Goal: Task Accomplishment & Management: Use online tool/utility

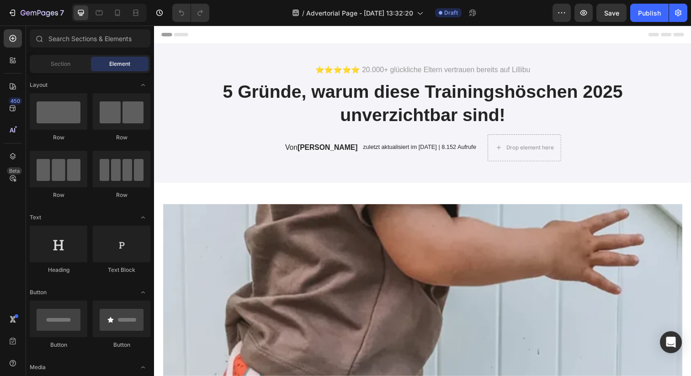
click at [324, 36] on div "Header" at bounding box center [428, 35] width 534 height 18
click at [182, 35] on span "Header" at bounding box center [181, 34] width 20 height 9
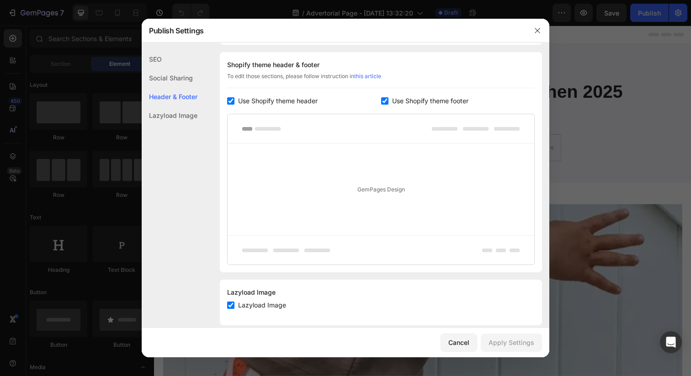
scroll to position [428, 0]
click at [280, 104] on span "Use Shopify theme header" at bounding box center [278, 100] width 80 height 11
checkbox input "false"
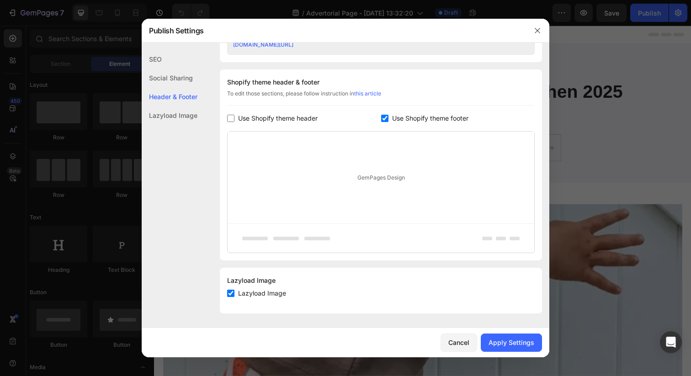
click at [383, 119] on input "checkbox" at bounding box center [384, 118] width 7 height 7
checkbox input "false"
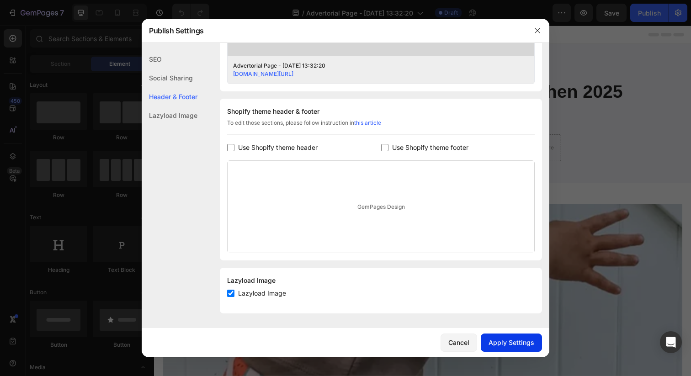
click at [508, 345] on div "Apply Settings" at bounding box center [512, 343] width 46 height 10
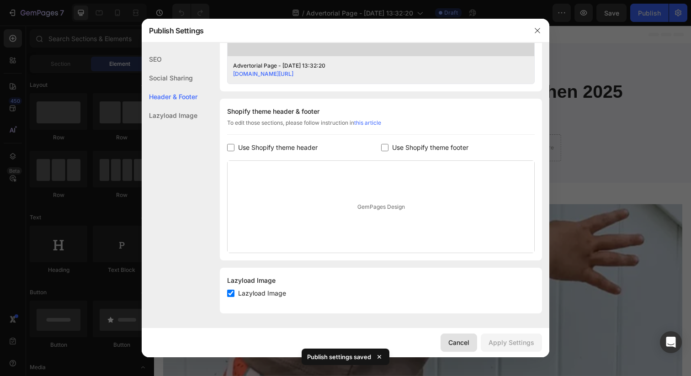
click at [468, 345] on div "Cancel" at bounding box center [458, 343] width 21 height 10
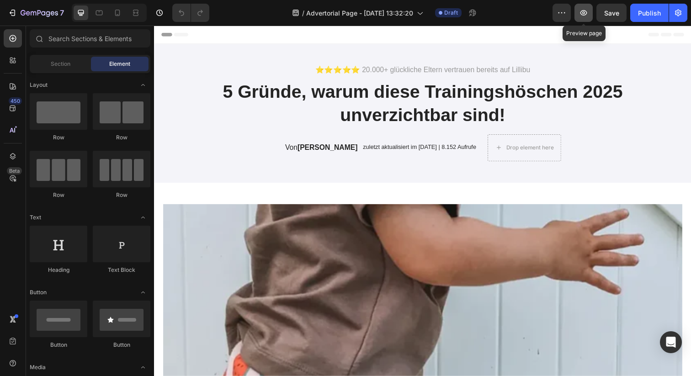
click at [581, 18] on button "button" at bounding box center [584, 13] width 18 height 18
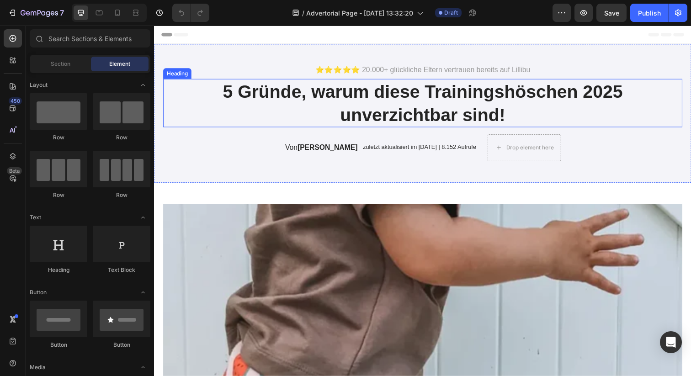
click at [392, 106] on h1 "5 Gründe, warum diese Trainingshöschen 2025 unverzichtbar sind!" at bounding box center [428, 104] width 530 height 49
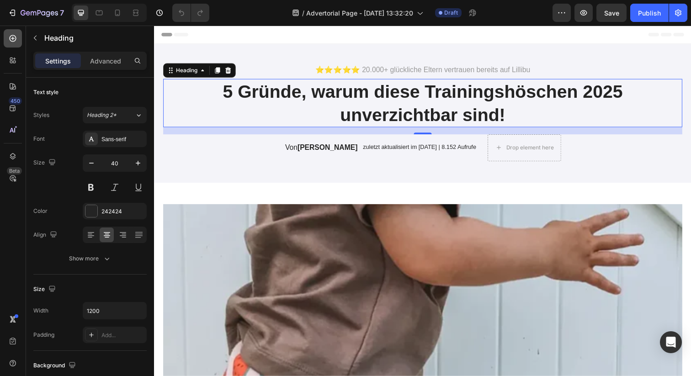
click at [15, 41] on icon at bounding box center [12, 38] width 9 height 9
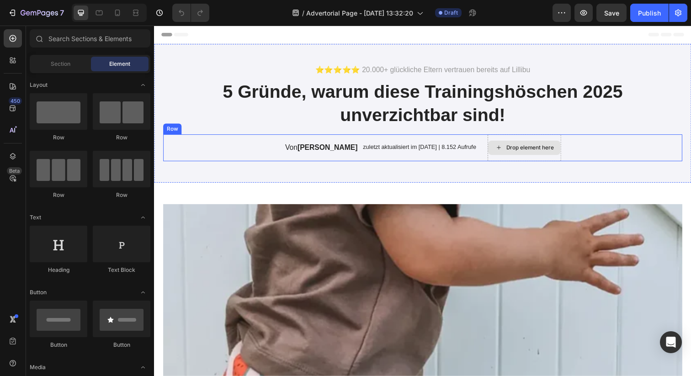
click at [513, 154] on div "Drop element here" at bounding box center [537, 150] width 48 height 7
click at [514, 146] on div "Drop element here" at bounding box center [532, 150] width 74 height 15
click at [513, 150] on div "Drop element here" at bounding box center [537, 150] width 48 height 7
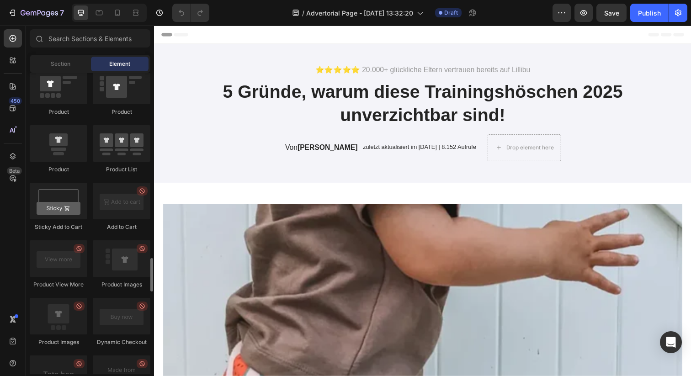
scroll to position [1238, 0]
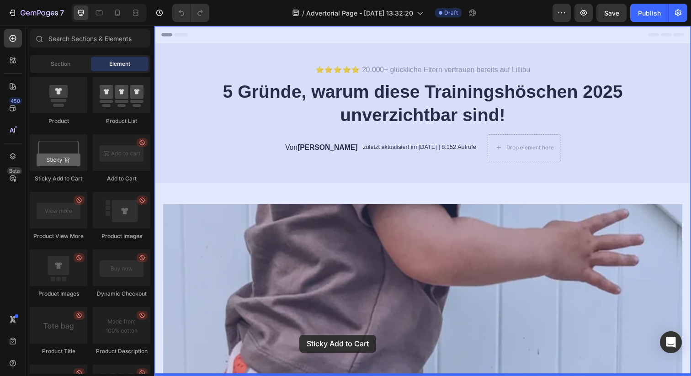
drag, startPoint x: 215, startPoint y: 189, endPoint x: 303, endPoint y: 342, distance: 176.9
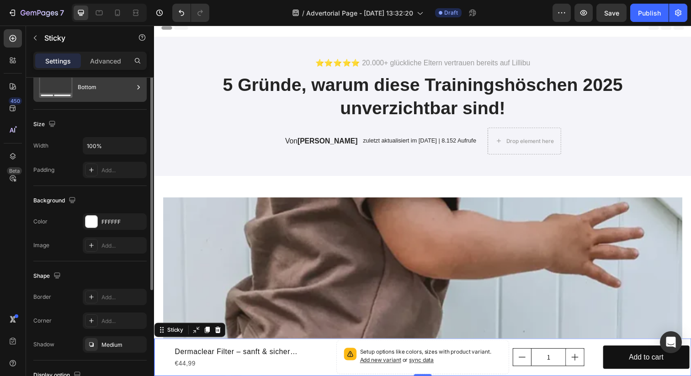
scroll to position [0, 0]
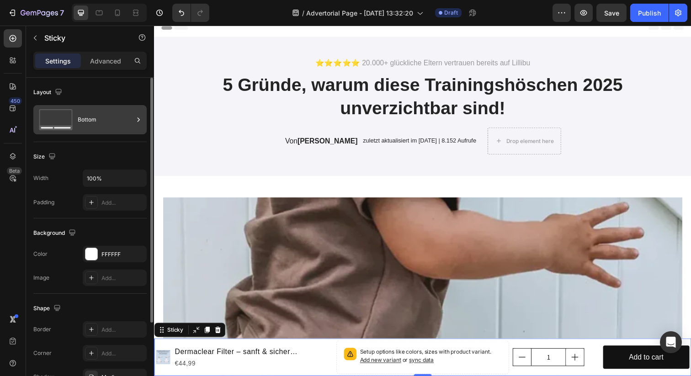
click at [112, 124] on div "Bottom" at bounding box center [106, 119] width 56 height 21
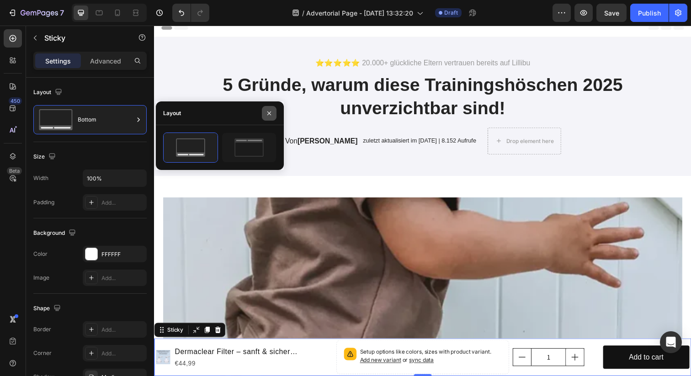
click at [274, 112] on button "button" at bounding box center [269, 113] width 15 height 15
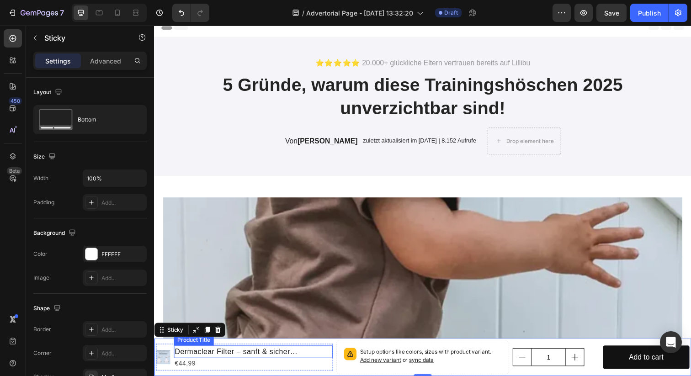
click at [313, 361] on h1 "Dermaclear Filter – sanft & sicher baden" at bounding box center [255, 358] width 162 height 13
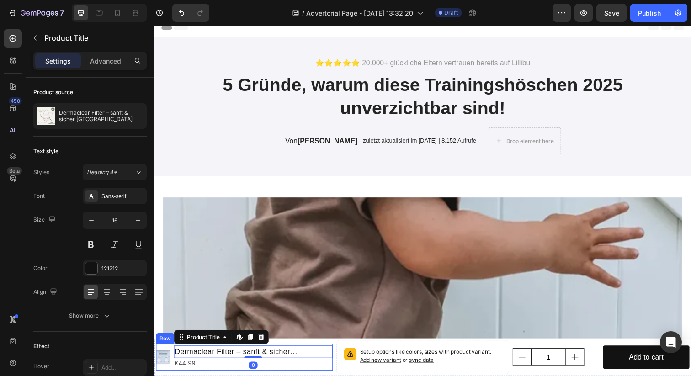
click at [326, 370] on div "Product Images Dermaclear Filter – sanft & sicher baden Product Title Edit cont…" at bounding box center [246, 364] width 181 height 27
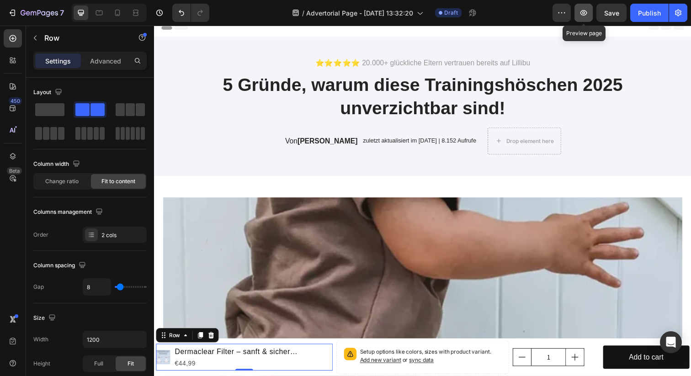
click at [589, 15] on button "button" at bounding box center [584, 13] width 18 height 18
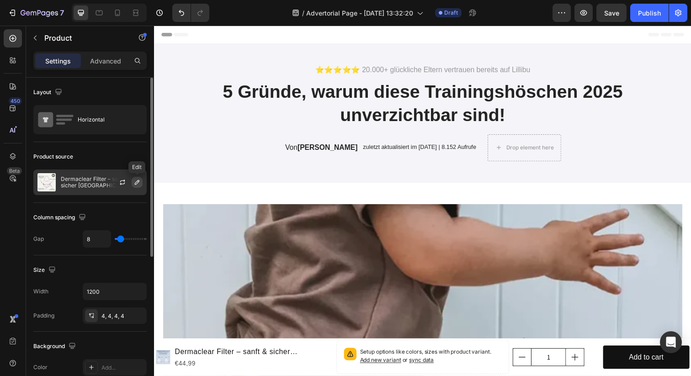
click at [133, 184] on icon "button" at bounding box center [136, 182] width 7 height 7
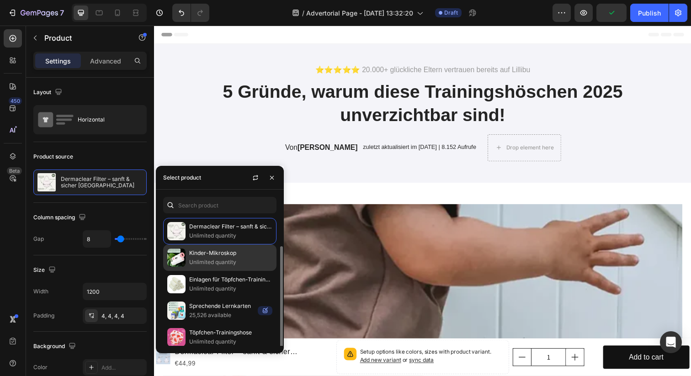
scroll to position [30, 0]
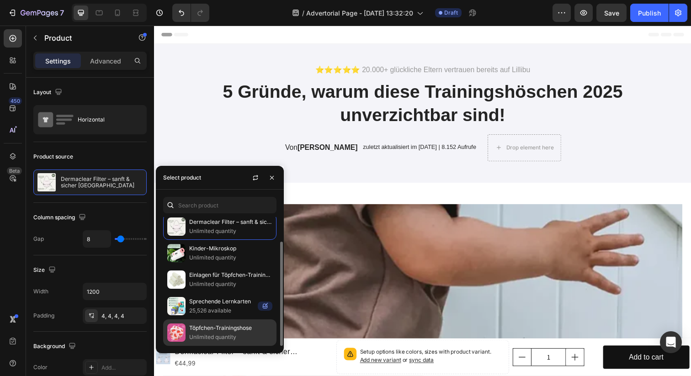
click at [227, 330] on p "Töpfchen-Trainingshose" at bounding box center [230, 328] width 83 height 9
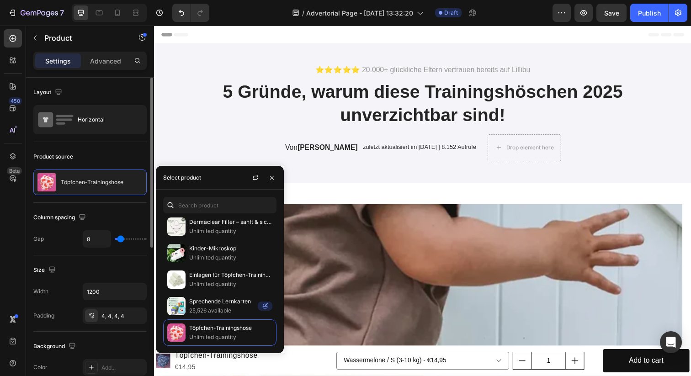
click at [116, 144] on div "Product source Töpfchen-Trainingshose" at bounding box center [89, 172] width 113 height 61
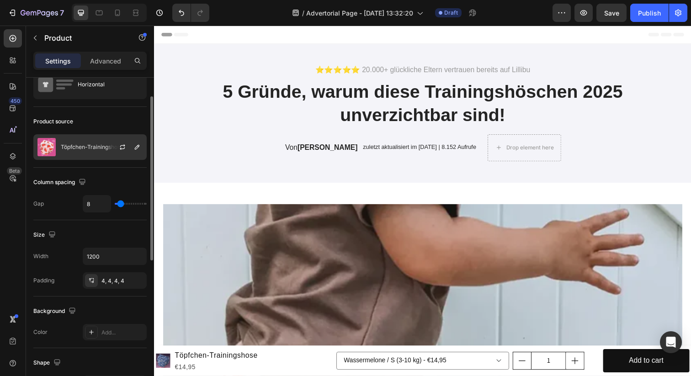
scroll to position [36, 0]
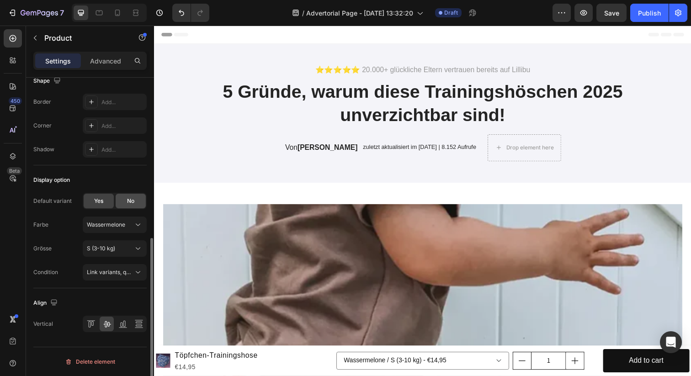
click at [133, 202] on span "No" at bounding box center [130, 201] width 7 height 8
select select "blank"
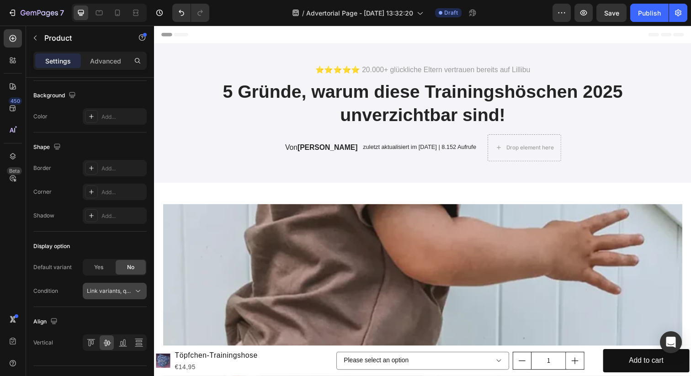
scroll to position [0, 0]
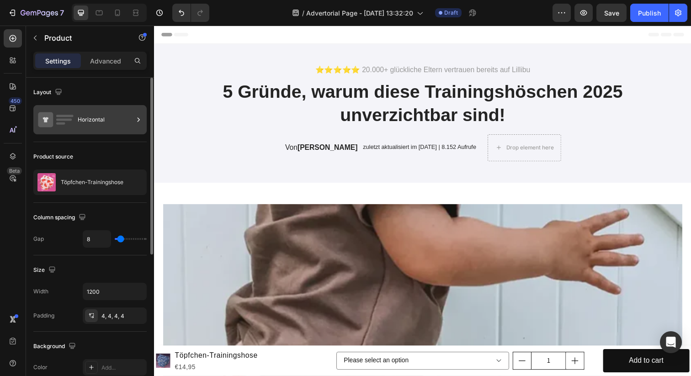
click at [113, 122] on div "Horizontal" at bounding box center [106, 119] width 56 height 21
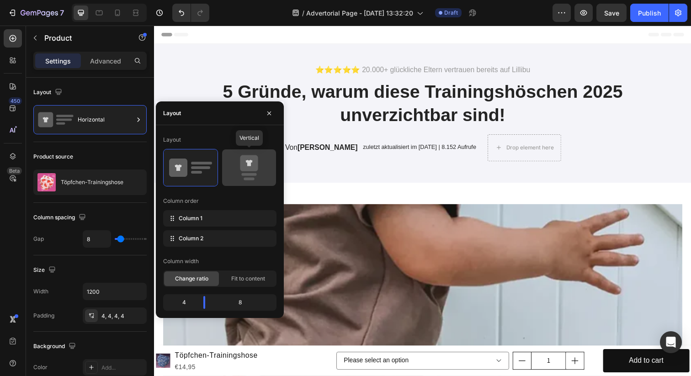
click at [257, 174] on icon at bounding box center [249, 168] width 43 height 26
type input "0"
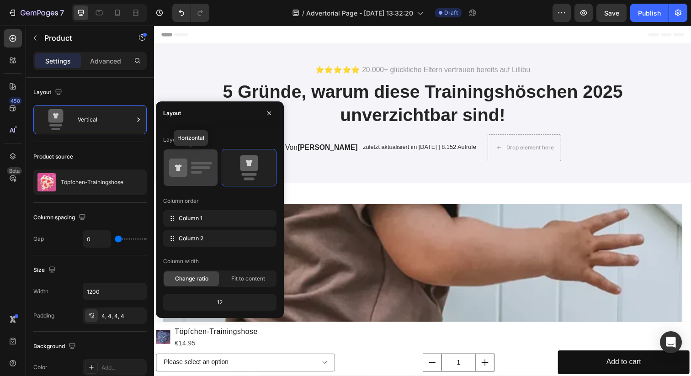
click at [184, 169] on icon at bounding box center [178, 168] width 18 height 18
type input "8"
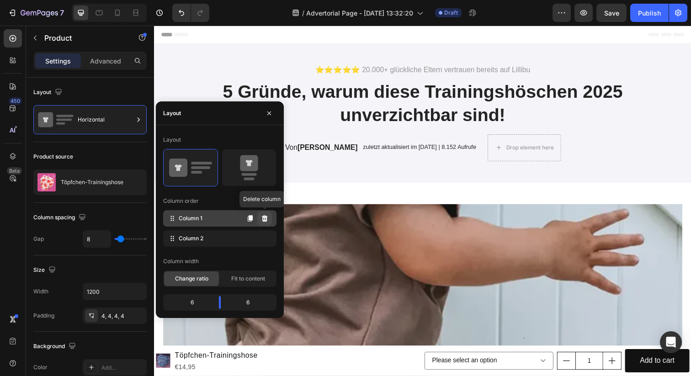
click at [264, 219] on icon at bounding box center [265, 218] width 6 height 6
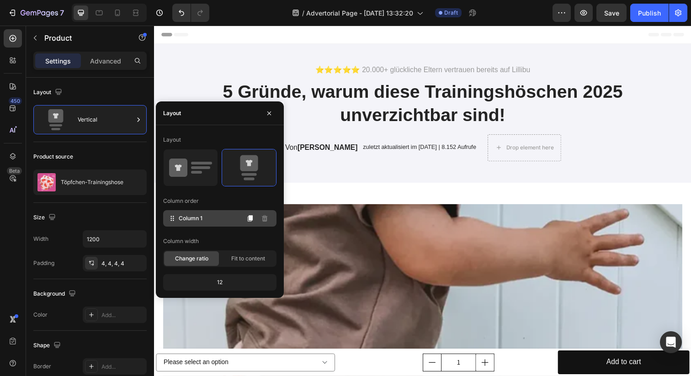
click at [200, 218] on span "Column 1" at bounding box center [191, 218] width 24 height 8
click at [252, 259] on span "Fit to content" at bounding box center [248, 259] width 34 height 8
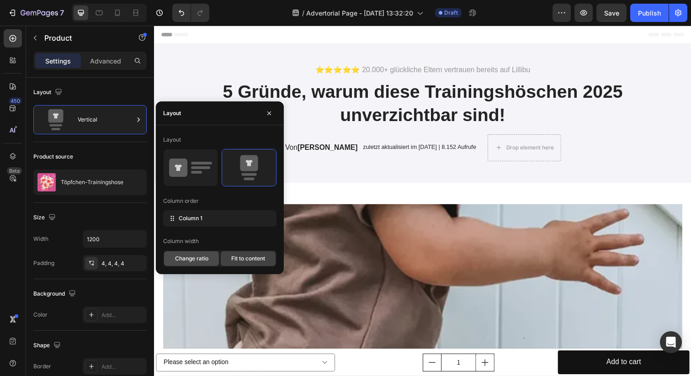
click at [200, 258] on span "Change ratio" at bounding box center [191, 259] width 33 height 8
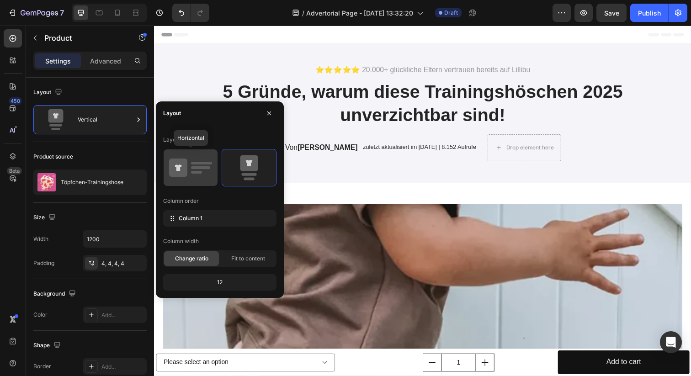
click at [201, 163] on rect at bounding box center [201, 163] width 21 height 3
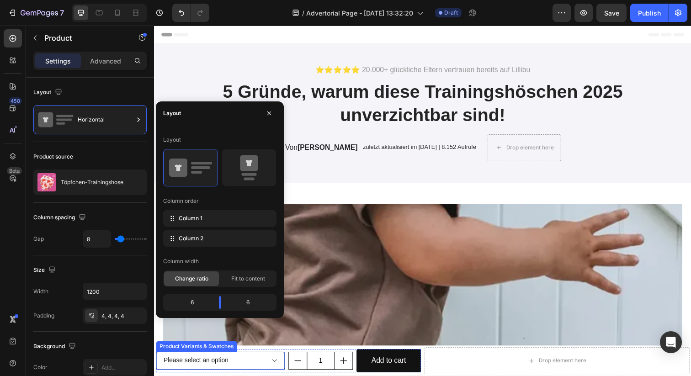
click at [239, 368] on select "Please select an option Wassermelone / S (3-10 kg) - €14,95 Wassermelone / M (1…" at bounding box center [222, 368] width 132 height 18
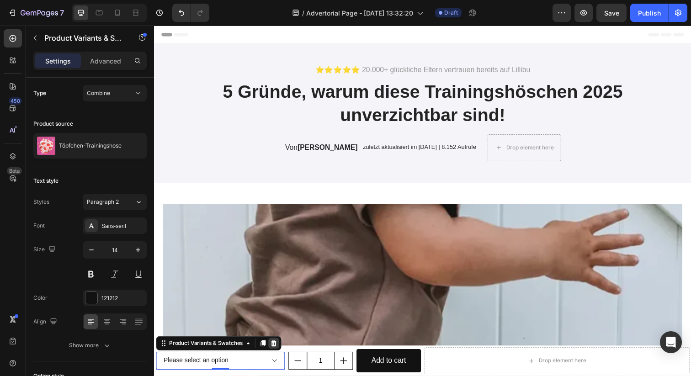
click at [278, 352] on icon at bounding box center [275, 349] width 7 height 7
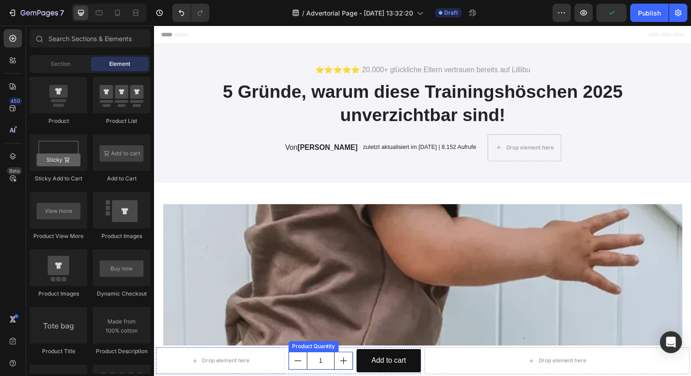
click at [331, 367] on input "1" at bounding box center [324, 367] width 28 height 17
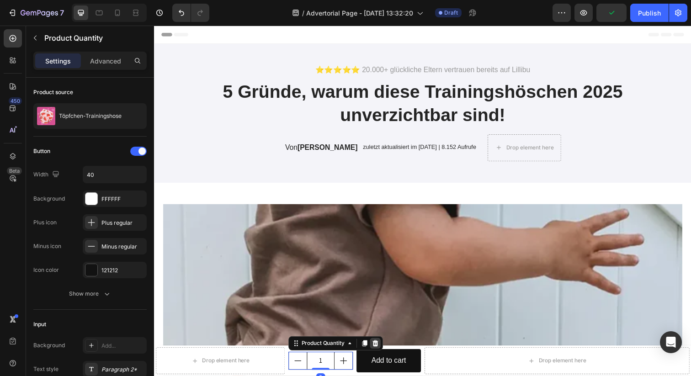
click at [380, 351] on icon at bounding box center [379, 349] width 7 height 7
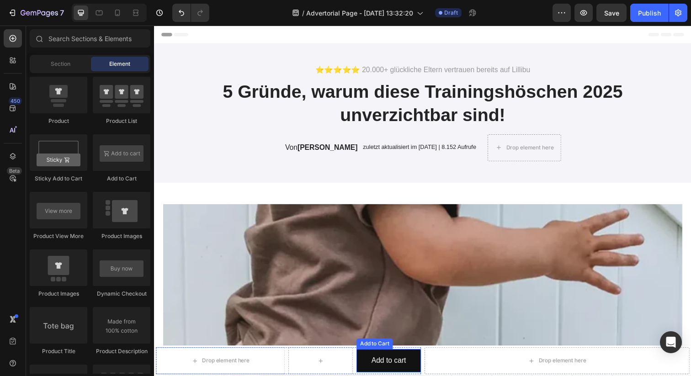
click at [381, 349] on div "Add to Cart" at bounding box center [378, 350] width 33 height 8
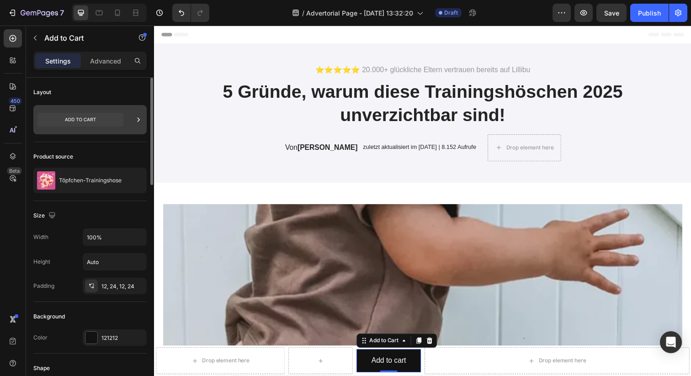
click at [85, 117] on icon at bounding box center [80, 120] width 86 height 14
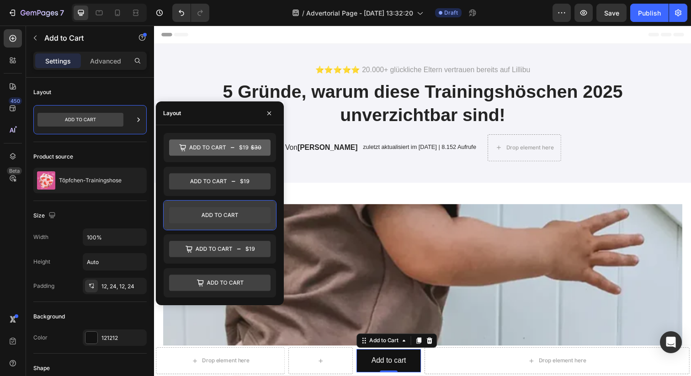
click at [218, 207] on icon at bounding box center [219, 215] width 101 height 16
click at [96, 96] on div "Layout" at bounding box center [89, 92] width 113 height 15
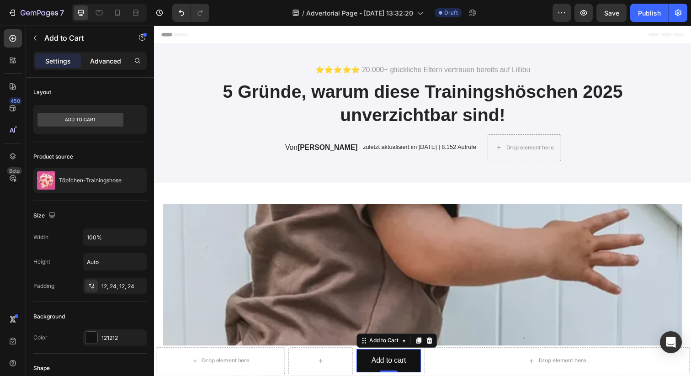
click at [101, 61] on p "Advanced" at bounding box center [105, 61] width 31 height 10
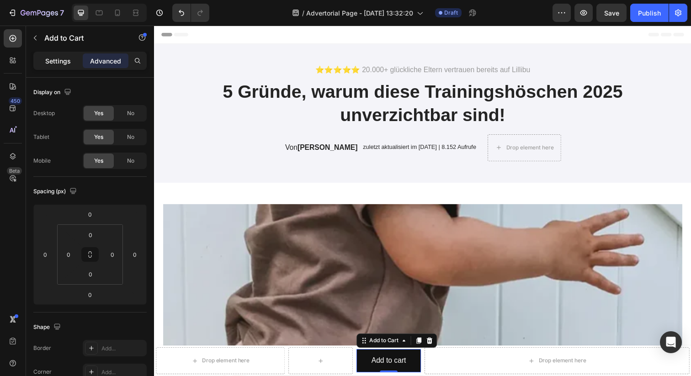
click at [60, 61] on p "Settings" at bounding box center [58, 61] width 26 height 10
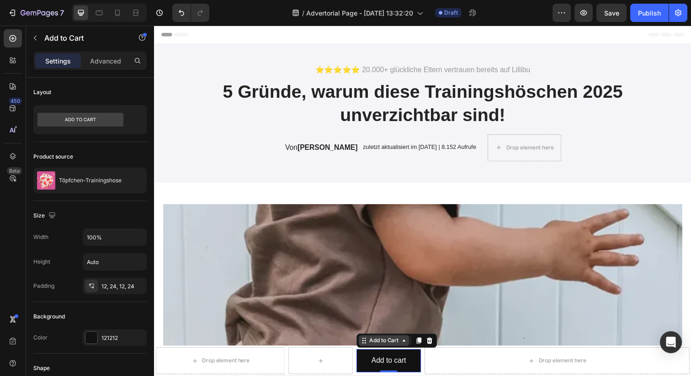
click at [404, 347] on div "Add to Cart" at bounding box center [388, 347] width 33 height 8
click at [382, 351] on div "Add to Cart" at bounding box center [388, 347] width 33 height 8
click at [38, 39] on icon "button" at bounding box center [35, 37] width 7 height 7
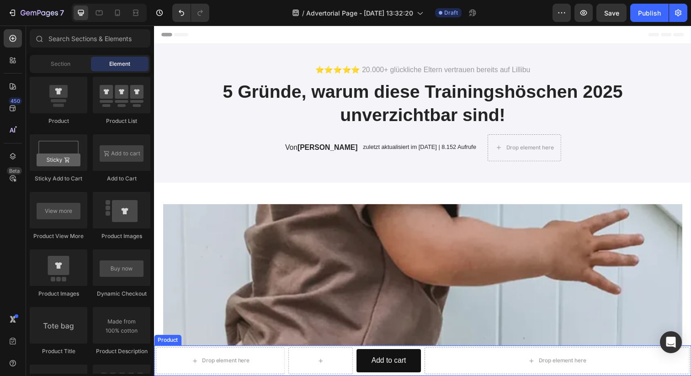
click at [315, 354] on div "Drop element here Add to cart Add to Cart Row Drop element here Product" at bounding box center [428, 367] width 548 height 31
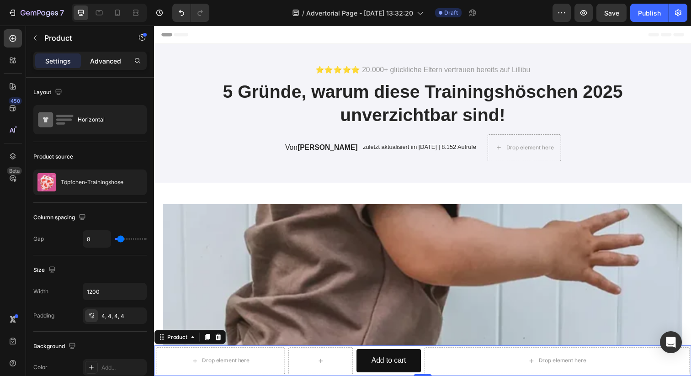
click at [106, 61] on p "Advanced" at bounding box center [105, 61] width 31 height 10
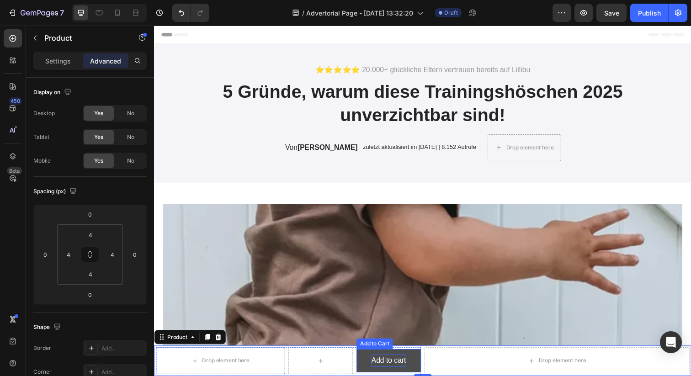
click at [410, 367] on div "Add to cart" at bounding box center [393, 368] width 35 height 13
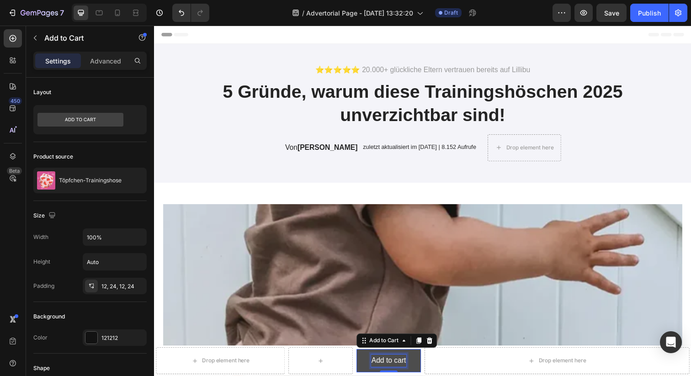
click at [394, 367] on div "Add to cart" at bounding box center [393, 368] width 35 height 13
click at [394, 367] on p "Add to cart" at bounding box center [393, 368] width 35 height 13
click at [361, 356] on button "Jetz" at bounding box center [394, 368] width 66 height 24
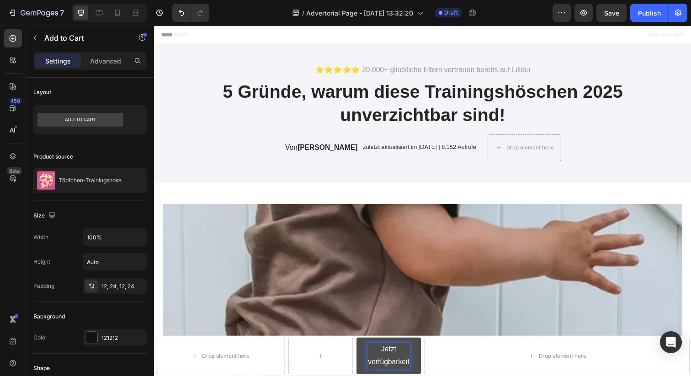
click at [361, 344] on button "Jetzt verfügbarkeit" at bounding box center [394, 362] width 66 height 37
click at [422, 352] on button "Jetzt verfügbarkeit" at bounding box center [394, 362] width 66 height 37
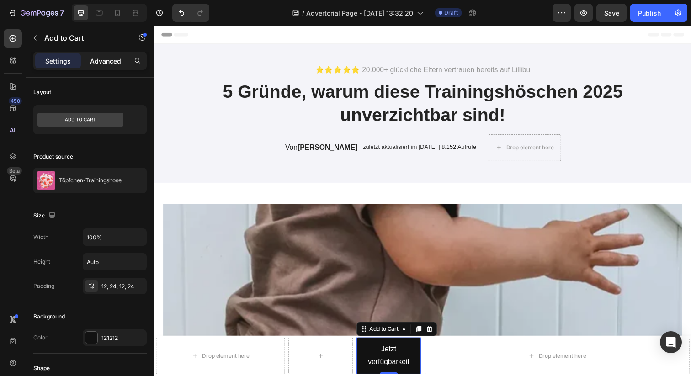
click at [102, 59] on p "Advanced" at bounding box center [105, 61] width 31 height 10
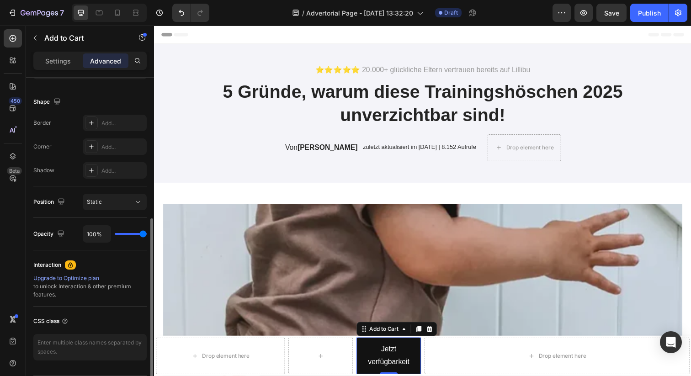
scroll to position [234, 0]
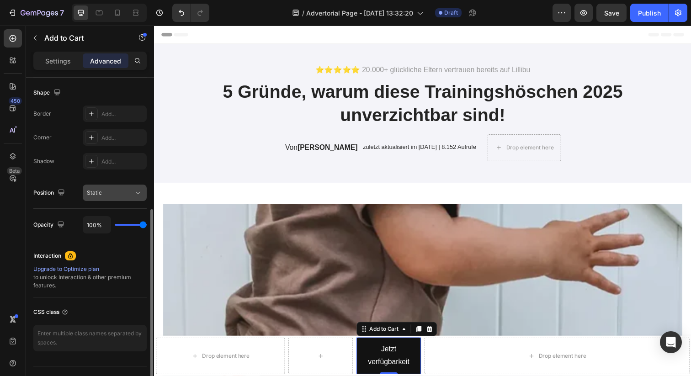
click at [124, 197] on div "Static" at bounding box center [115, 192] width 56 height 9
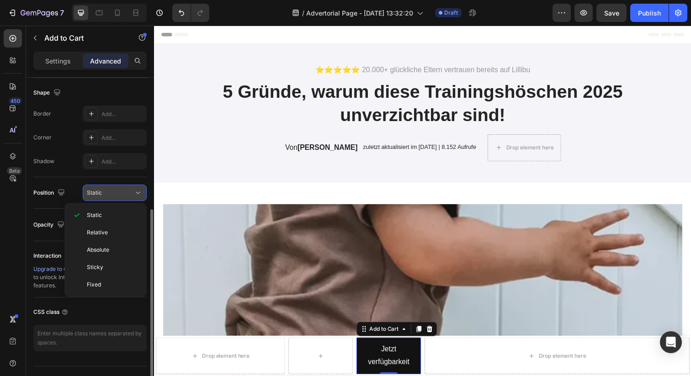
click at [117, 194] on div "Static" at bounding box center [110, 193] width 47 height 8
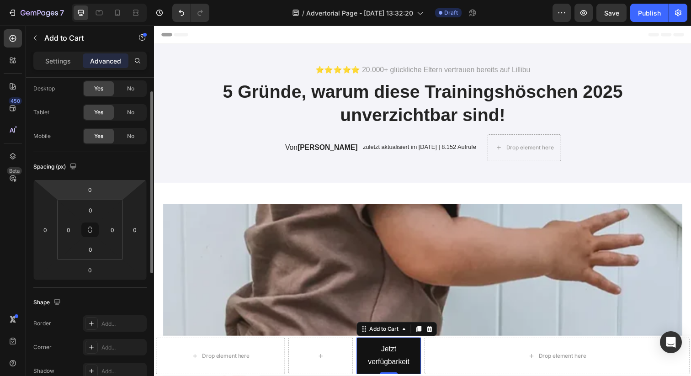
scroll to position [0, 0]
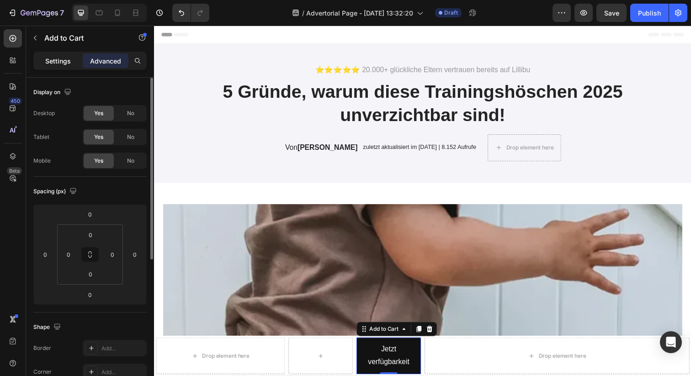
click at [59, 60] on p "Settings" at bounding box center [58, 61] width 26 height 10
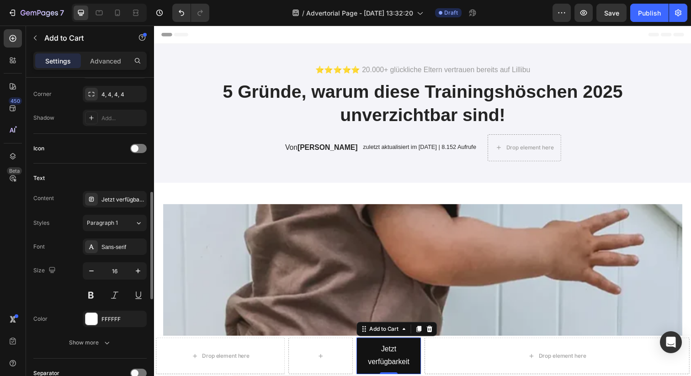
scroll to position [328, 0]
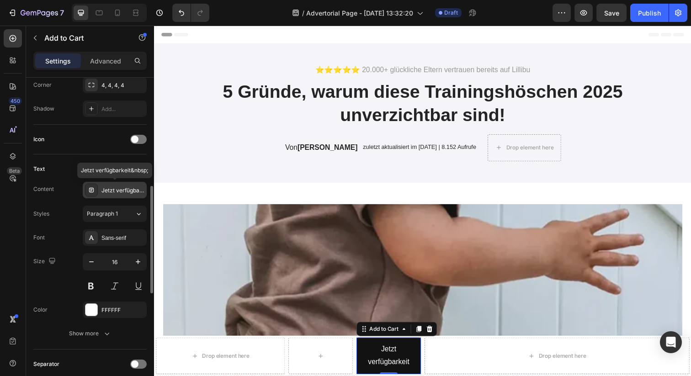
click at [121, 189] on div "Jetzt verfügbarkeit" at bounding box center [122, 190] width 43 height 8
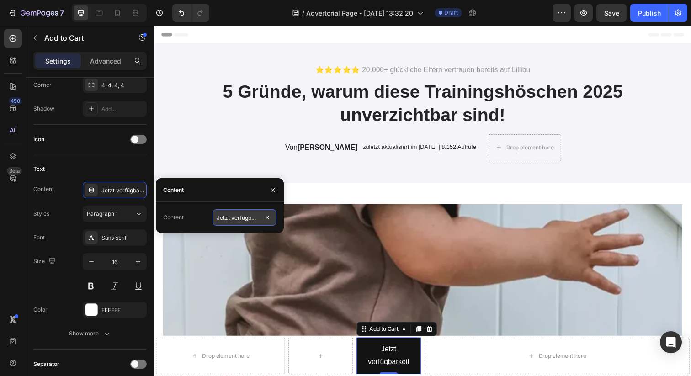
click at [220, 218] on input "Jetzt verfügbarkeit" at bounding box center [245, 217] width 64 height 16
click at [245, 221] on input "Jetzt verfügbarkeit" at bounding box center [245, 217] width 64 height 16
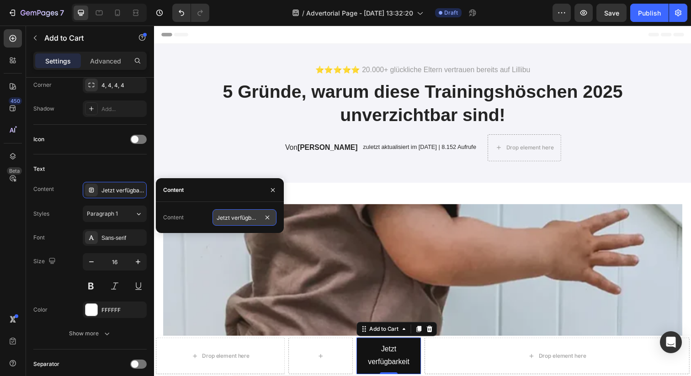
click at [246, 215] on input "Jetzt verfügbarkeit" at bounding box center [245, 217] width 64 height 16
click at [260, 220] on input "Jetzt Verfügbarkeit" at bounding box center [245, 217] width 64 height 16
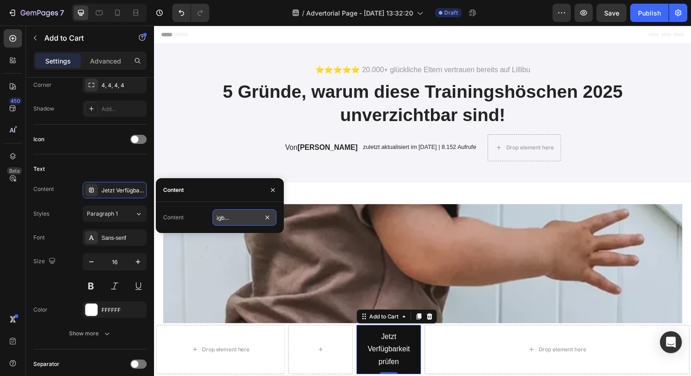
type input "Jetzt Verfügbarkeit prüfen"
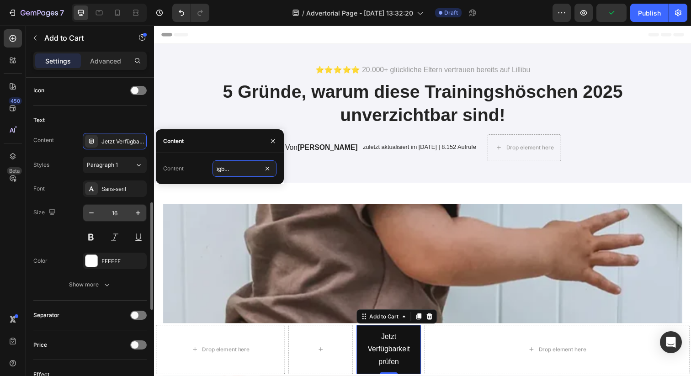
scroll to position [378, 0]
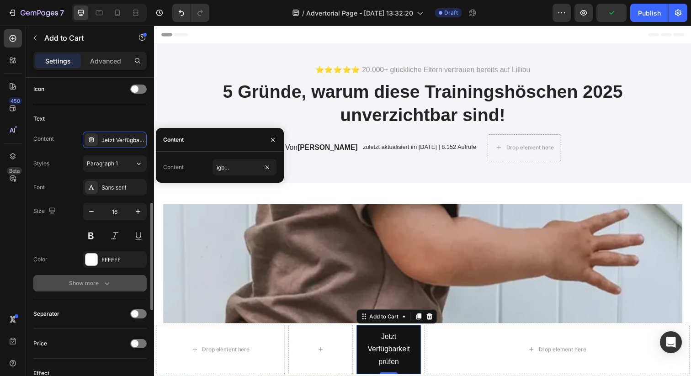
click at [98, 277] on button "Show more" at bounding box center [89, 283] width 113 height 16
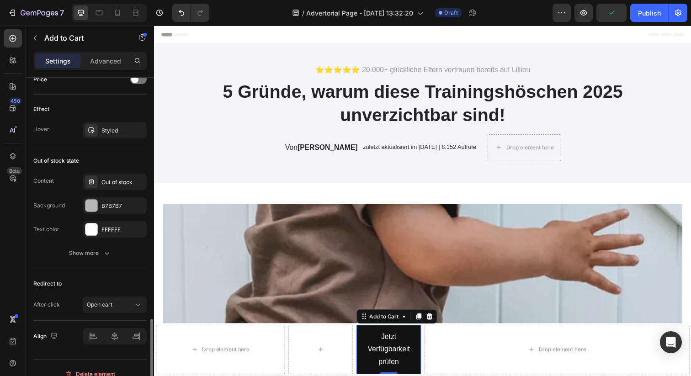
scroll to position [776, 0]
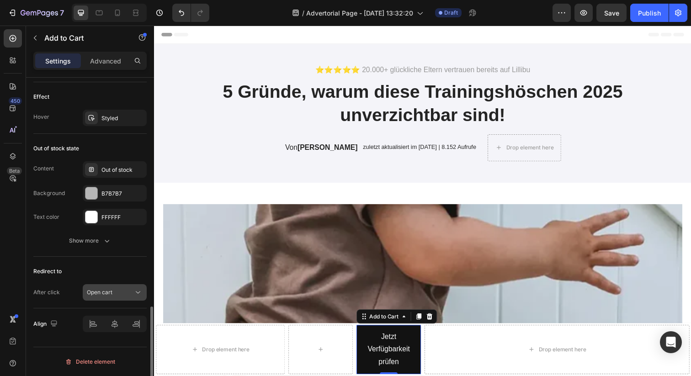
click at [133, 293] on div "Open cart" at bounding box center [110, 292] width 47 height 8
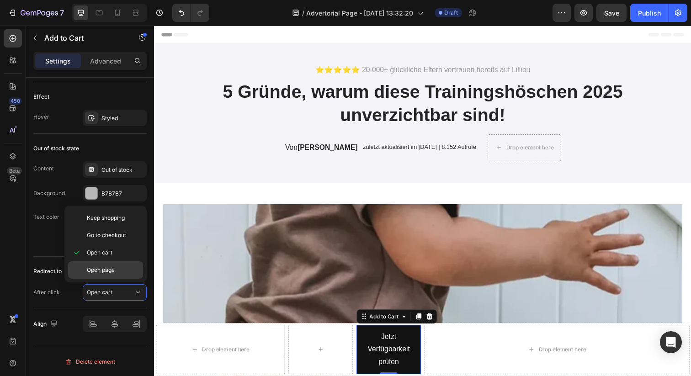
click at [128, 270] on p "Open page" at bounding box center [113, 270] width 52 height 8
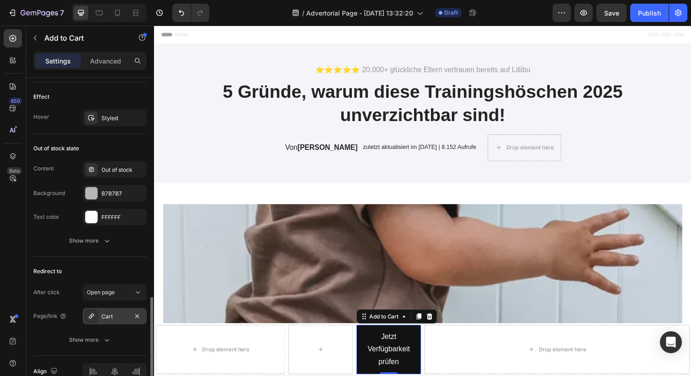
click at [128, 314] on div "Cart" at bounding box center [115, 316] width 64 height 16
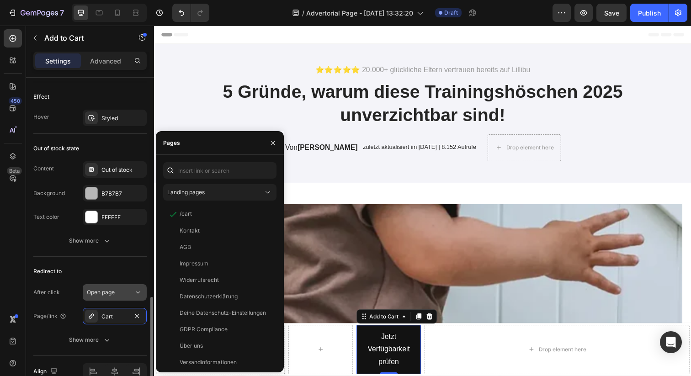
click at [132, 292] on div "Open page" at bounding box center [110, 292] width 47 height 8
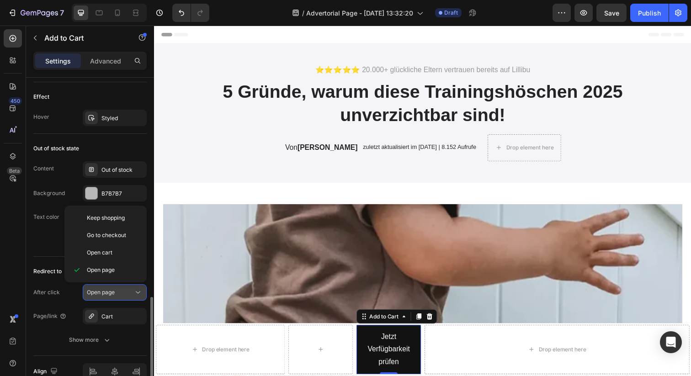
click at [132, 292] on div "Open page" at bounding box center [110, 292] width 47 height 8
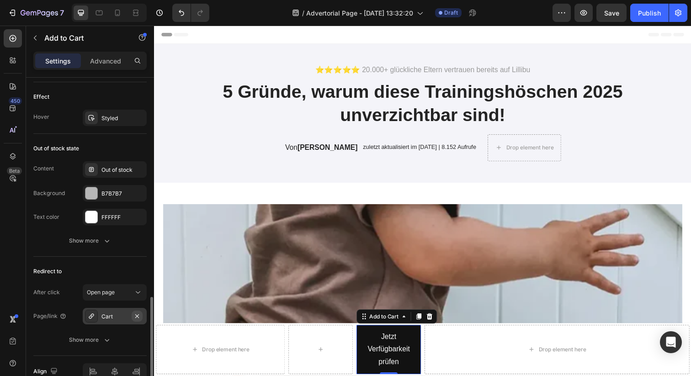
click at [133, 316] on icon "button" at bounding box center [136, 316] width 7 height 7
click at [117, 316] on div "Add..." at bounding box center [122, 317] width 43 height 8
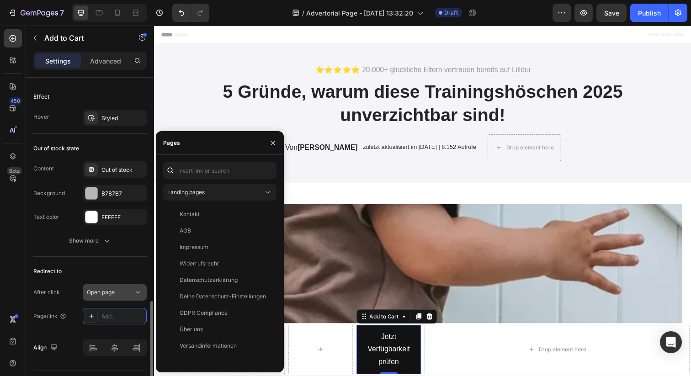
click at [121, 295] on div "Open page" at bounding box center [110, 292] width 47 height 8
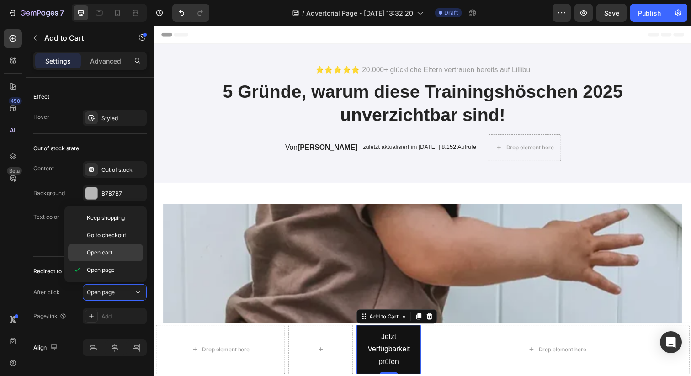
click at [114, 254] on p "Open cart" at bounding box center [113, 253] width 52 height 8
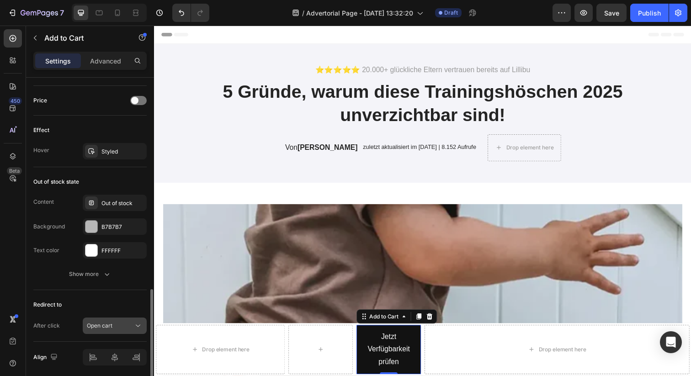
scroll to position [744, 0]
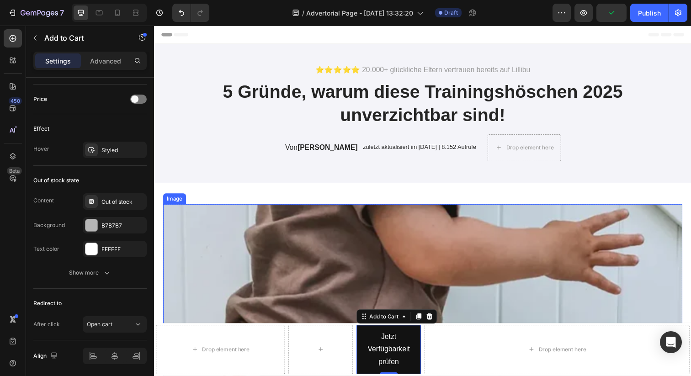
click at [472, 336] on div "Drop element here" at bounding box center [565, 356] width 271 height 50
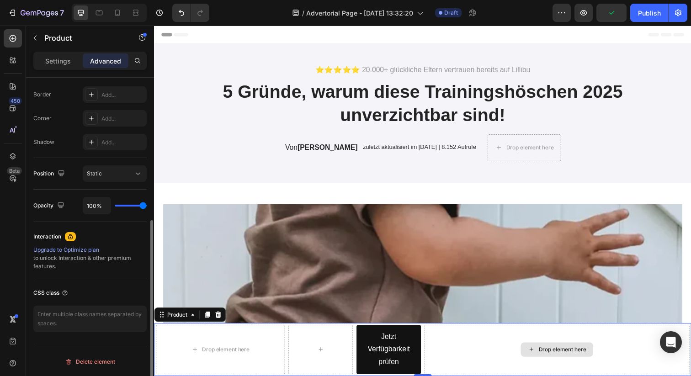
scroll to position [0, 0]
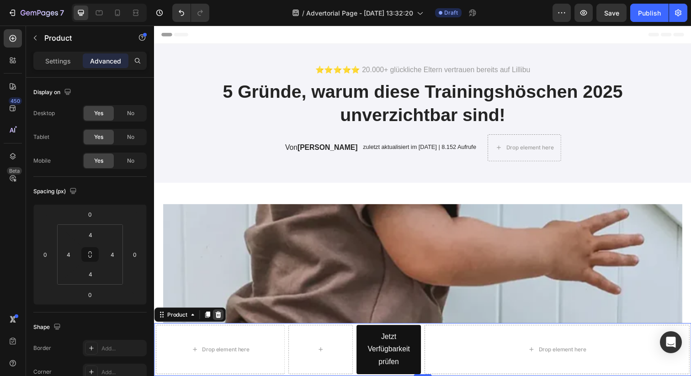
click at [220, 320] on icon at bounding box center [220, 320] width 6 height 6
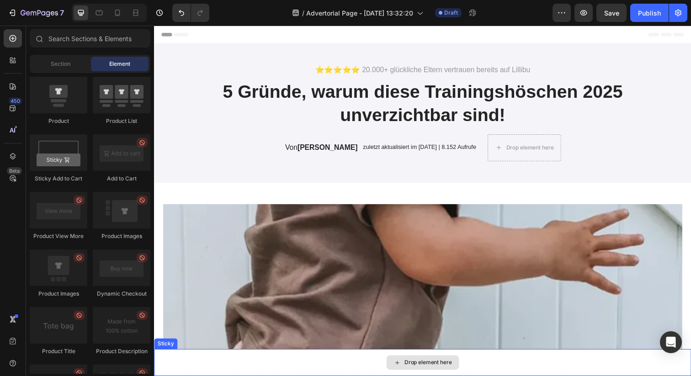
click at [423, 374] on div "Drop element here" at bounding box center [428, 369] width 74 height 15
click at [420, 372] on div "Drop element here" at bounding box center [434, 369] width 48 height 7
click at [435, 376] on div "Drop element here" at bounding box center [428, 369] width 74 height 15
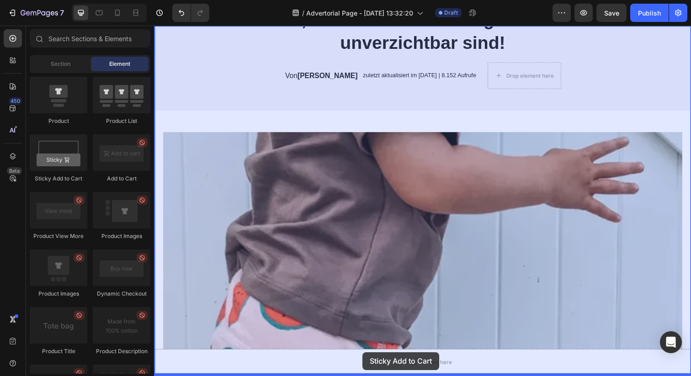
drag, startPoint x: 217, startPoint y: 181, endPoint x: 368, endPoint y: 362, distance: 235.9
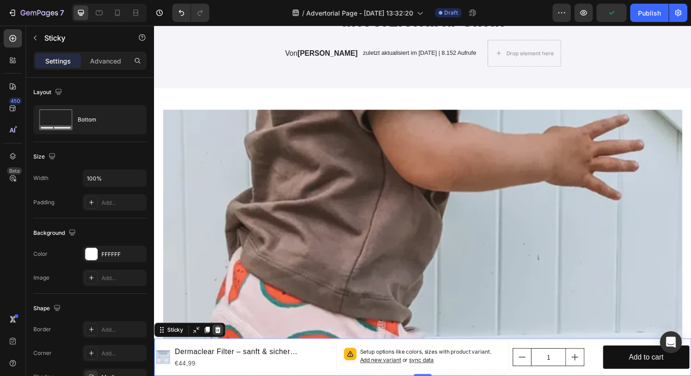
click at [218, 339] on icon at bounding box center [219, 336] width 6 height 6
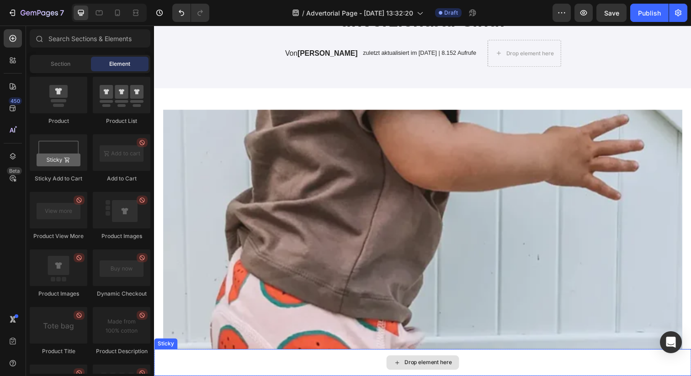
click at [377, 362] on div "Drop element here" at bounding box center [428, 369] width 548 height 27
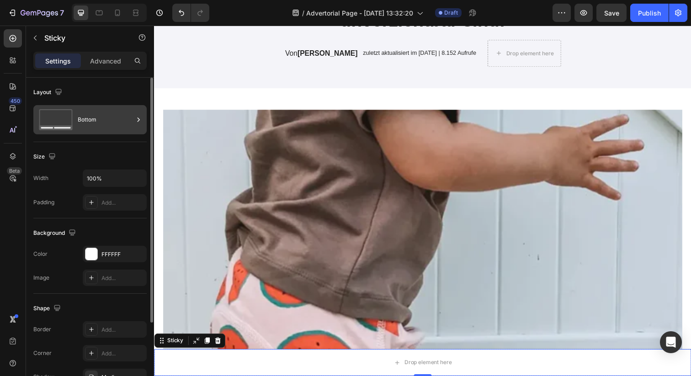
click at [113, 124] on div "Bottom" at bounding box center [106, 119] width 56 height 21
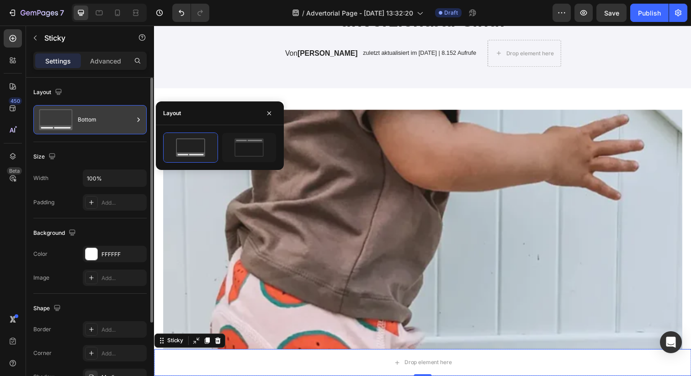
click at [116, 122] on div "Bottom" at bounding box center [106, 119] width 56 height 21
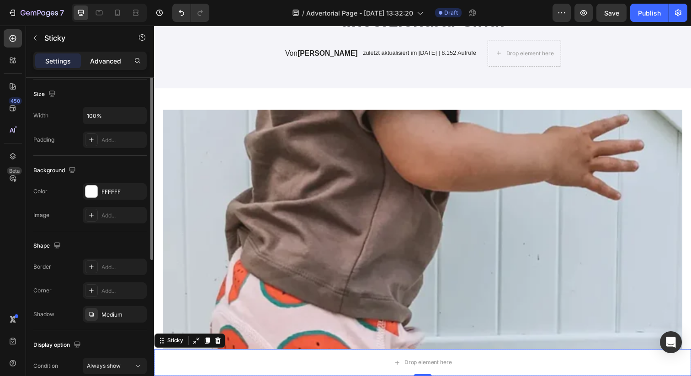
scroll to position [0, 0]
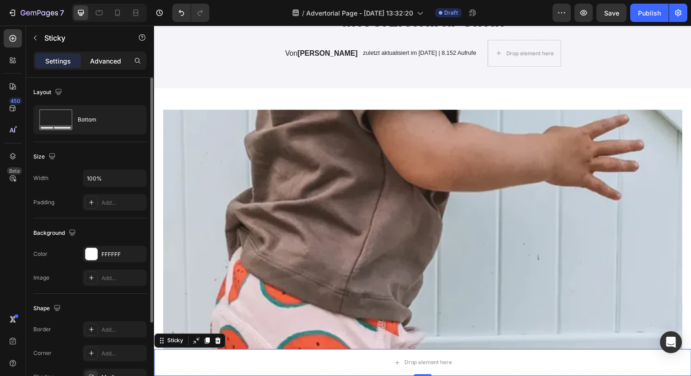
click at [101, 64] on p "Advanced" at bounding box center [105, 61] width 31 height 10
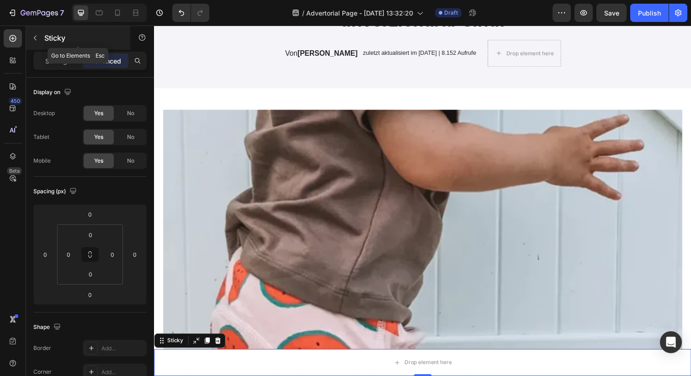
click at [34, 41] on icon "button" at bounding box center [35, 37] width 7 height 7
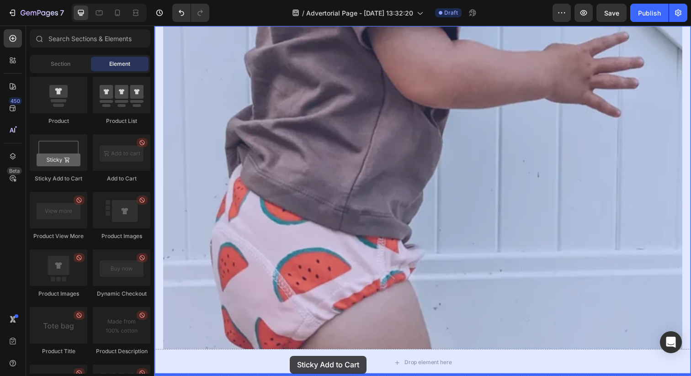
drag, startPoint x: 208, startPoint y: 184, endPoint x: 293, endPoint y: 363, distance: 198.5
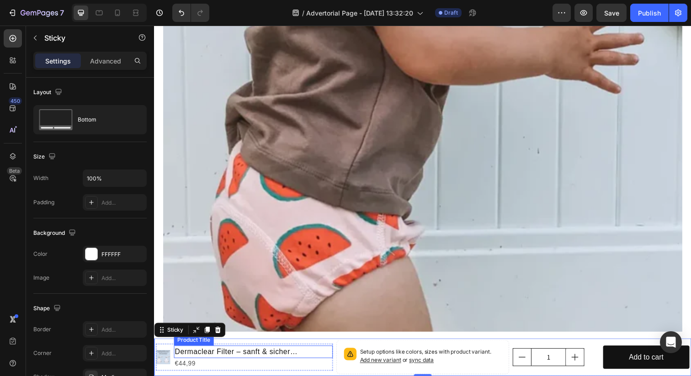
click at [211, 364] on h1 "Dermaclear Filter – sanft & sicher baden" at bounding box center [255, 358] width 162 height 13
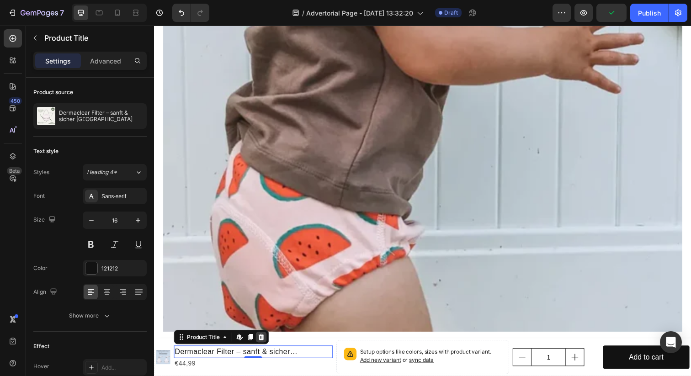
click at [260, 345] on icon at bounding box center [263, 343] width 7 height 7
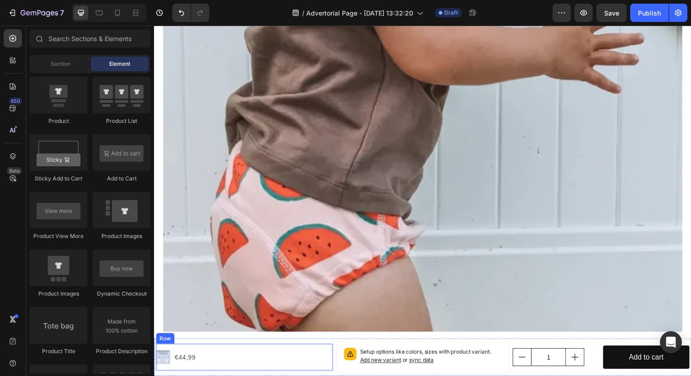
click at [202, 360] on div "Product Images €44,99 Product Price Product Price Row" at bounding box center [246, 364] width 181 height 27
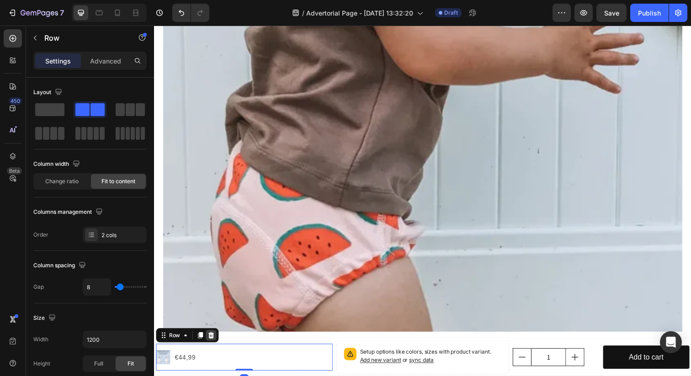
click at [210, 344] on icon at bounding box center [212, 342] width 6 height 6
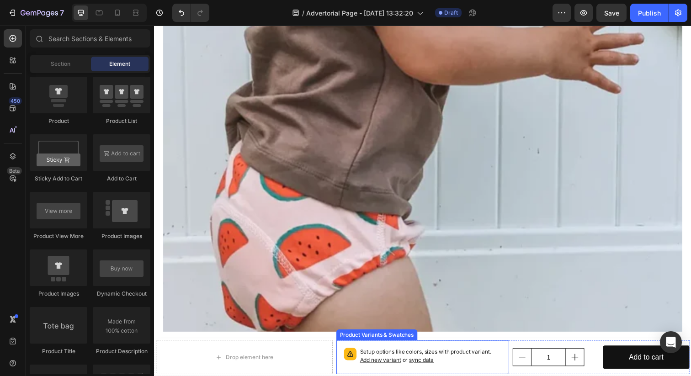
click at [505, 352] on div "Setup options like colors, sizes with product variant. Add new variant or sync …" at bounding box center [428, 364] width 169 height 27
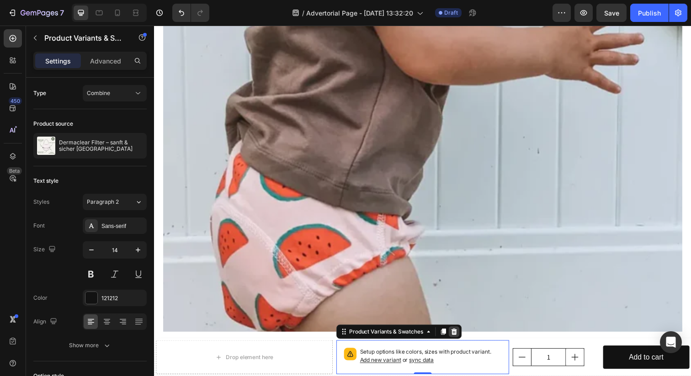
click at [461, 339] on icon at bounding box center [460, 338] width 7 height 7
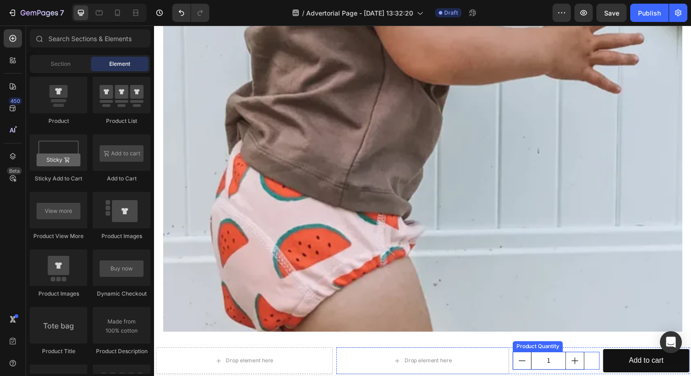
click at [564, 353] on div "Product Quantity" at bounding box center [546, 353] width 48 height 8
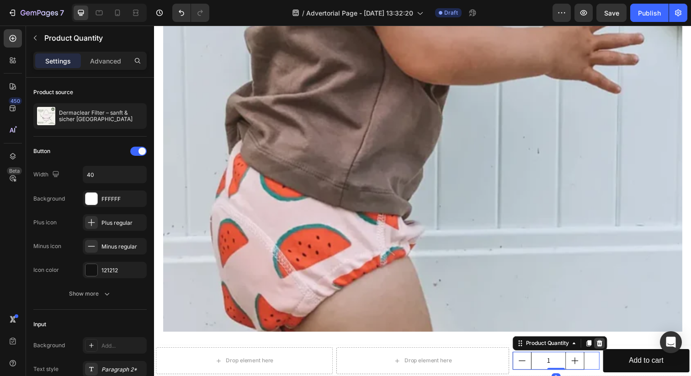
click at [610, 352] on icon at bounding box center [609, 350] width 6 height 6
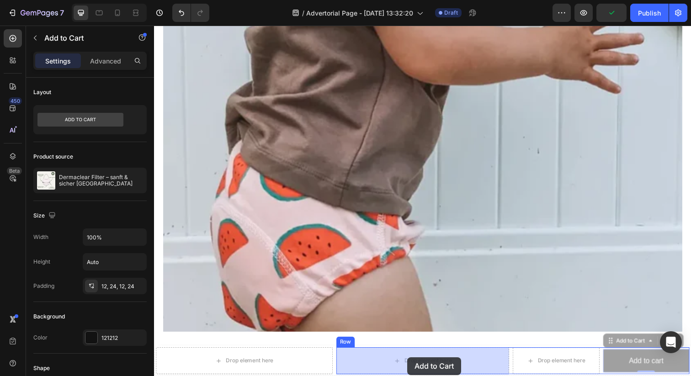
drag, startPoint x: 584, startPoint y: 362, endPoint x: 466, endPoint y: 367, distance: 118.0
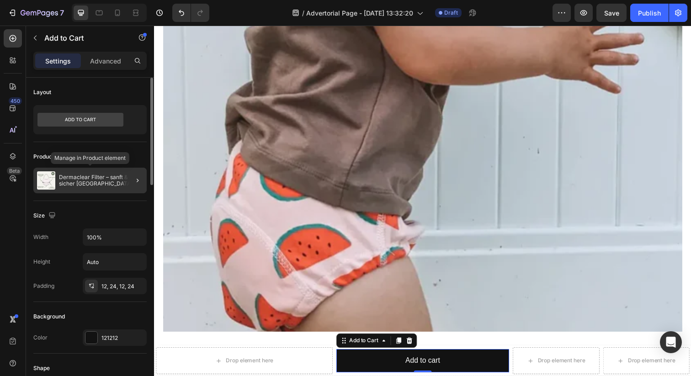
click at [112, 181] on p "Dermaclear Filter – sanft & sicher baden" at bounding box center [101, 180] width 84 height 13
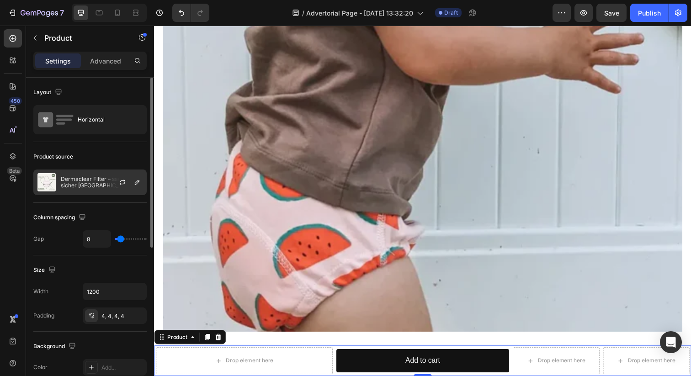
click at [108, 180] on div at bounding box center [126, 182] width 40 height 25
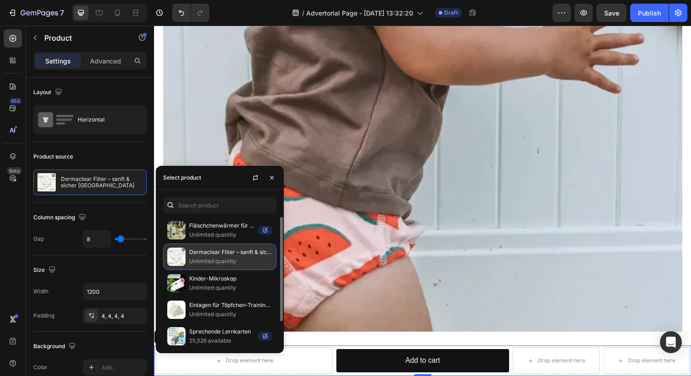
scroll to position [30, 0]
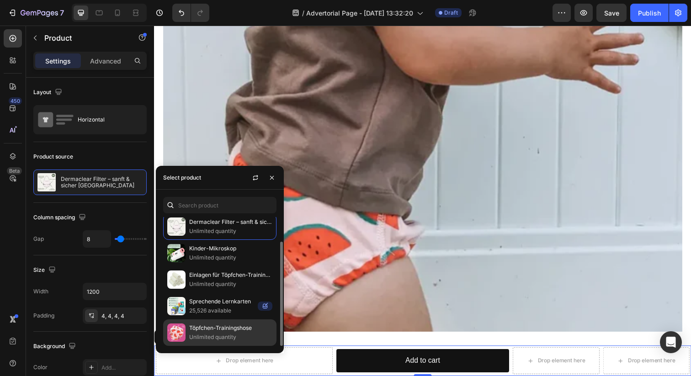
click at [221, 333] on p "Unlimited quantity" at bounding box center [230, 337] width 83 height 9
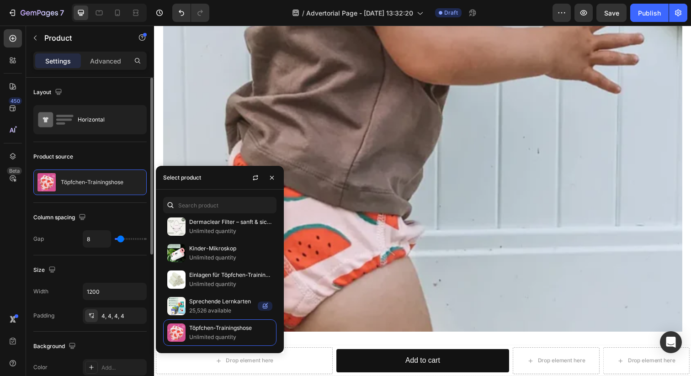
click at [114, 134] on div "Layout Horizontal" at bounding box center [89, 110] width 113 height 64
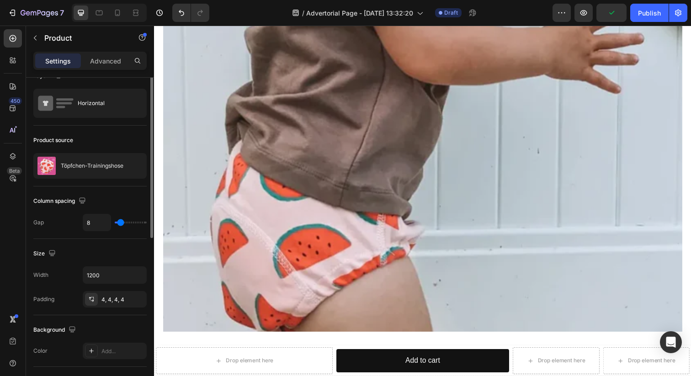
scroll to position [0, 0]
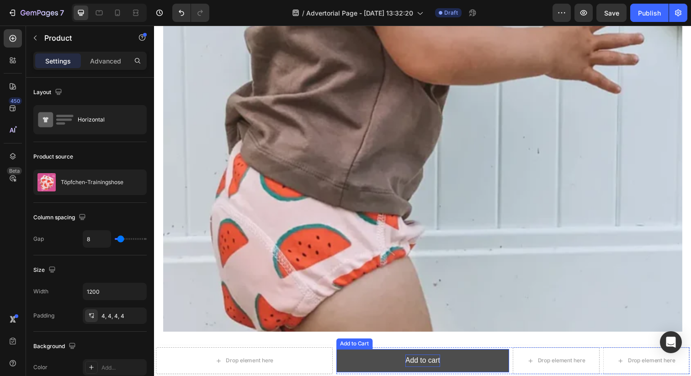
click at [413, 365] on div "Add to cart" at bounding box center [427, 368] width 35 height 13
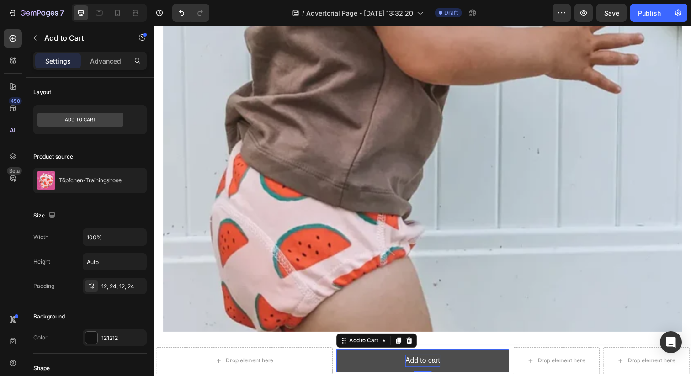
click at [413, 365] on div "Add to cart" at bounding box center [427, 368] width 35 height 13
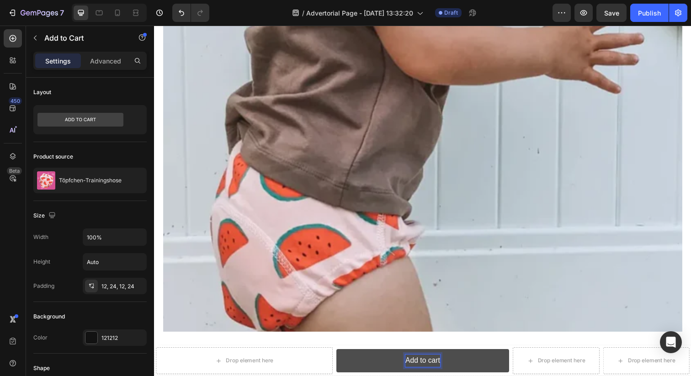
click at [424, 367] on p "Add to cart" at bounding box center [427, 368] width 35 height 13
click at [340, 356] on button "Jetzt" at bounding box center [428, 368] width 177 height 24
click at [340, 356] on button "Jetzt Verfügbarkeit" at bounding box center [428, 368] width 177 height 24
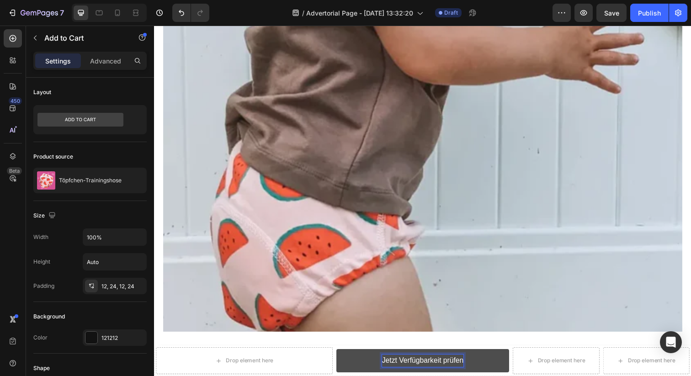
click at [340, 356] on button "Jetzt Verfügbarkeit prüfen" at bounding box center [428, 368] width 177 height 24
click at [363, 369] on button "Jetzt Verfügbarkeit prüfen" at bounding box center [428, 368] width 177 height 24
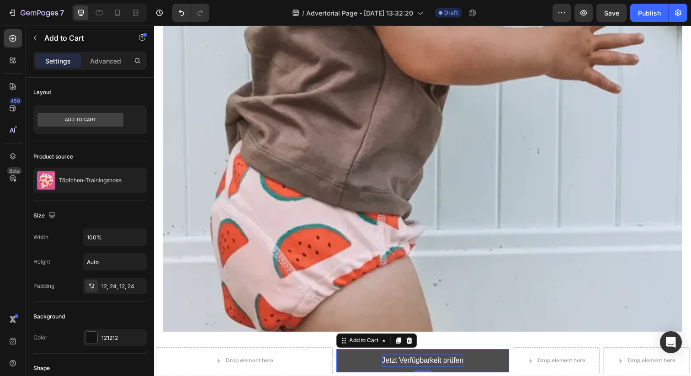
click at [362, 368] on button "Jetzt Verfügbarkeit prüfen" at bounding box center [428, 368] width 177 height 24
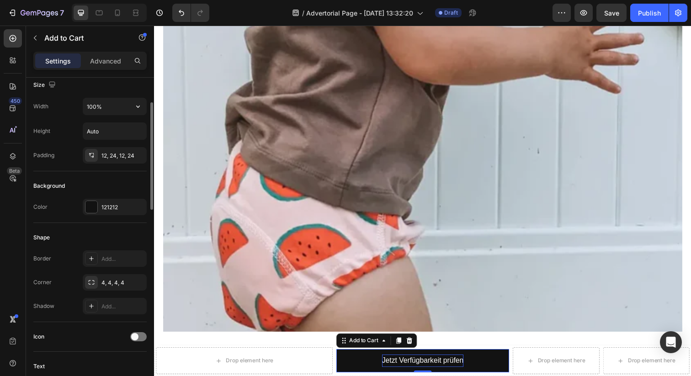
scroll to position [162, 0]
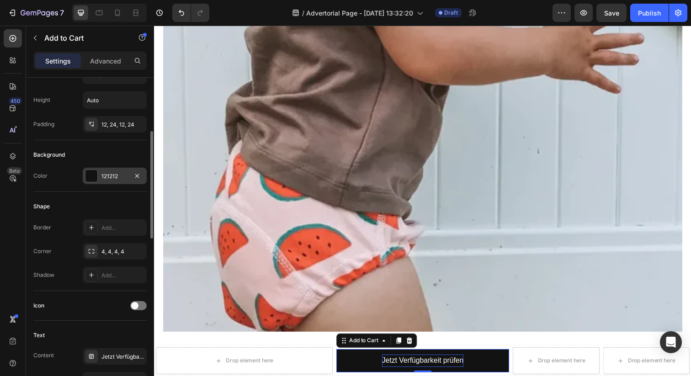
click at [118, 181] on div "121212" at bounding box center [115, 176] width 64 height 16
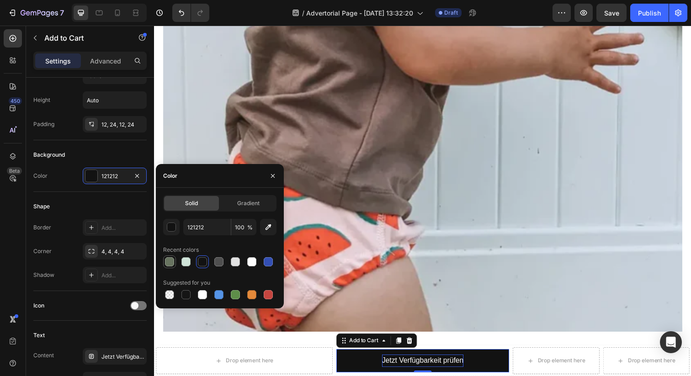
click at [168, 261] on div at bounding box center [169, 261] width 9 height 9
type input "687460"
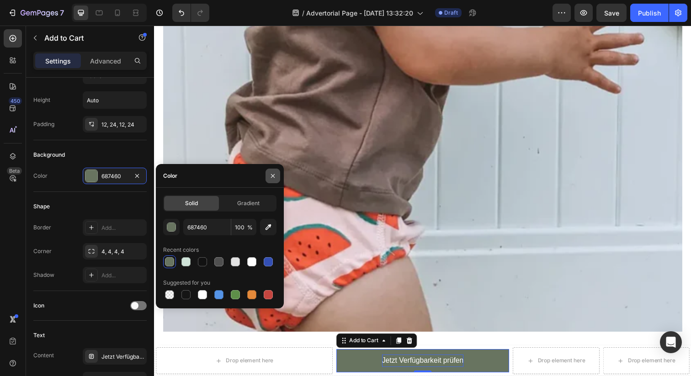
click at [273, 178] on icon "button" at bounding box center [272, 175] width 7 height 7
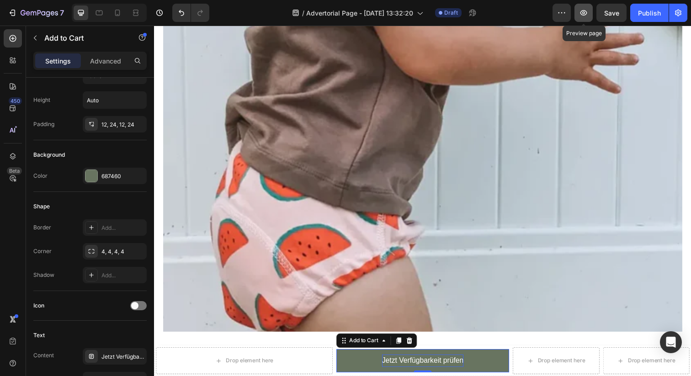
click at [585, 14] on icon "button" at bounding box center [583, 12] width 9 height 9
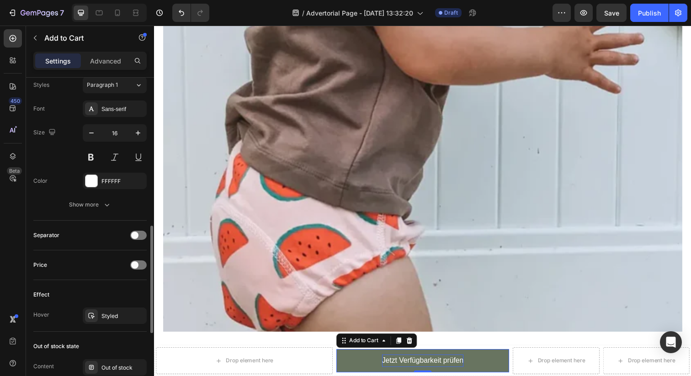
scroll to position [458, 0]
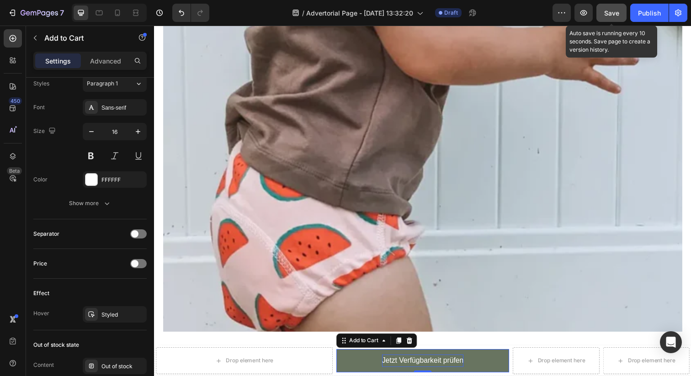
click at [618, 16] on span "Save" at bounding box center [611, 13] width 15 height 8
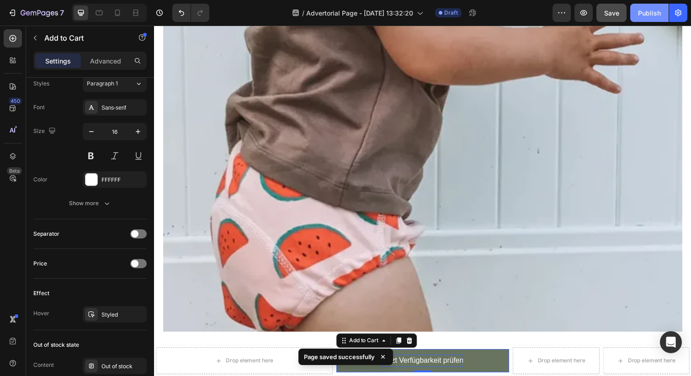
click at [648, 13] on div "Publish" at bounding box center [649, 13] width 23 height 10
click at [647, 6] on button "Publish" at bounding box center [649, 13] width 38 height 18
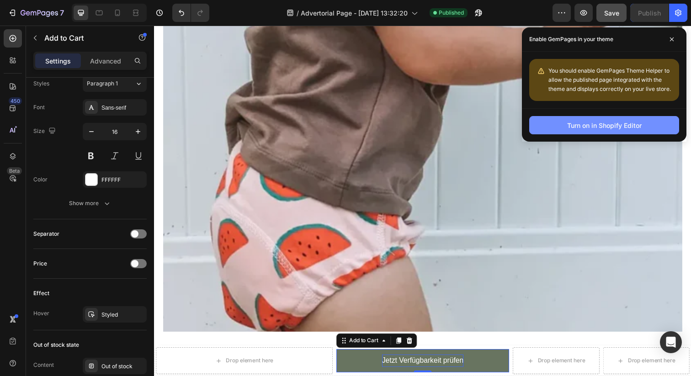
click at [620, 127] on div "Turn on in Shopify Editor" at bounding box center [604, 126] width 74 height 10
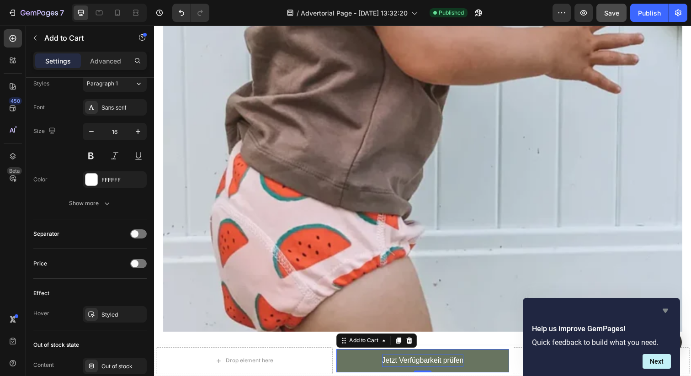
click at [664, 307] on icon "Hide survey" at bounding box center [665, 310] width 11 height 11
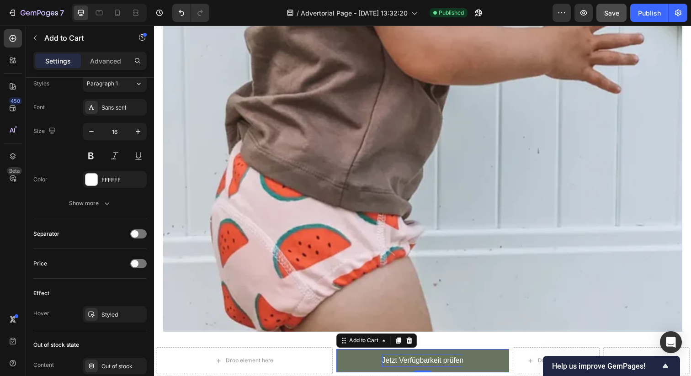
click at [481, 40] on img at bounding box center [428, 170] width 530 height 336
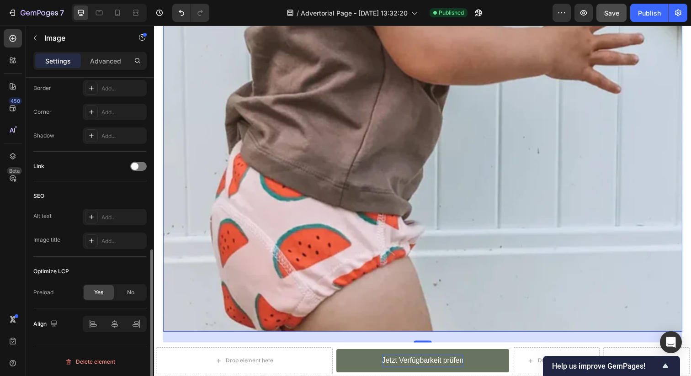
scroll to position [0, 0]
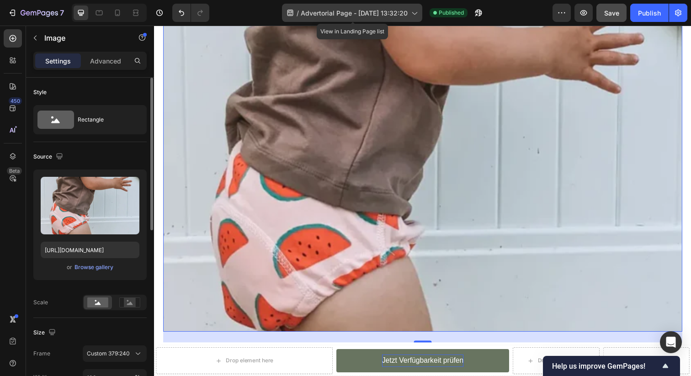
click at [380, 14] on span "Advertorial Page - [DATE] 13:32:20" at bounding box center [354, 13] width 107 height 10
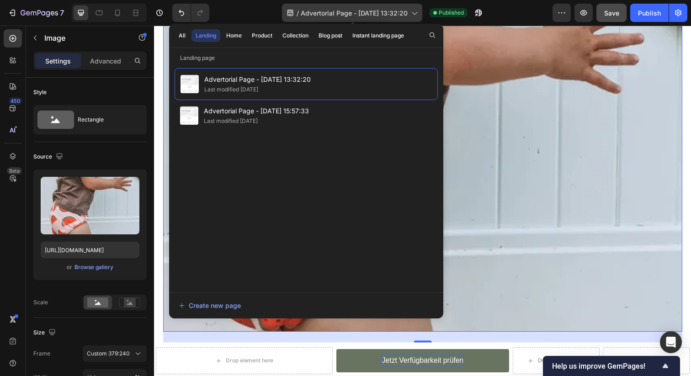
click at [345, 17] on div "/ Advertorial Page - Sep 24, 13:32:20" at bounding box center [352, 13] width 140 height 18
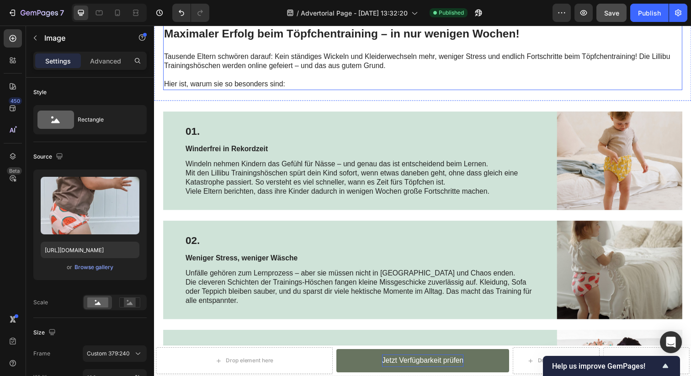
scroll to position [537, 0]
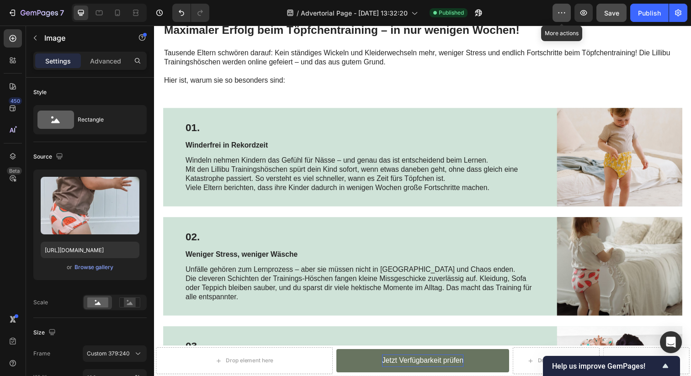
click at [561, 16] on icon "button" at bounding box center [561, 12] width 9 height 9
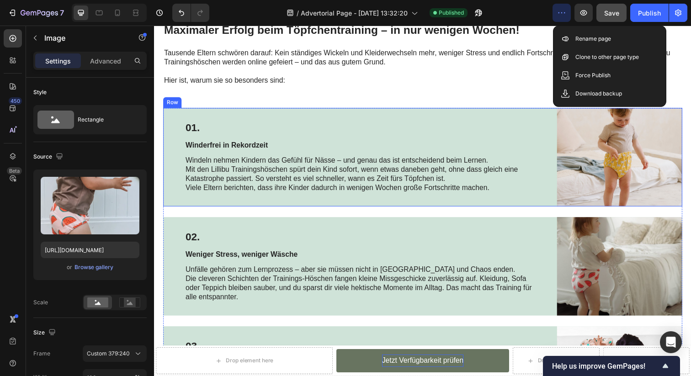
click at [517, 111] on div "01. Text Block Winderfrei in Rekordzeit Text Block Windeln nehmen Kindern das G…" at bounding box center [364, 160] width 402 height 101
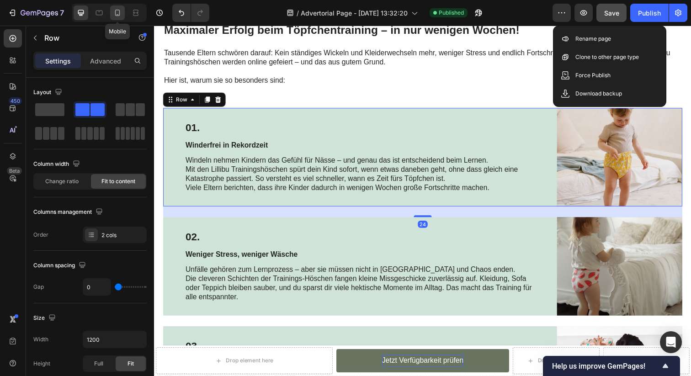
click at [117, 14] on icon at bounding box center [118, 14] width 2 height 1
type input "100%"
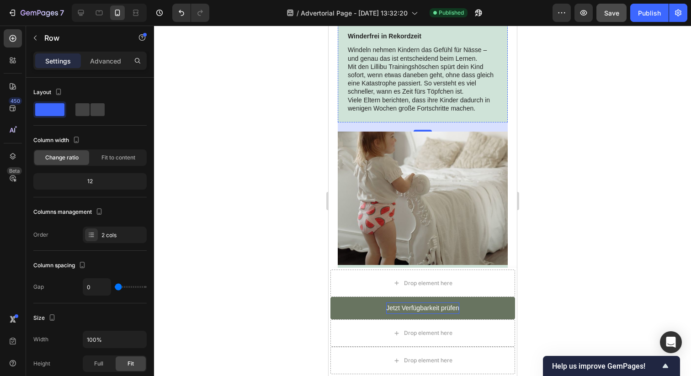
scroll to position [515, 0]
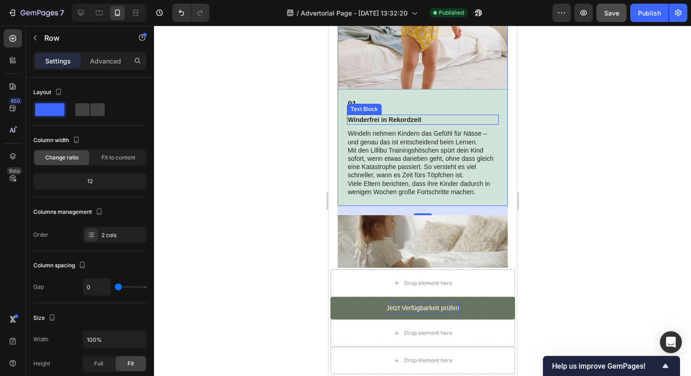
click at [405, 120] on p "Winderfrei in Rekordzeit" at bounding box center [422, 120] width 150 height 8
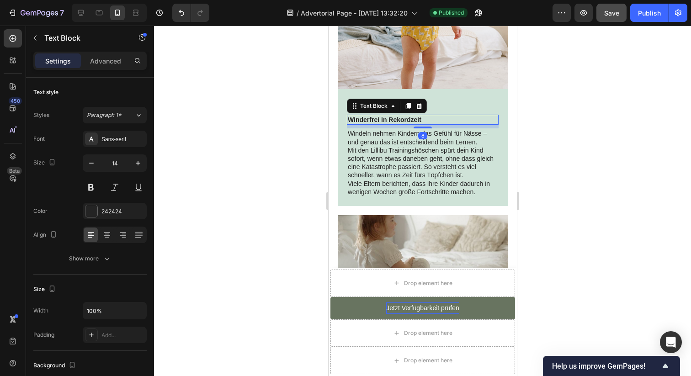
click at [453, 98] on div "01. Text Block Winderfrei in Rekordzeit Text Block 8 Windeln nehmen Kindern das…" at bounding box center [422, 147] width 170 height 117
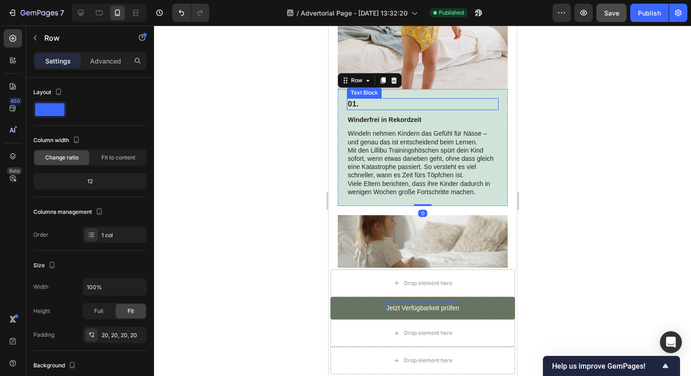
click at [355, 103] on p "01." at bounding box center [422, 104] width 150 height 10
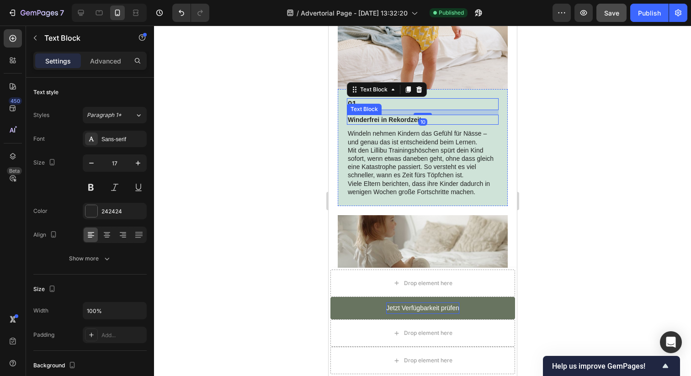
click at [376, 121] on p "Winderfrei in Rekordzeit" at bounding box center [422, 120] width 150 height 8
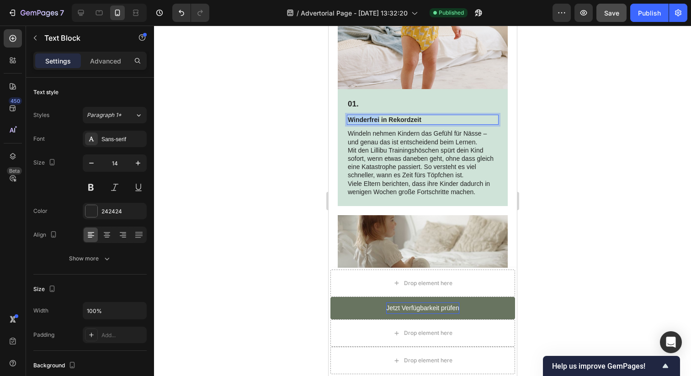
click at [376, 121] on p "Winderfrei in Rekordzeit" at bounding box center [422, 120] width 150 height 8
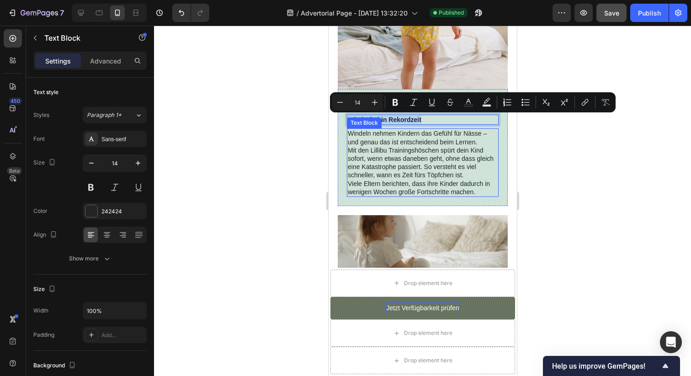
click at [394, 138] on p "Windeln nehmen Kindern das Gefühl für Nässe – und genau das ist entscheidend be…" at bounding box center [422, 137] width 150 height 16
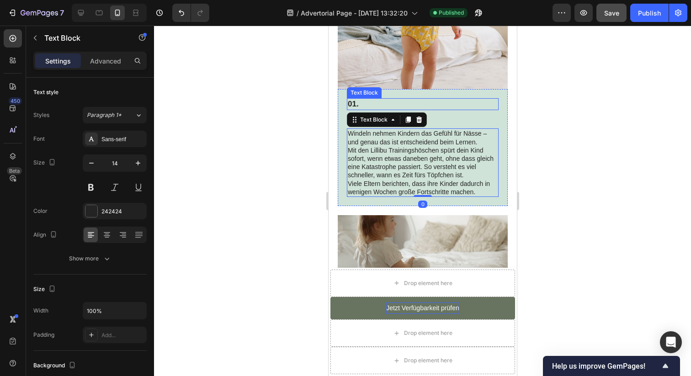
click at [382, 102] on p "01." at bounding box center [422, 104] width 150 height 10
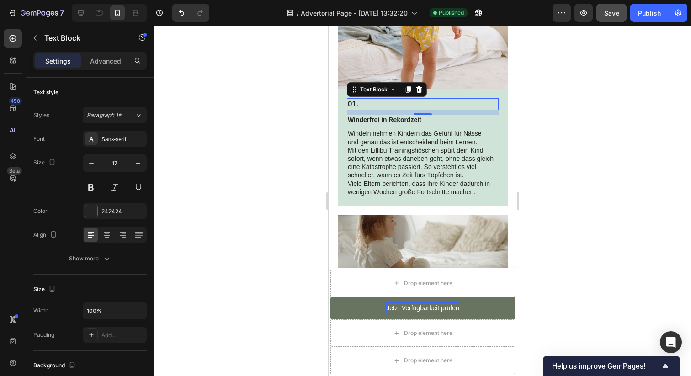
click at [382, 102] on p "01." at bounding box center [422, 104] width 150 height 10
click at [386, 105] on p "01. Winderfrei in Rekordzeit" at bounding box center [422, 104] width 150 height 10
click at [396, 125] on div "01. Windelfrei in Rekordzeit Text Block 10 Winderfrei in Rekordzeit Text Block …" at bounding box center [422, 147] width 152 height 99
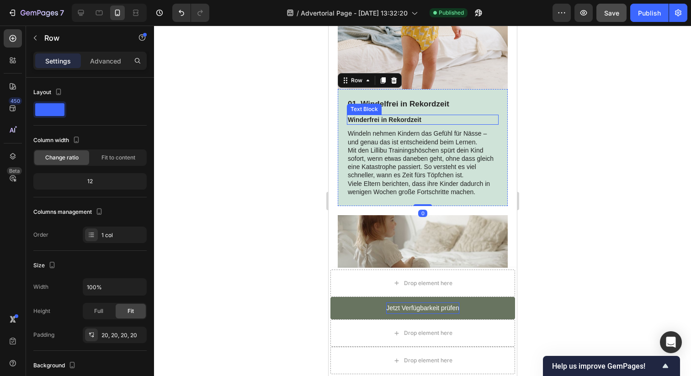
click at [396, 119] on p "Winderfrei in Rekordzeit" at bounding box center [422, 120] width 150 height 8
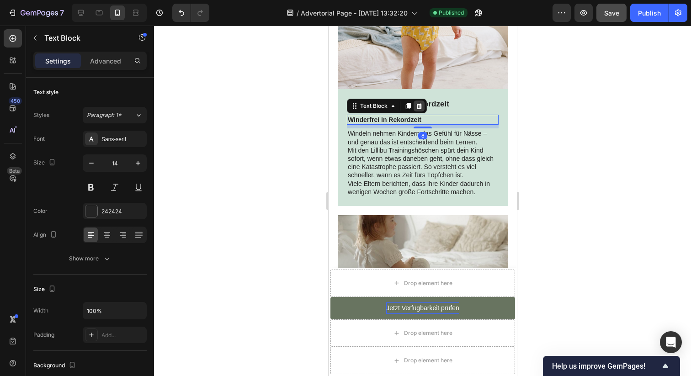
click at [417, 108] on icon at bounding box center [419, 106] width 6 height 6
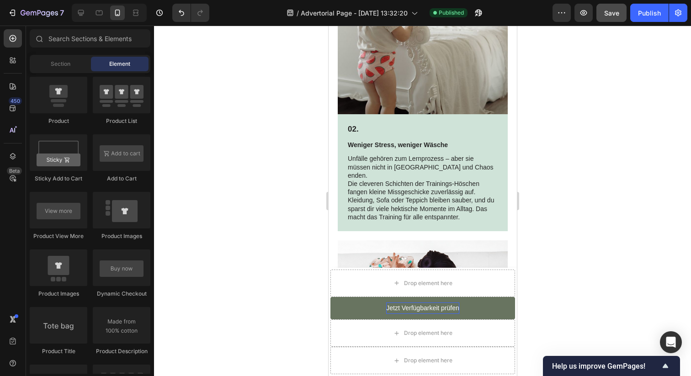
scroll to position [739, 0]
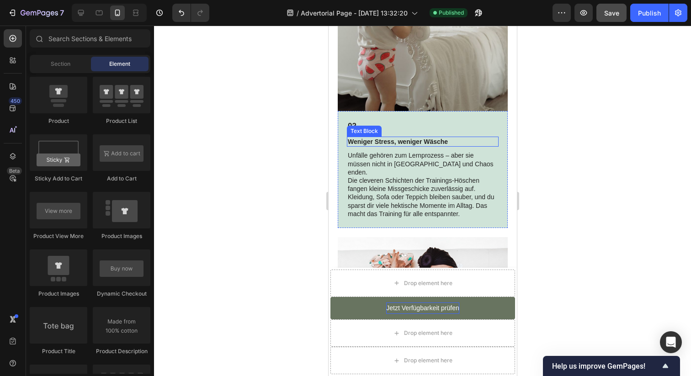
click at [426, 140] on p "Weniger Stress, weniger Wäsche" at bounding box center [422, 142] width 150 height 8
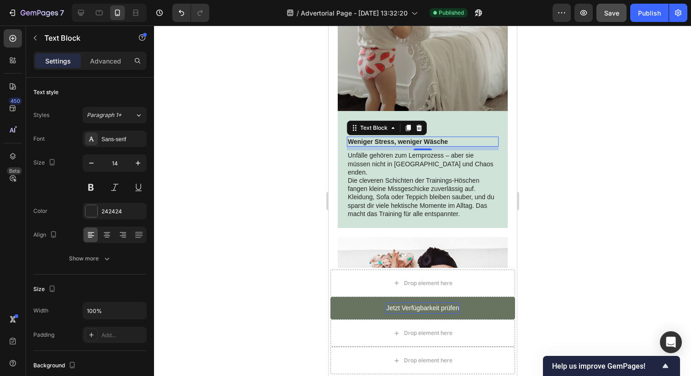
click at [426, 140] on p "Weniger Stress, weniger Wäsche" at bounding box center [422, 142] width 150 height 8
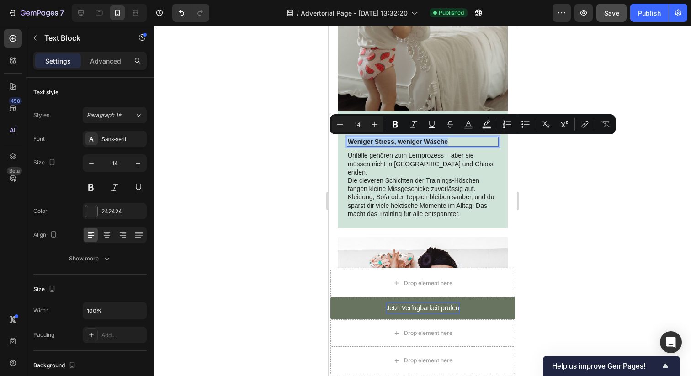
copy p "Weniger Stress, weniger Wäsche"
click at [417, 161] on p "Unfälle gehören zum Lernprozess – aber sie müssen nicht in [GEOGRAPHIC_DATA] un…" at bounding box center [422, 163] width 150 height 25
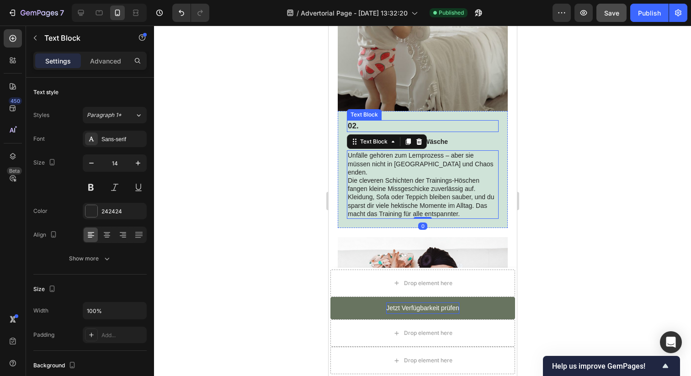
click at [367, 125] on p "02." at bounding box center [422, 126] width 150 height 10
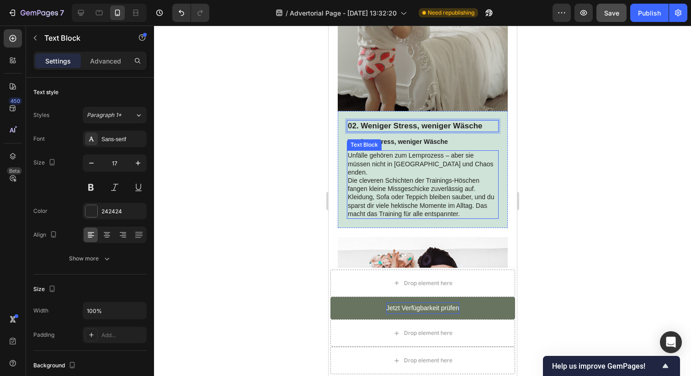
click at [401, 176] on p "Die cleveren Schichten der Trainings-Höschen fangen kleine Missgeschicke zuverl…" at bounding box center [422, 197] width 150 height 42
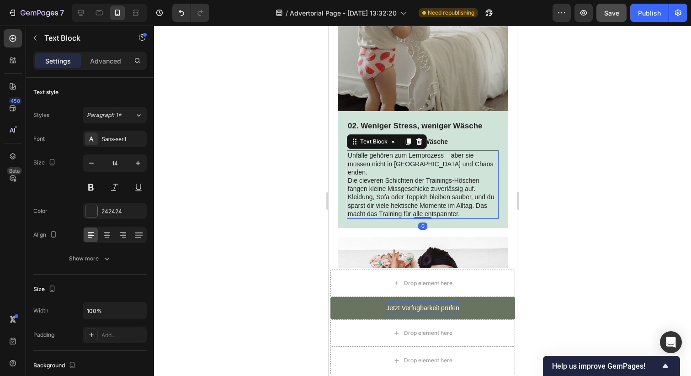
click at [438, 141] on p "Weniger Stress, weniger Wäsche" at bounding box center [422, 142] width 150 height 8
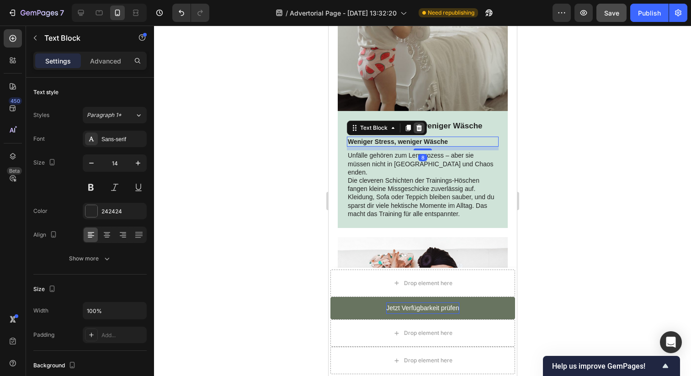
click at [417, 132] on icon at bounding box center [418, 127] width 7 height 7
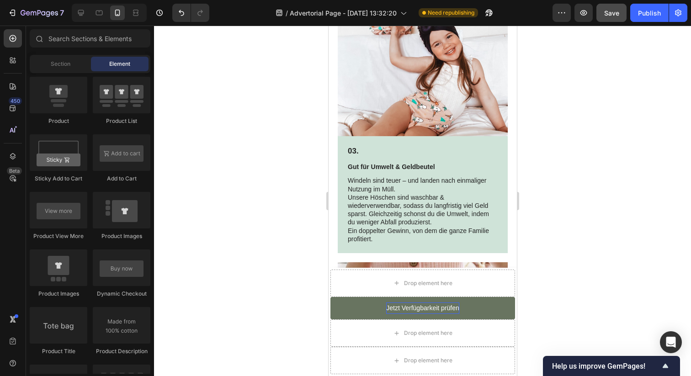
scroll to position [967, 0]
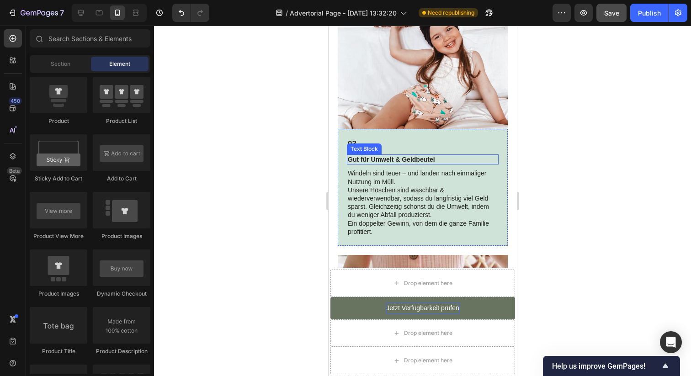
click at [404, 155] on p "Gut für Umwelt & Geldbeutel" at bounding box center [422, 159] width 150 height 8
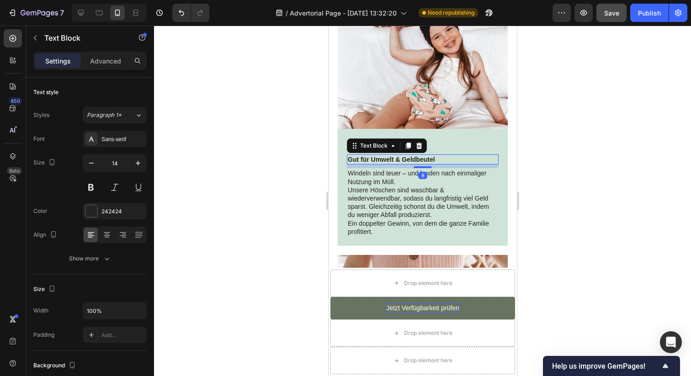
click at [398, 155] on p "Gut für Umwelt & Geldbeutel" at bounding box center [422, 159] width 150 height 8
copy p "Gut für Umwelt & Geldbeutel"
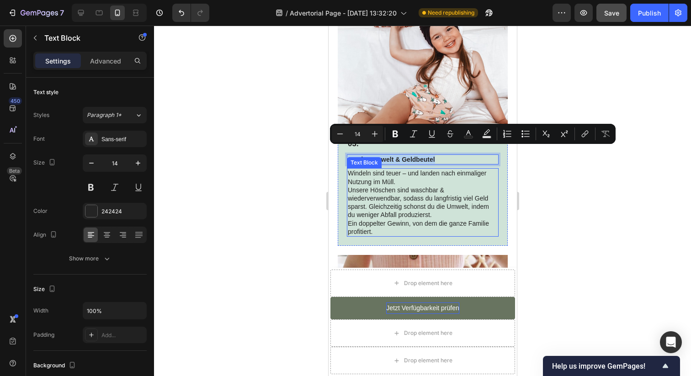
click at [432, 172] on p "Windeln sind teuer – und landen nach einmaliger Nutzung im Müll." at bounding box center [422, 177] width 150 height 16
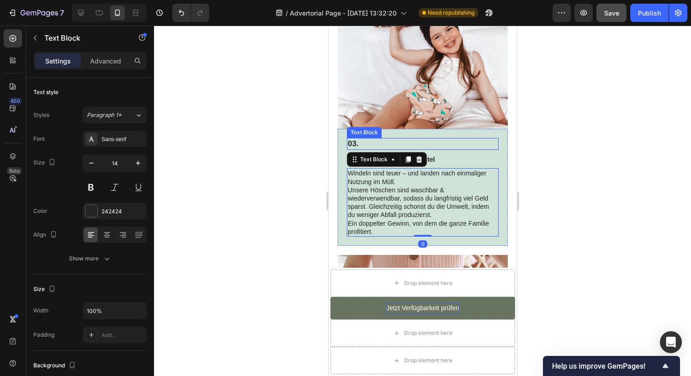
click at [406, 139] on p "03." at bounding box center [422, 144] width 150 height 10
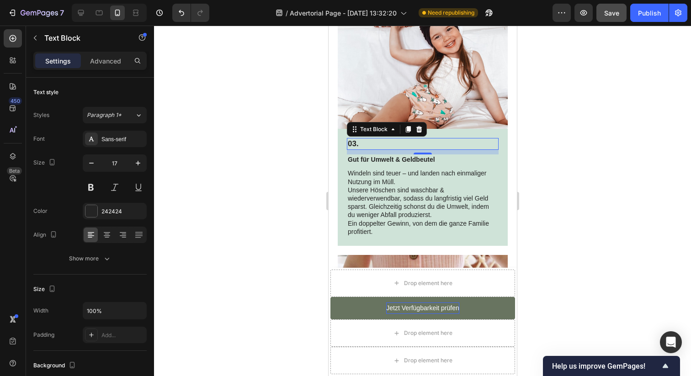
click at [406, 139] on p "03." at bounding box center [422, 144] width 150 height 10
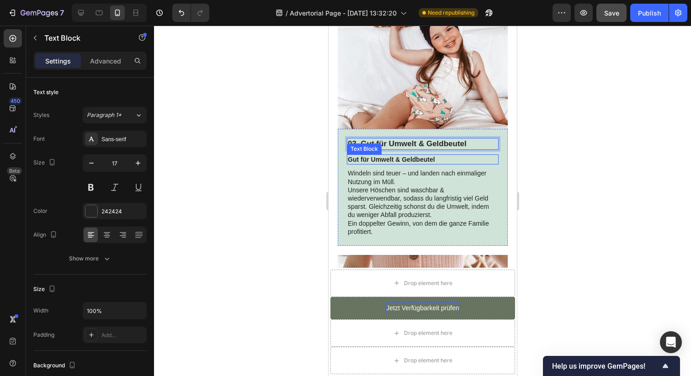
click at [399, 155] on p "Gut für Umwelt & Geldbeutel" at bounding box center [422, 159] width 150 height 8
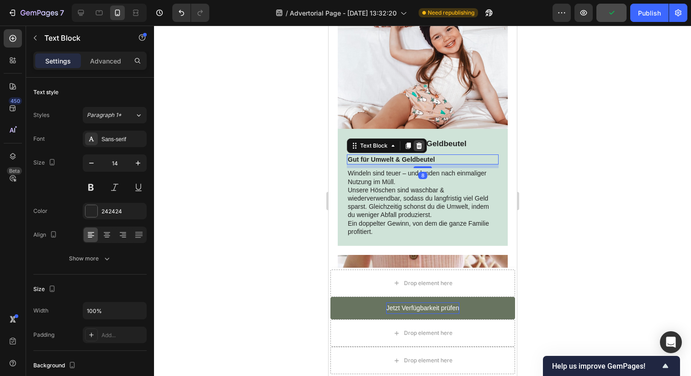
click at [419, 143] on icon at bounding box center [419, 146] width 6 height 6
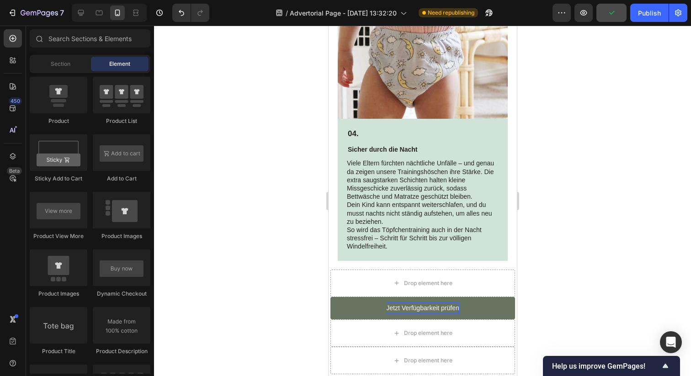
scroll to position [1224, 0]
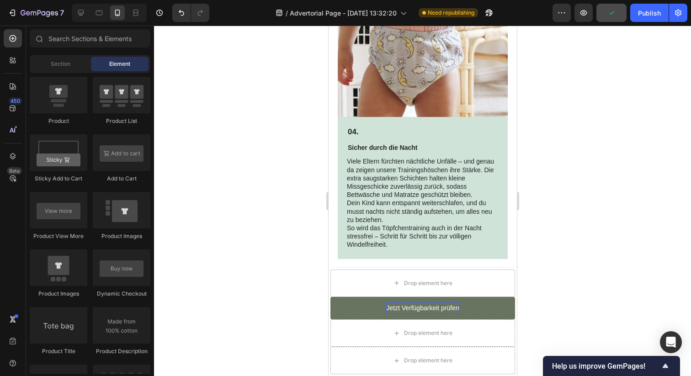
click at [407, 144] on p "Sicher durch die Nacht" at bounding box center [422, 148] width 150 height 8
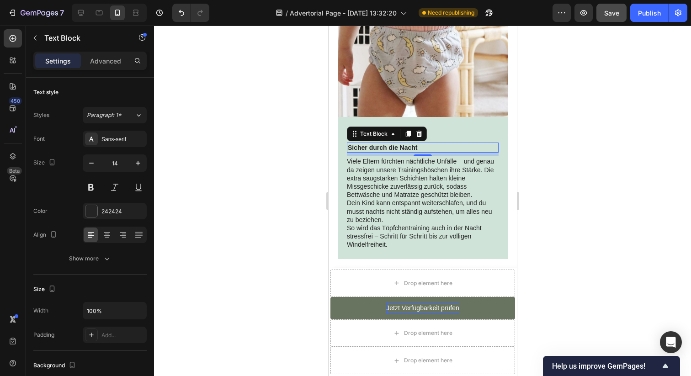
click at [407, 144] on p "Sicher durch die Nacht" at bounding box center [422, 148] width 150 height 8
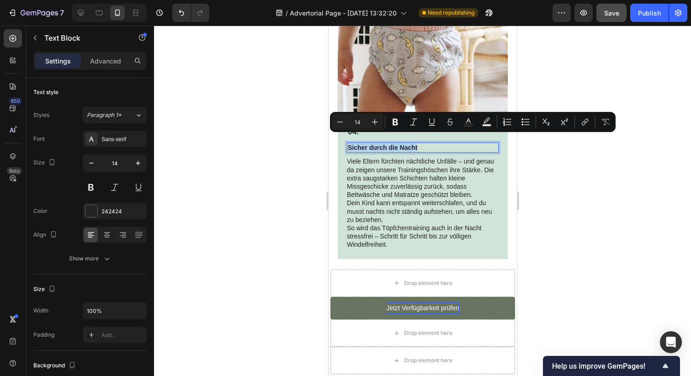
copy p "Sicher durch die Nacht"
click at [410, 163] on p "Viele Eltern fürchten nächtliche Unfälle – und genau da zeigen unsere Trainings…" at bounding box center [422, 178] width 152 height 42
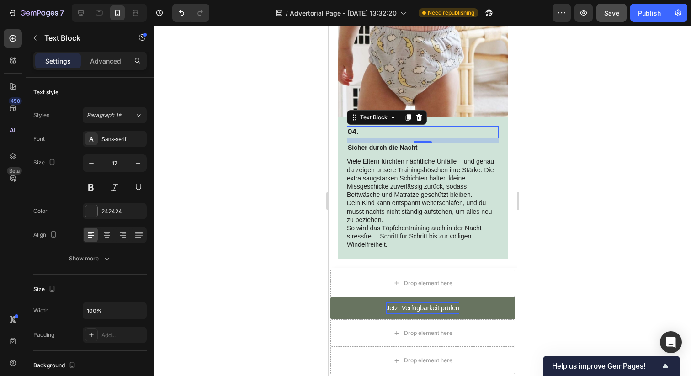
click at [416, 127] on p "04." at bounding box center [422, 132] width 150 height 10
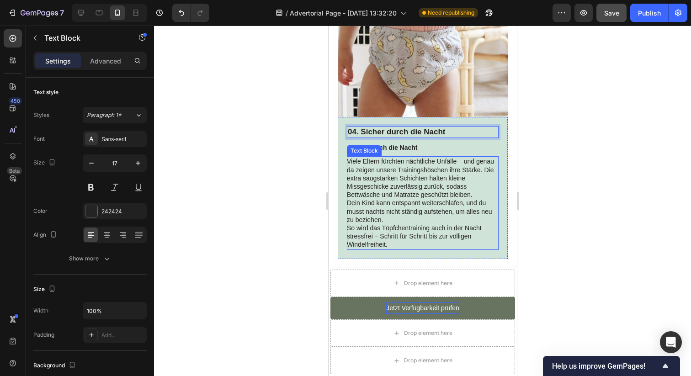
click at [413, 168] on p "Viele Eltern fürchten nächtliche Unfälle – und genau da zeigen unsere Trainings…" at bounding box center [422, 178] width 152 height 42
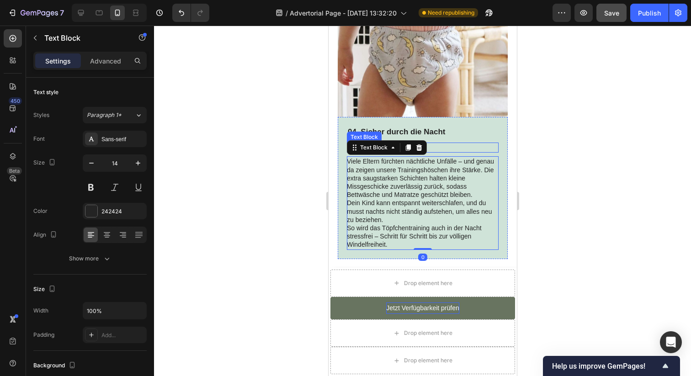
click at [447, 144] on p "Sicher durch die Nacht" at bounding box center [422, 148] width 150 height 8
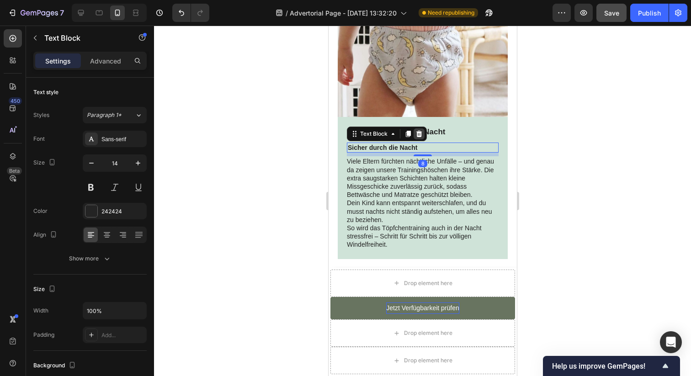
click at [422, 130] on icon at bounding box center [418, 133] width 7 height 7
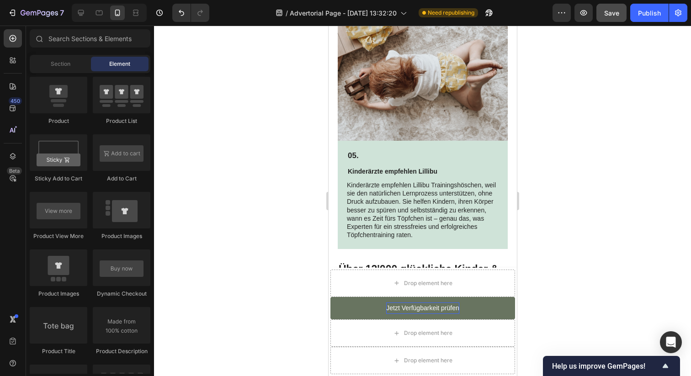
scroll to position [1486, 0]
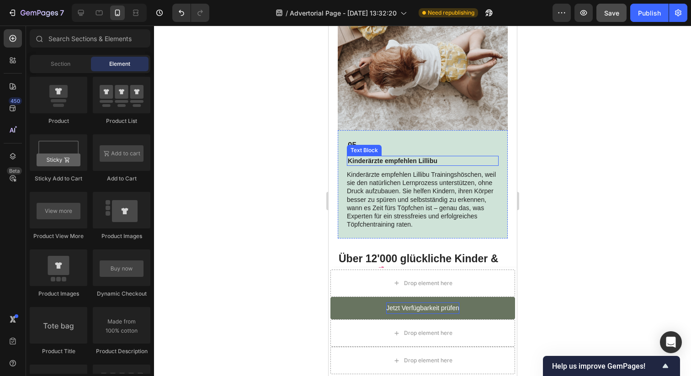
click at [423, 157] on p "Kinderärzte empfehlen Lillibu" at bounding box center [422, 161] width 150 height 8
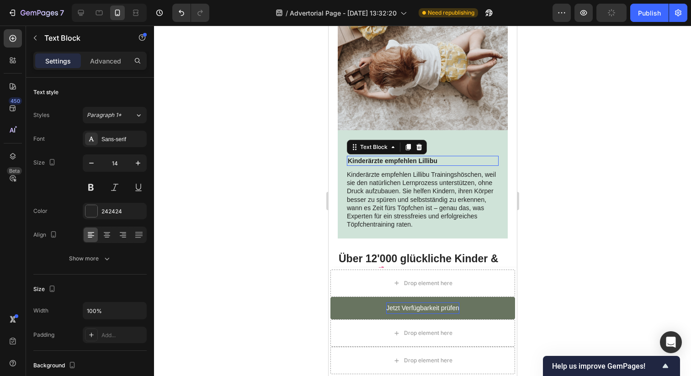
click at [423, 157] on p "Kinderärzte empfehlen Lillibu" at bounding box center [422, 161] width 150 height 8
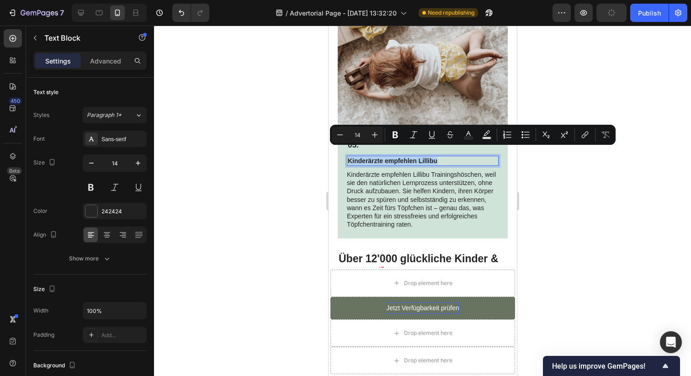
copy p "Kinderärzte empfehlen Lillibu"
click at [428, 176] on p "Kinderärzte empfehlen Lillibu Trainingshöschen, weil sie den natürlichen Lernpr…" at bounding box center [422, 199] width 152 height 58
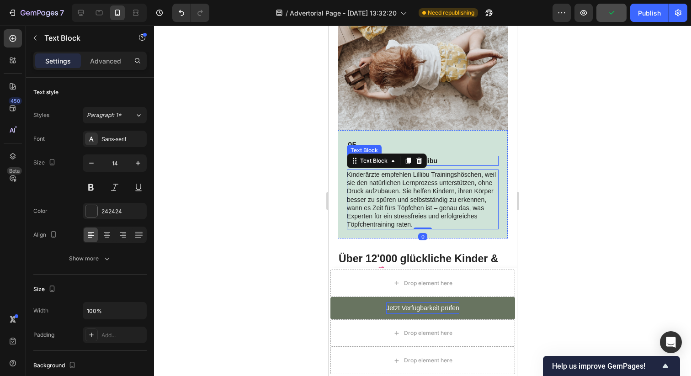
click at [437, 140] on p "05." at bounding box center [422, 145] width 150 height 10
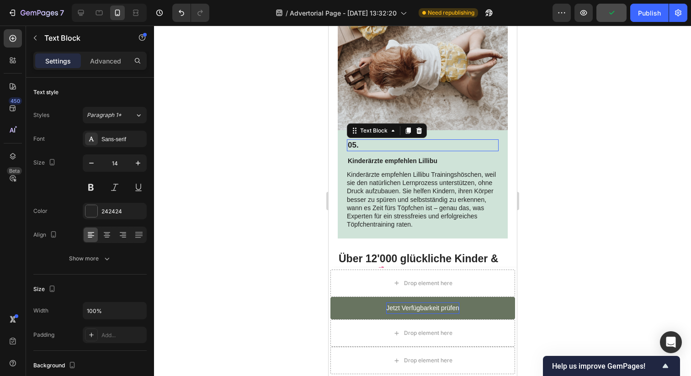
click at [437, 140] on p "05." at bounding box center [422, 145] width 150 height 10
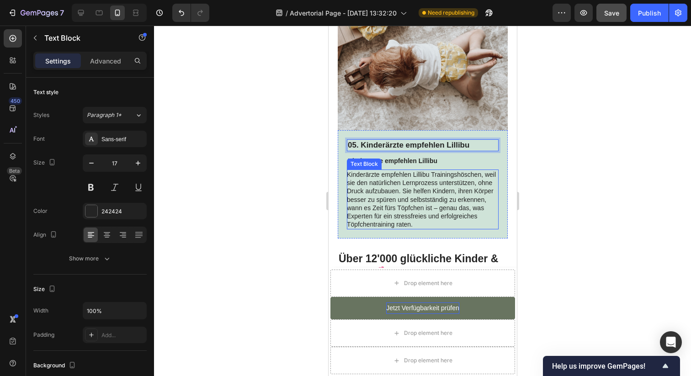
click at [433, 171] on p "Kinderärzte empfehlen Lillibu Trainingshöschen, weil sie den natürlichen Lernpr…" at bounding box center [422, 199] width 152 height 58
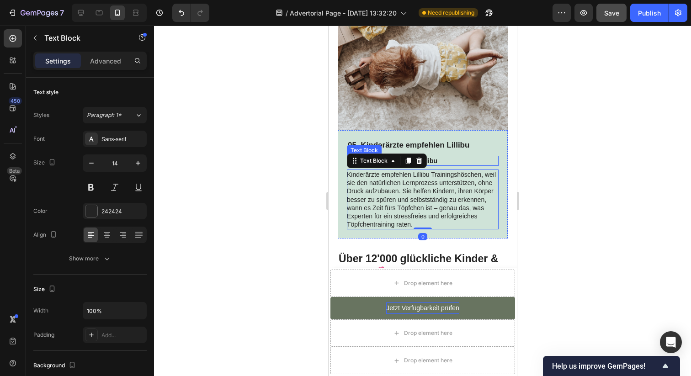
click at [432, 157] on p "Kinderärzte empfehlen Lillibu" at bounding box center [422, 161] width 150 height 8
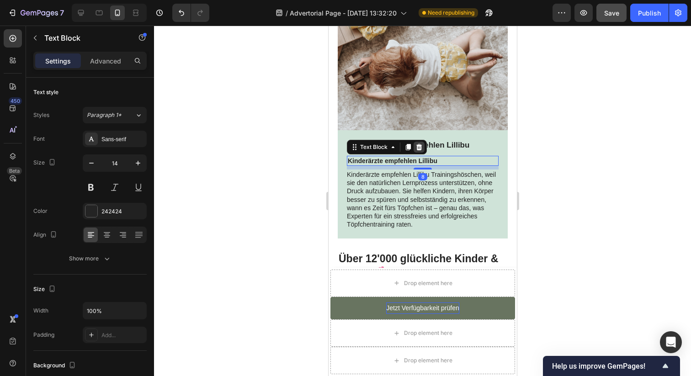
click at [419, 144] on icon at bounding box center [419, 147] width 6 height 6
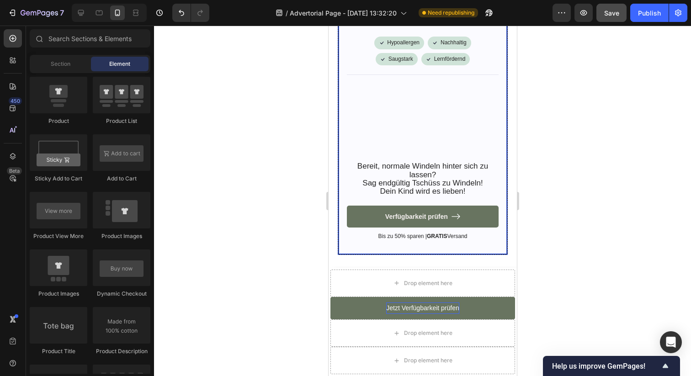
scroll to position [2441, 0]
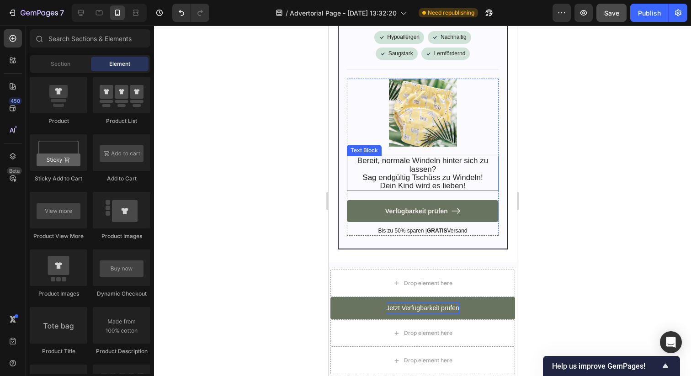
click at [449, 162] on p "Bereit, normale Windeln hinter sich zu lassen?" at bounding box center [422, 165] width 150 height 16
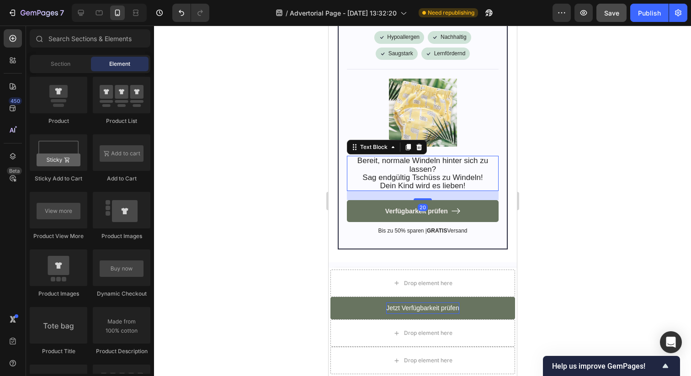
click at [449, 162] on p "Bereit, normale Windeln hinter sich zu lassen?" at bounding box center [422, 165] width 150 height 16
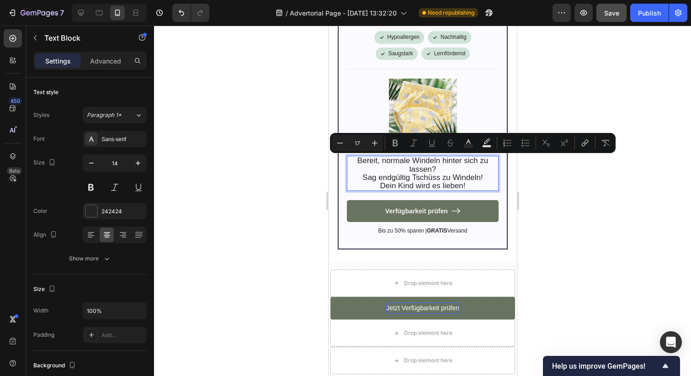
click at [445, 160] on p "Bereit, normale Windeln hinter sich zu lassen?" at bounding box center [422, 165] width 150 height 16
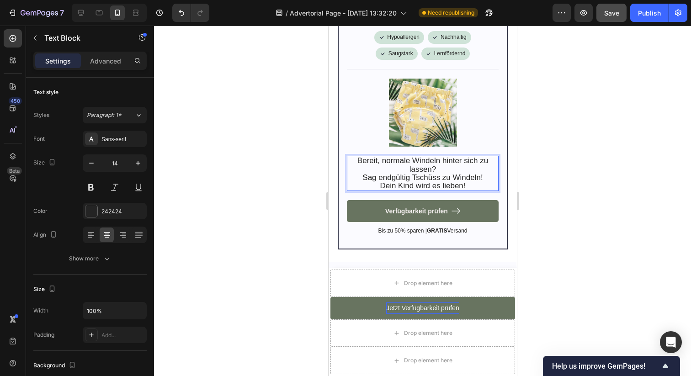
click at [445, 160] on p "Bereit, normale Windeln hinter sich zu lassen?" at bounding box center [422, 165] width 150 height 16
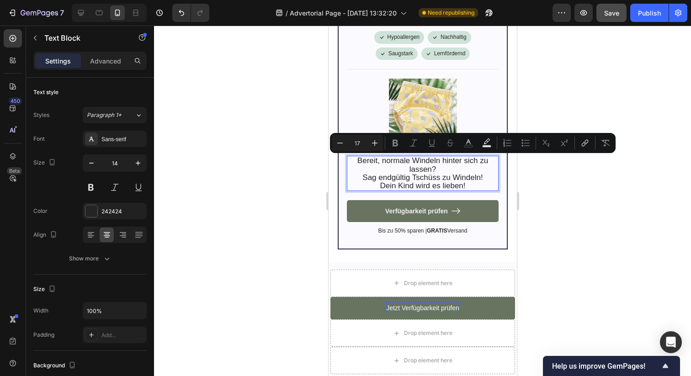
click at [444, 161] on p "Bereit, normale Windeln hinter sich zu lassen?" at bounding box center [422, 165] width 150 height 16
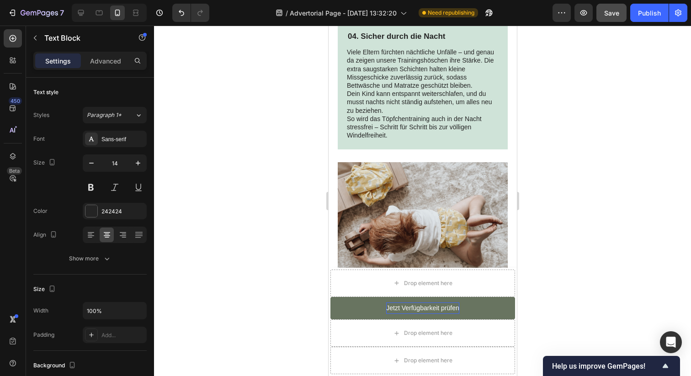
scroll to position [1234, 0]
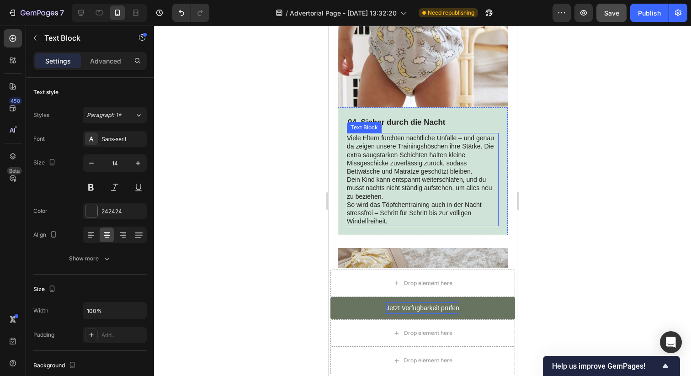
click at [433, 164] on p "Viele Eltern fürchten nächtliche Unfälle – und genau da zeigen unsere Trainings…" at bounding box center [422, 155] width 152 height 42
click at [451, 225] on div "04. Sicher durch die Nacht Text Block Viele Eltern fürchten nächtliche Unfälle …" at bounding box center [422, 171] width 170 height 128
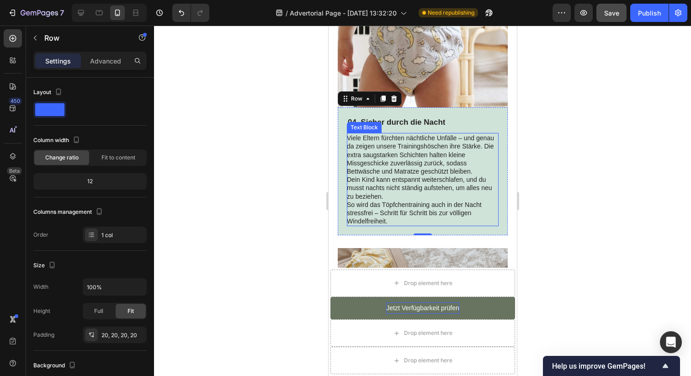
click at [436, 209] on p "So wird das Töpfchentraining auch in der Nacht stressfrei – Schritt für Schritt…" at bounding box center [422, 213] width 152 height 25
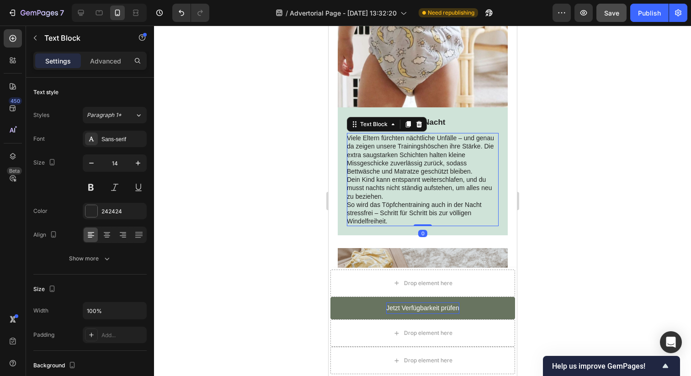
click at [436, 209] on p "So wird das Töpfchentraining auch in der Nacht stressfrei – Schritt für Schritt…" at bounding box center [422, 213] width 152 height 25
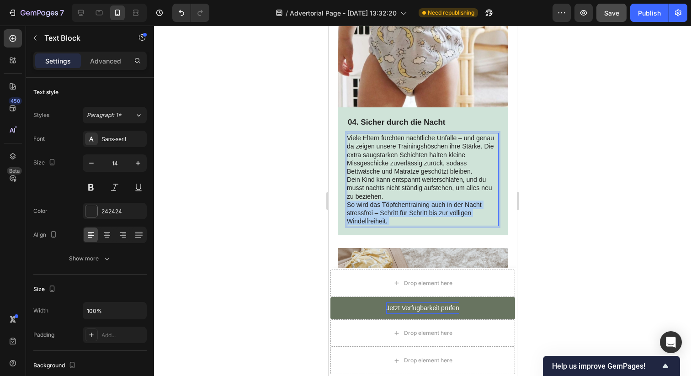
drag, startPoint x: 402, startPoint y: 212, endPoint x: 347, endPoint y: 197, distance: 57.0
click at [347, 201] on p "So wird das Töpfchentraining auch in der Nacht stressfrei – Schritt für Schritt…" at bounding box center [422, 213] width 152 height 25
click at [391, 212] on p "So wird das Töpfchentraining auch in der Nacht stressfrei – Schritt für Schritt…" at bounding box center [422, 213] width 152 height 25
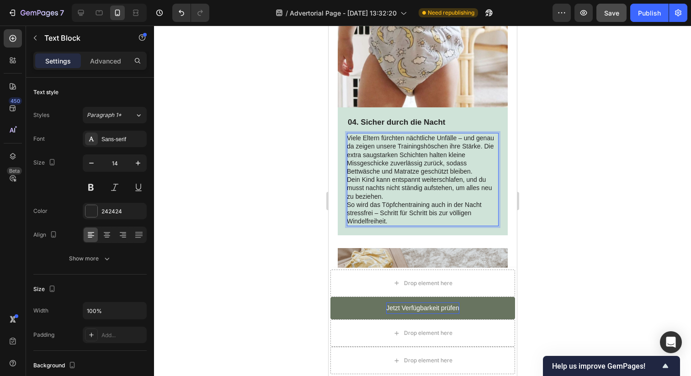
click at [391, 212] on p "So wird das Töpfchentraining auch in der Nacht stressfrei – Schritt für Schritt…" at bounding box center [422, 213] width 152 height 25
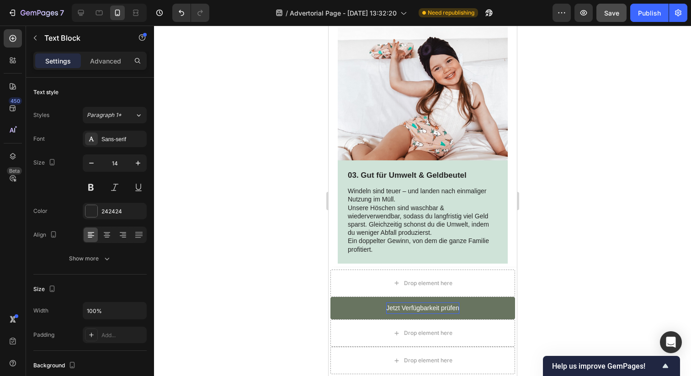
scroll to position [935, 0]
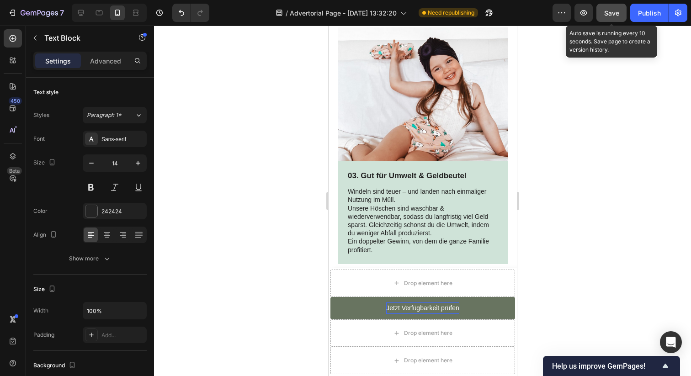
click at [612, 15] on span "Save" at bounding box center [611, 13] width 15 height 8
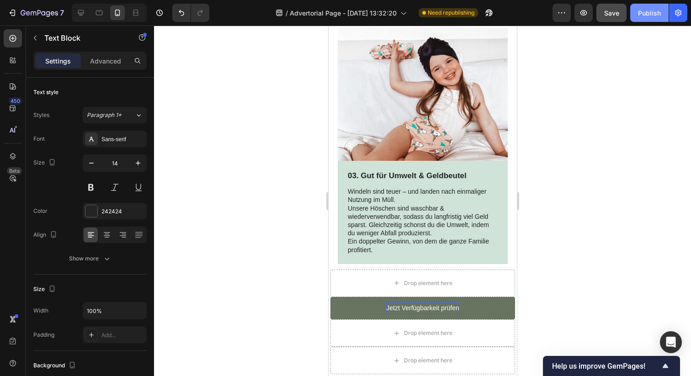
click at [643, 11] on div "Publish" at bounding box center [649, 13] width 23 height 10
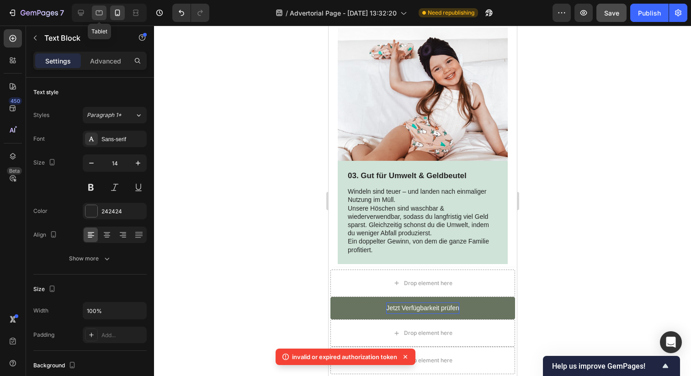
click at [95, 15] on icon at bounding box center [99, 12] width 9 height 9
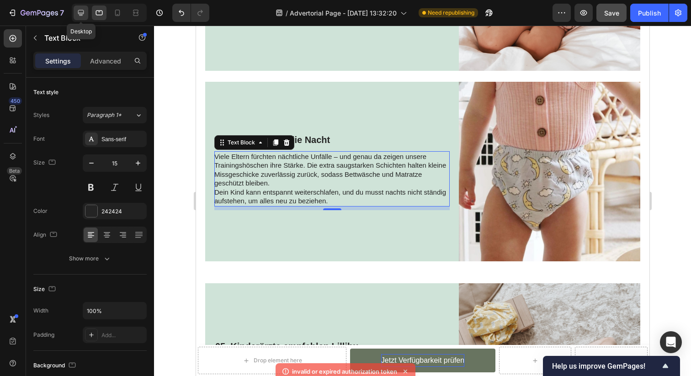
click at [79, 14] on icon at bounding box center [81, 13] width 6 height 6
type input "16"
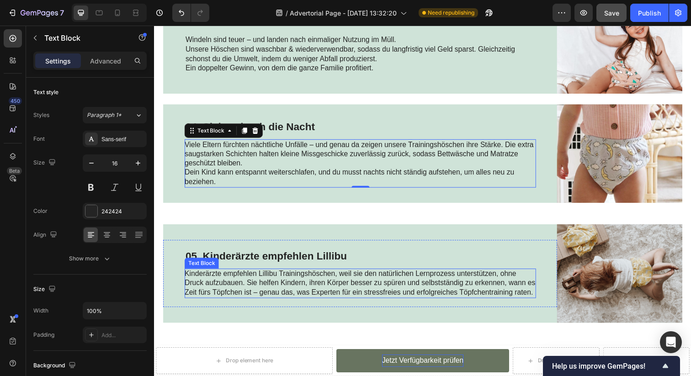
scroll to position [303, 0]
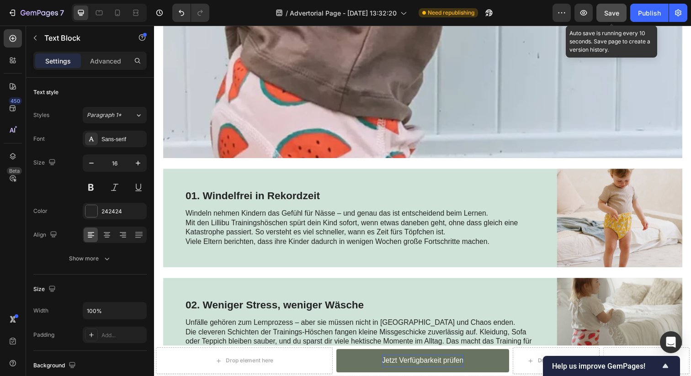
click at [616, 14] on span "Save" at bounding box center [611, 13] width 15 height 8
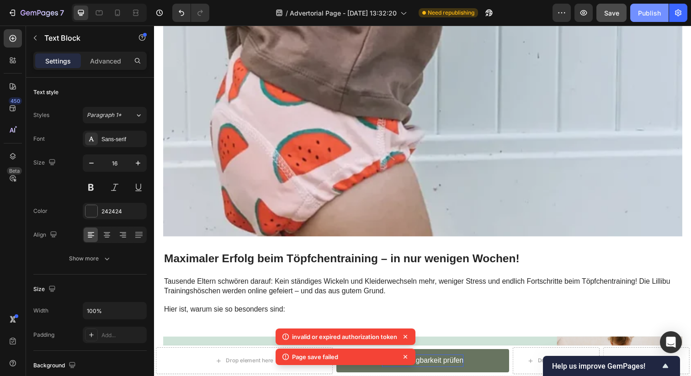
click at [650, 15] on div "Publish" at bounding box center [649, 13] width 23 height 10
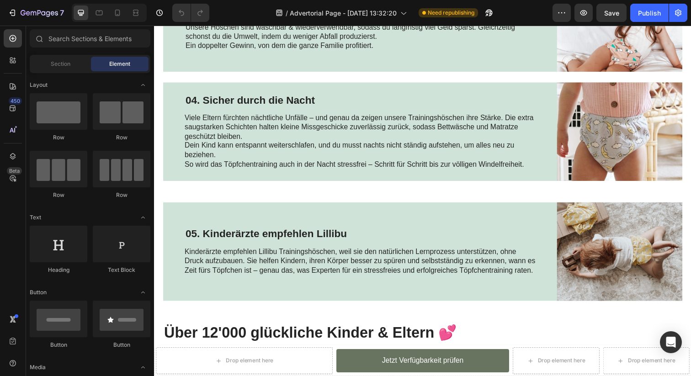
scroll to position [844, 0]
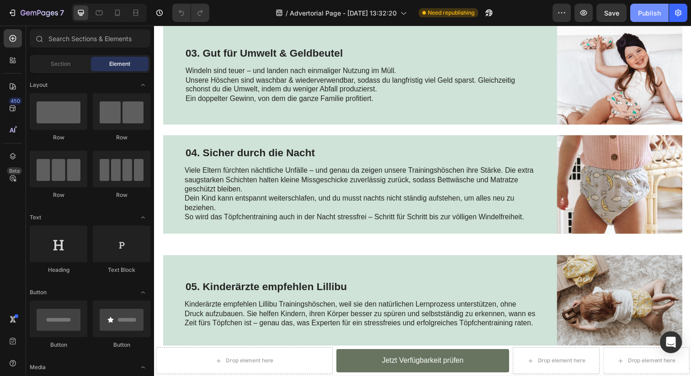
click at [650, 11] on div "Publish" at bounding box center [649, 13] width 23 height 10
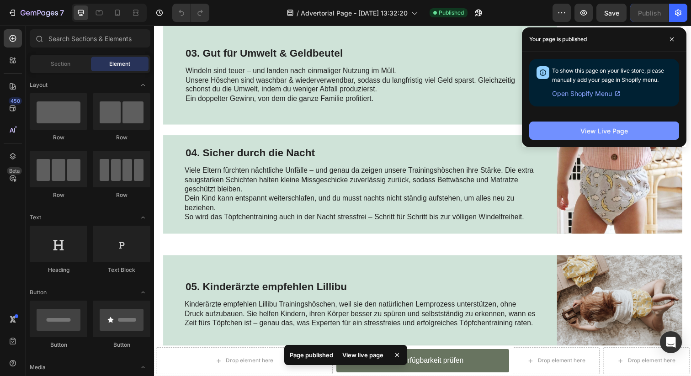
click at [619, 139] on button "View Live Page" at bounding box center [604, 131] width 150 height 18
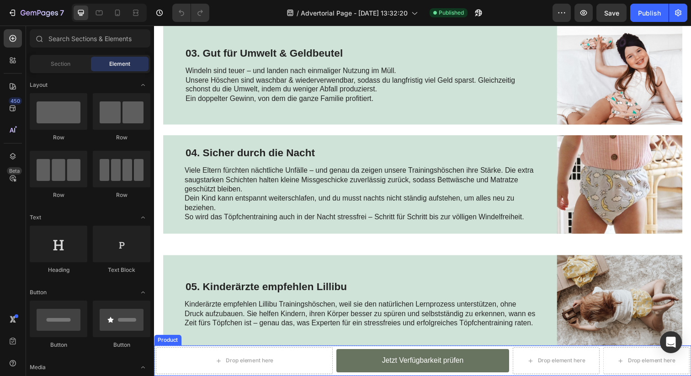
click at [337, 355] on div "Drop element here Jetzt Verfügbarkeit prüfen Add to Cart Drop element here Drop…" at bounding box center [428, 367] width 548 height 31
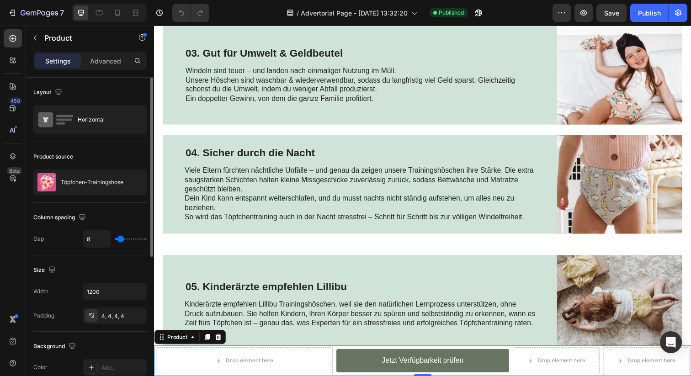
type input "10"
type input "14"
type input "21"
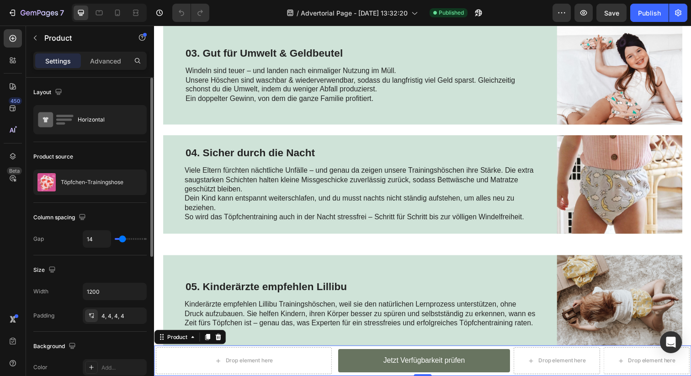
type input "21"
type input "25"
type input "27"
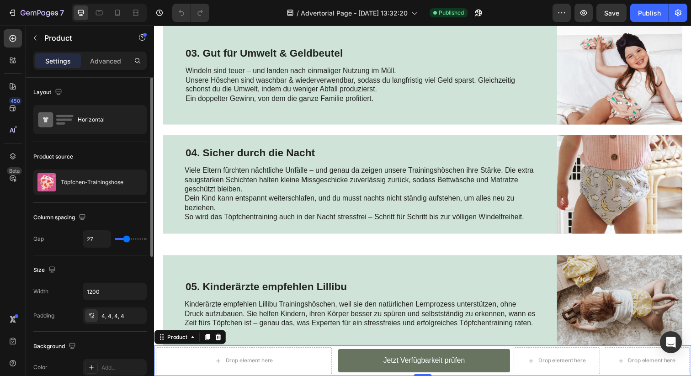
type input "28"
type input "29"
type input "30"
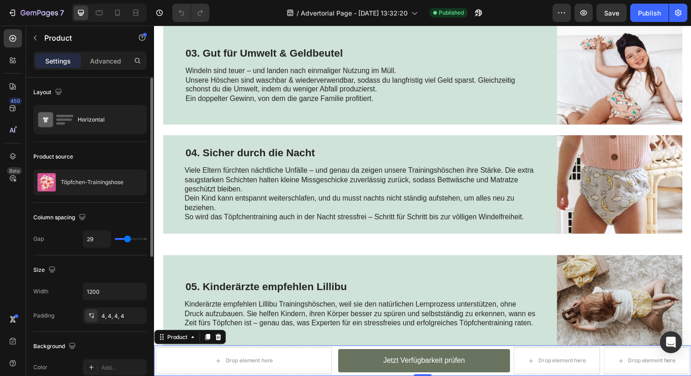
type input "30"
type input "29"
type input "27"
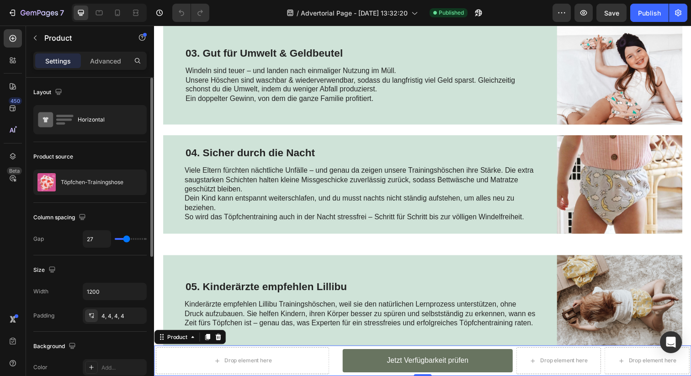
type input "24"
type input "19"
type input "14"
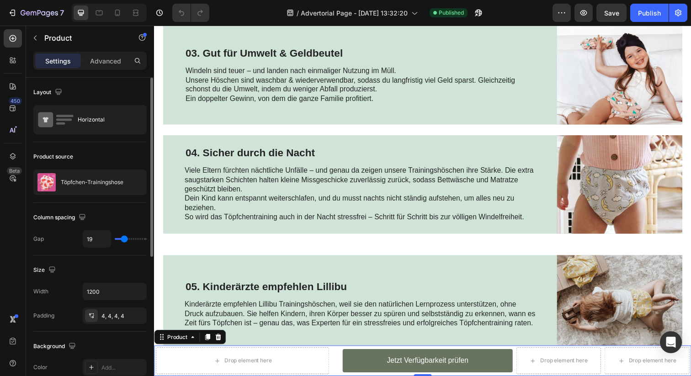
type input "14"
type input "11"
type input "8"
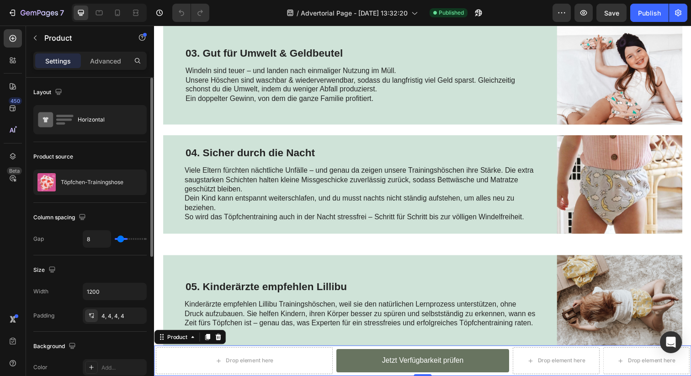
type input "7"
type input "6"
type input "5"
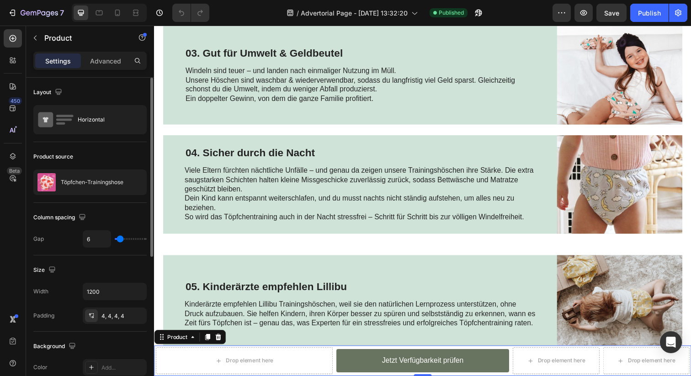
type input "5"
type input "4"
type input "3"
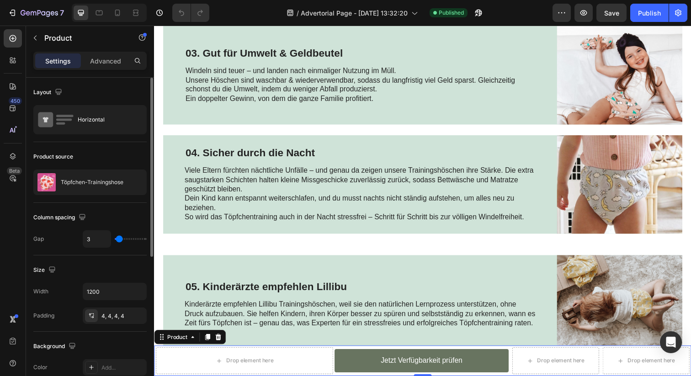
type input "1"
type input "0"
type input "1"
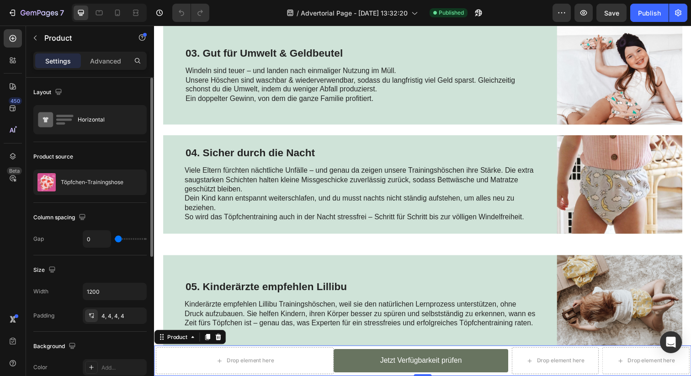
type input "1"
type input "2"
type input "3"
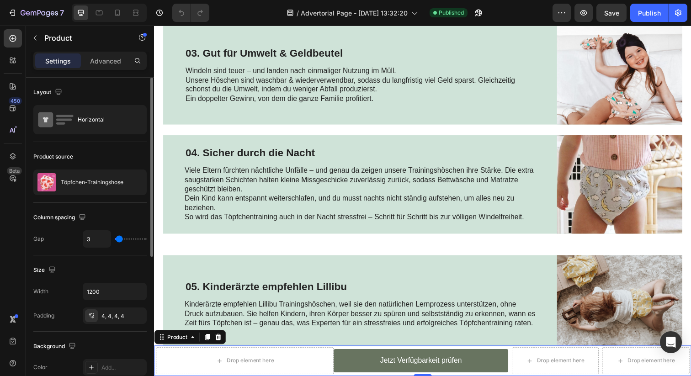
type input "4"
type input "5"
type input "6"
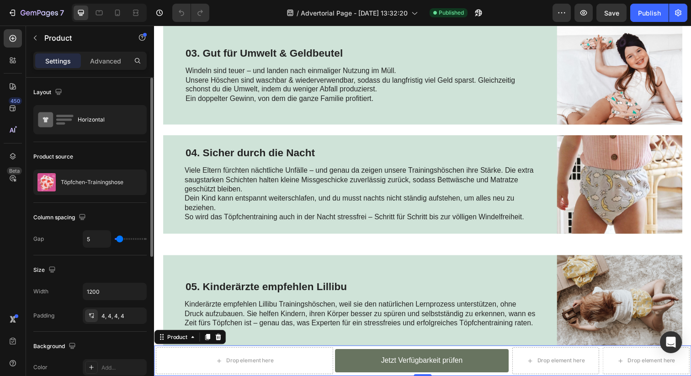
type input "6"
type input "7"
type input "8"
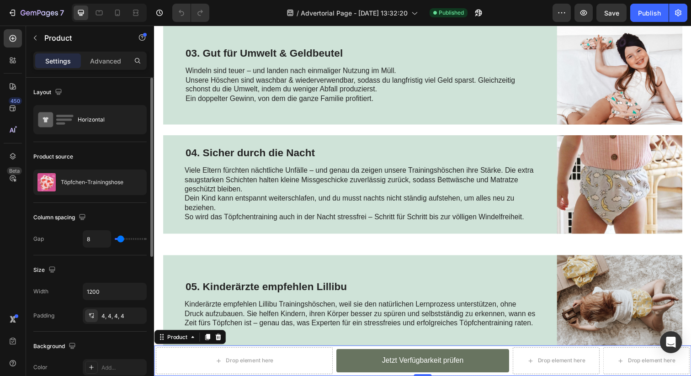
click at [121, 240] on input "range" at bounding box center [131, 239] width 32 height 2
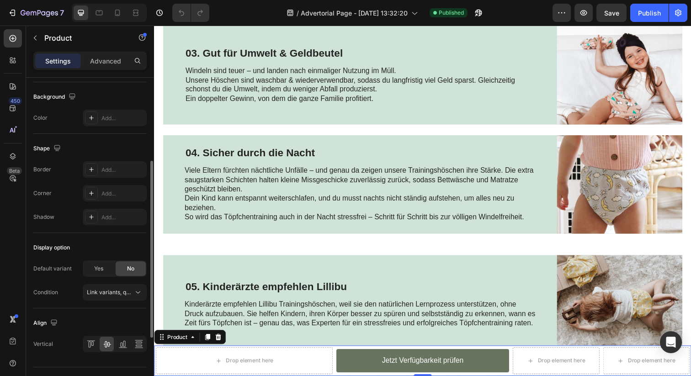
scroll to position [270, 0]
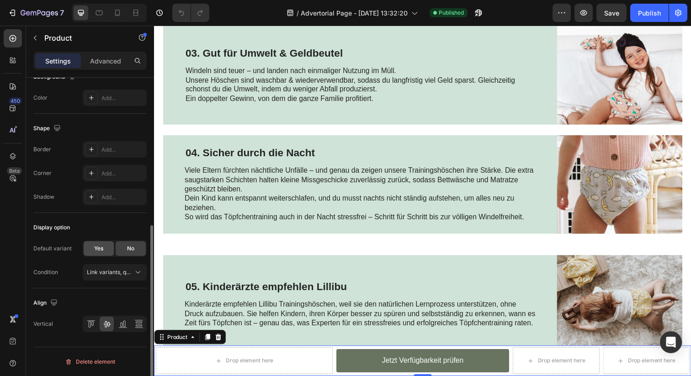
click at [105, 250] on div "Yes" at bounding box center [99, 248] width 30 height 15
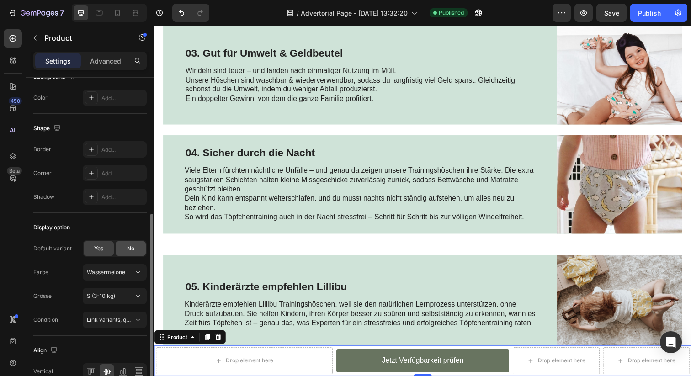
click at [127, 250] on div "No" at bounding box center [131, 248] width 30 height 15
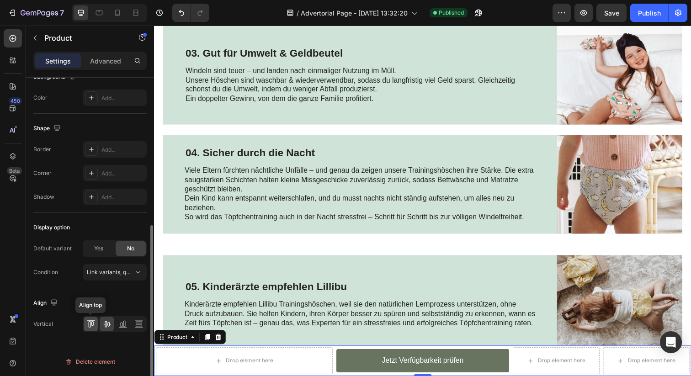
click at [90, 323] on icon at bounding box center [89, 324] width 2 height 6
click at [106, 326] on icon at bounding box center [106, 323] width 9 height 9
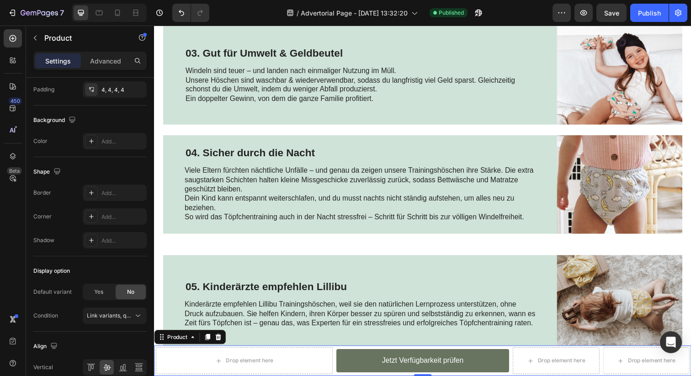
scroll to position [0, 0]
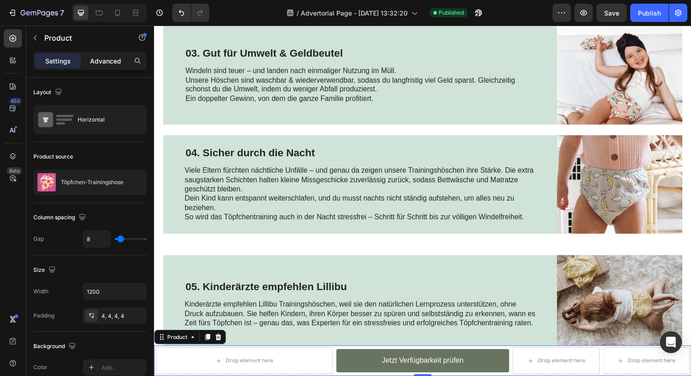
click at [89, 65] on div "Advanced" at bounding box center [106, 60] width 46 height 15
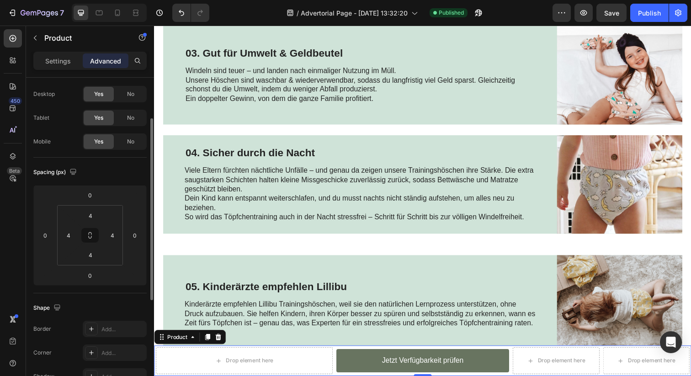
scroll to position [46, 0]
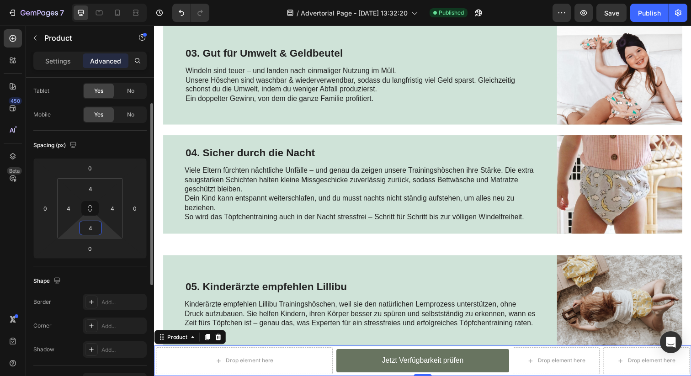
click at [93, 230] on input "4" at bounding box center [90, 228] width 18 height 14
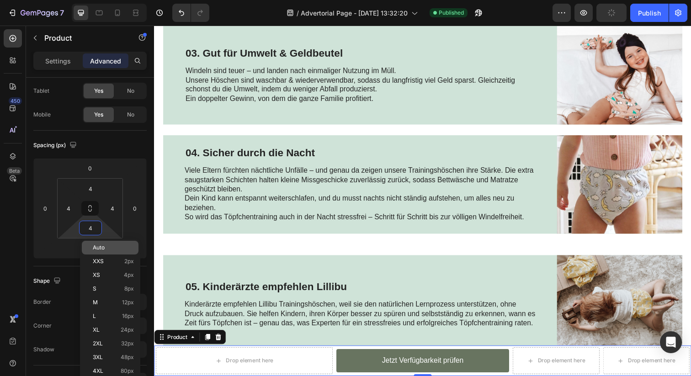
click at [108, 250] on p "Auto" at bounding box center [113, 248] width 41 height 6
type input "Auto"
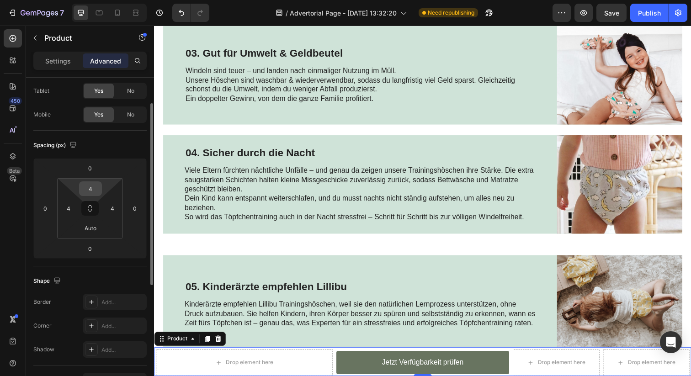
click at [90, 187] on input "4" at bounding box center [90, 189] width 18 height 14
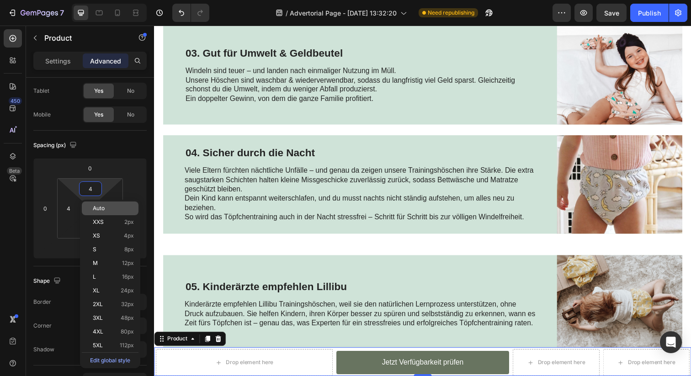
click at [98, 206] on span "Auto" at bounding box center [99, 208] width 12 height 6
type input "Auto"
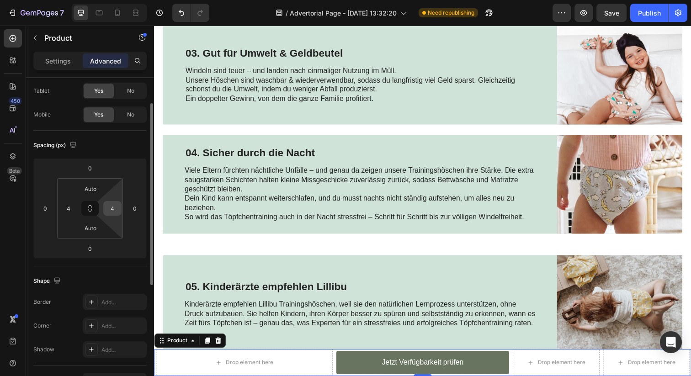
click at [112, 208] on input "4" at bounding box center [113, 209] width 14 height 14
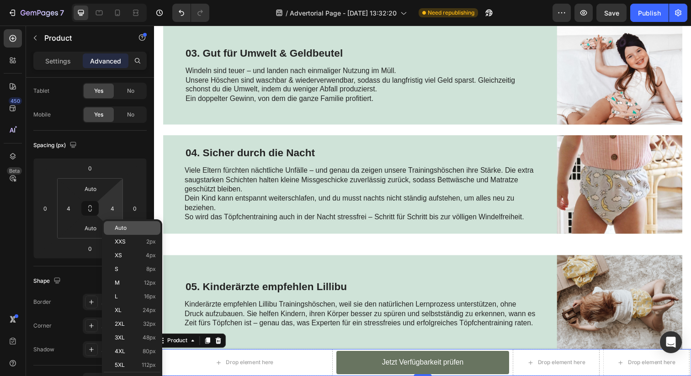
click at [120, 227] on span "Auto" at bounding box center [121, 228] width 12 height 6
type input "Auto"
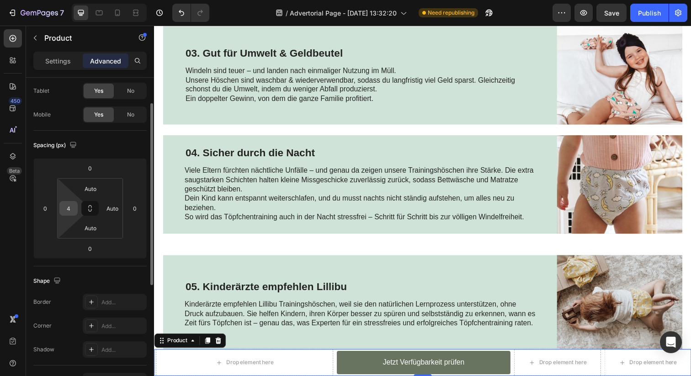
click at [72, 208] on input "4" at bounding box center [69, 209] width 14 height 14
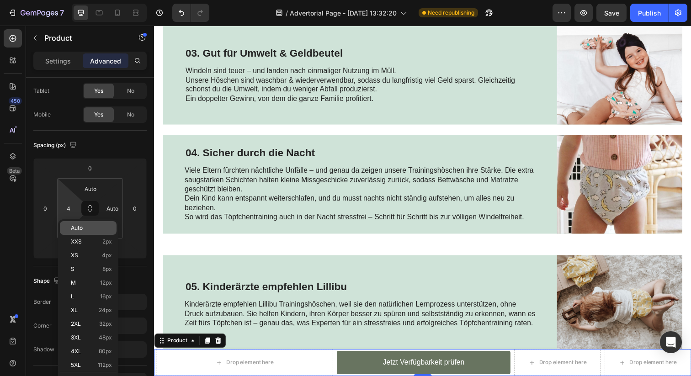
click at [78, 226] on span "Auto" at bounding box center [77, 228] width 12 height 6
type input "Auto"
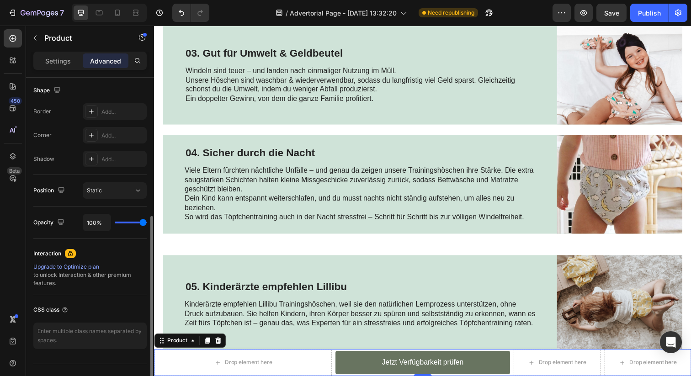
scroll to position [245, 0]
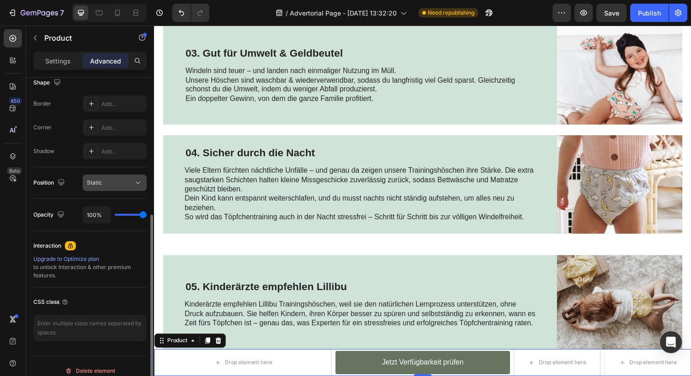
click at [112, 186] on div "Static" at bounding box center [110, 183] width 47 height 8
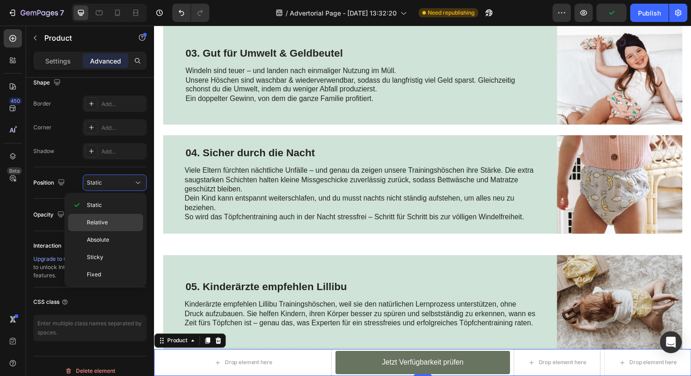
click at [112, 220] on p "Relative" at bounding box center [113, 222] width 52 height 8
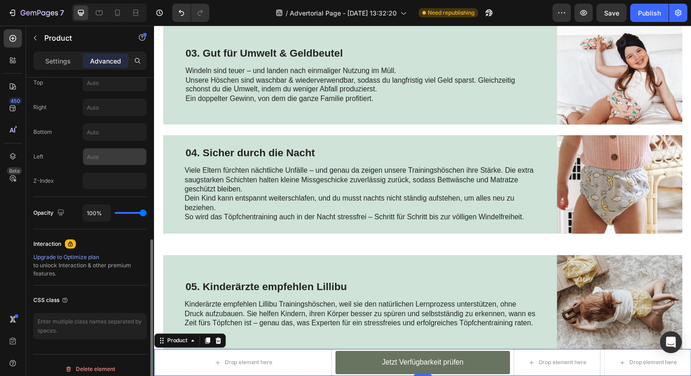
scroll to position [376, 0]
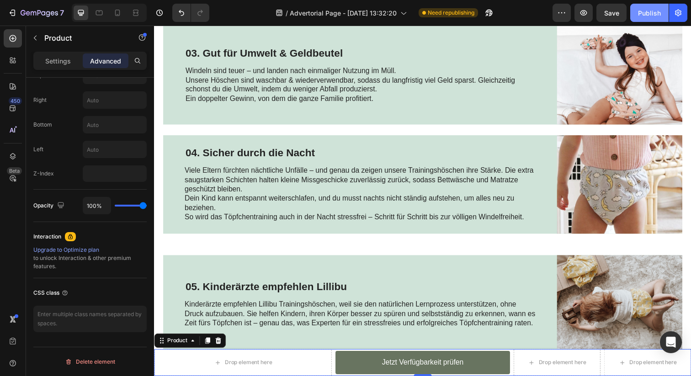
click at [644, 15] on div "Publish" at bounding box center [649, 13] width 23 height 10
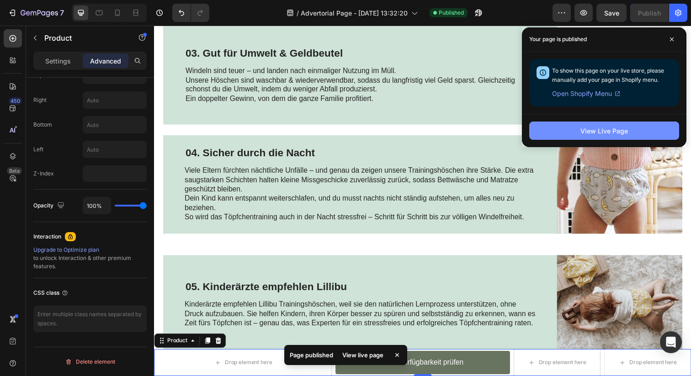
click at [552, 130] on button "View Live Page" at bounding box center [604, 131] width 150 height 18
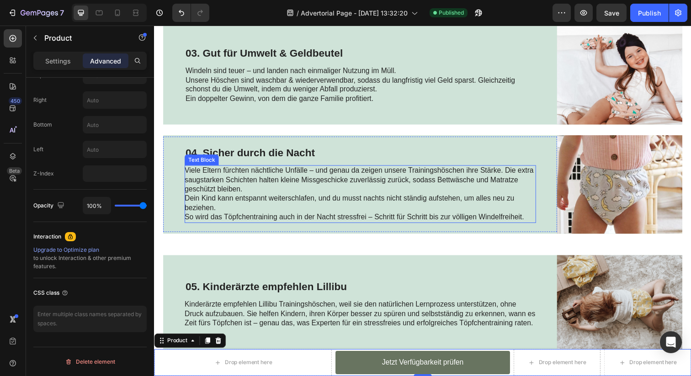
click at [386, 205] on p "Dein Kind kann entspannt weiterschlafen, und du musst nachts nicht ständig aufs…" at bounding box center [364, 206] width 359 height 19
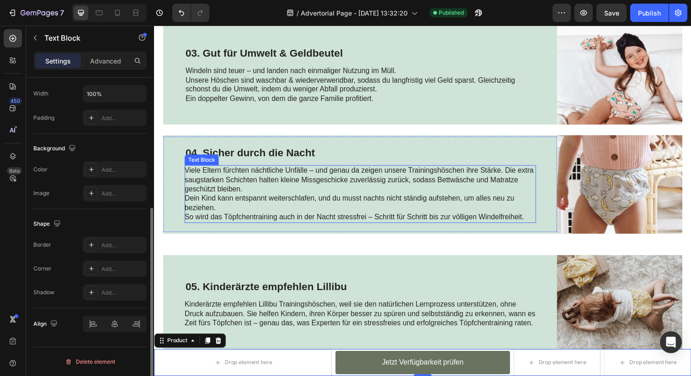
scroll to position [0, 0]
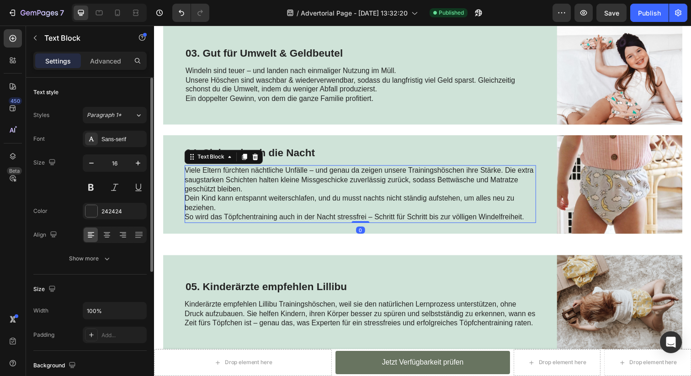
click at [371, 222] on p "So wird das Töpfchentraining auch in der Nacht stressfrei – Schritt für Schritt…" at bounding box center [364, 222] width 359 height 10
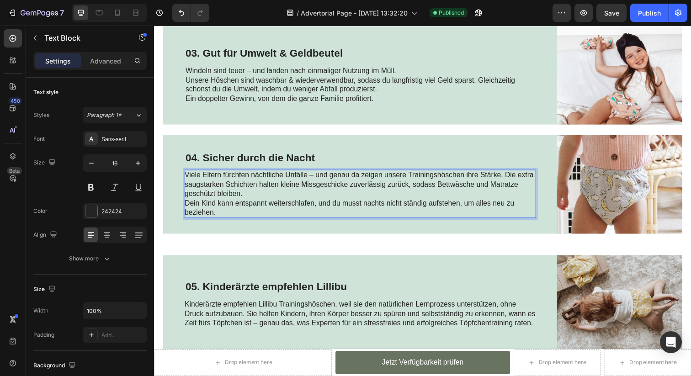
scroll to position [848, 0]
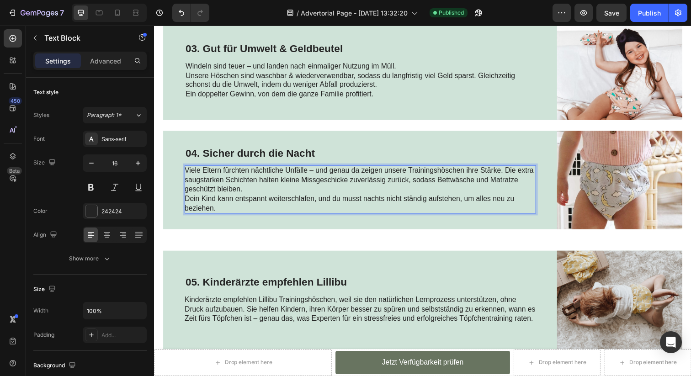
click at [186, 202] on p "Dein Kind kann entspannt weiterschlafen, und du musst nachts nicht ständig aufs…" at bounding box center [364, 207] width 359 height 19
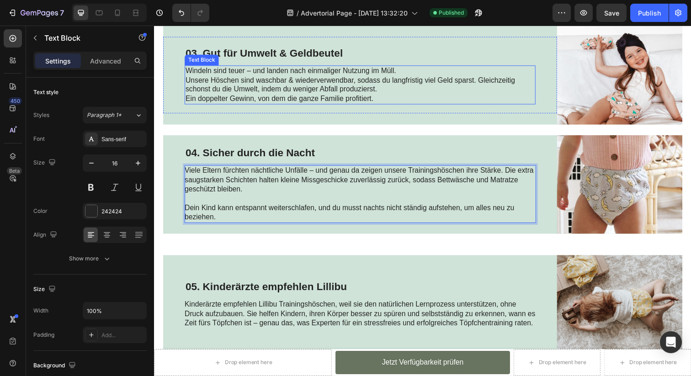
click at [293, 99] on p "Ein doppelter Gewinn, von dem die ganze Familie profitiert." at bounding box center [364, 101] width 356 height 10
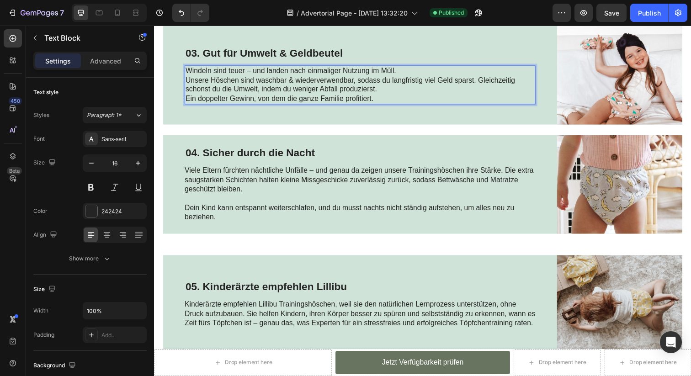
click at [293, 99] on p "Ein doppelter Gewinn, von dem die ganze Familie profitiert." at bounding box center [364, 101] width 356 height 10
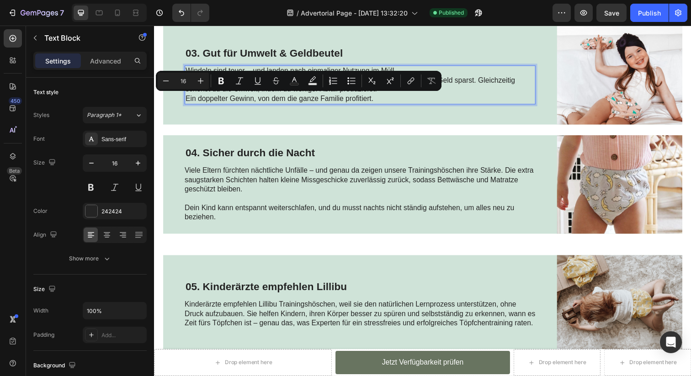
click at [303, 102] on p "Ein doppelter Gewinn, von dem die ganze Familie profitiert." at bounding box center [364, 101] width 356 height 10
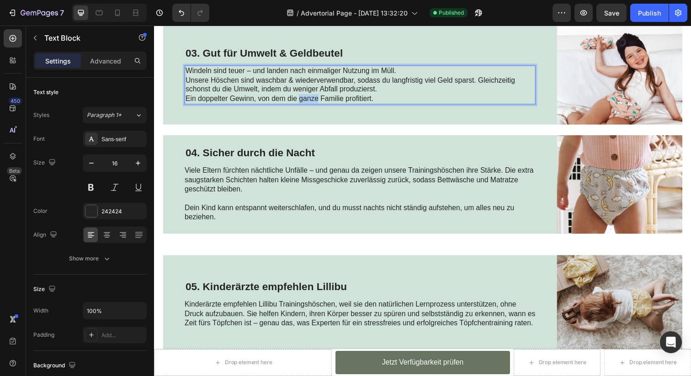
click at [303, 102] on p "Ein doppelter Gewinn, von dem die ganze Familie profitiert." at bounding box center [364, 101] width 356 height 10
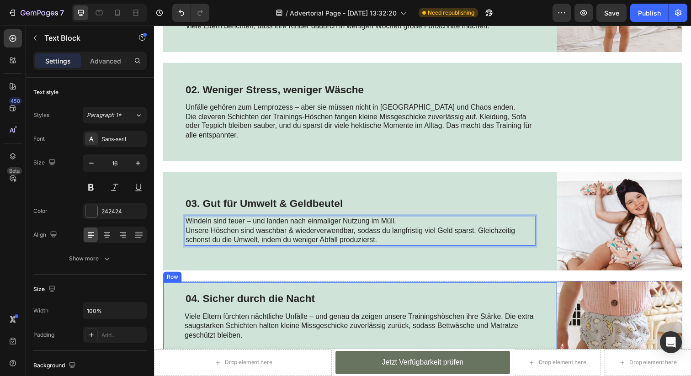
scroll to position [615, 0]
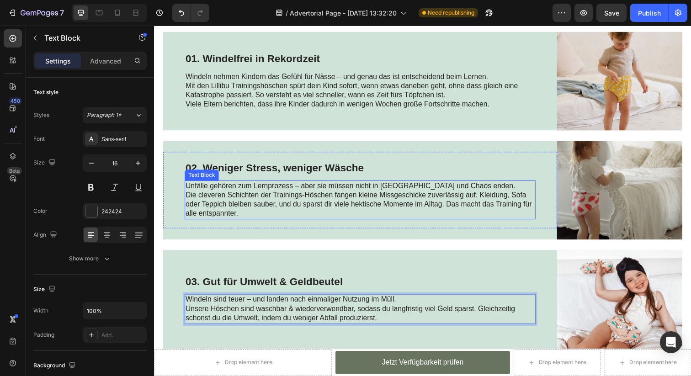
click at [333, 218] on p "Die cleveren Schichten der Trainings-Höschen fangen kleine Missgeschicke zuverl…" at bounding box center [364, 208] width 356 height 28
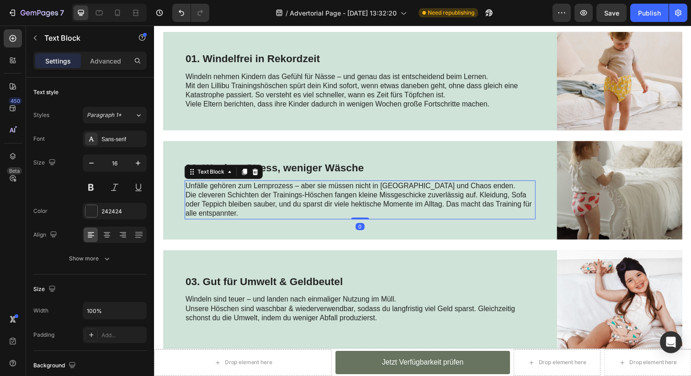
click at [333, 218] on p "Die cleveren Schichten der Trainings-Höschen fangen kleine Missgeschicke zuverl…" at bounding box center [364, 208] width 356 height 28
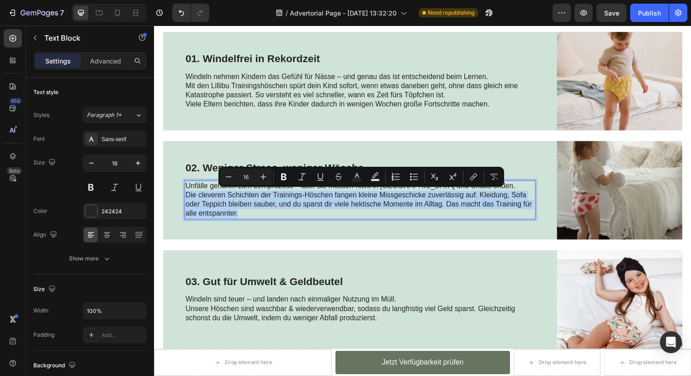
click at [434, 221] on p "Die cleveren Schichten der Trainings-Höschen fangen kleine Missgeschicke zuverl…" at bounding box center [364, 208] width 356 height 28
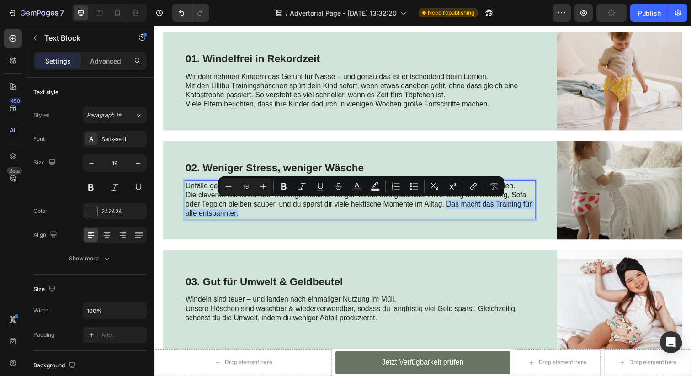
drag, startPoint x: 453, startPoint y: 207, endPoint x: 459, endPoint y: 219, distance: 13.7
click at [459, 219] on p "Die cleveren Schichten der Trainings-Höschen fangen kleine Missgeschicke zuverl…" at bounding box center [364, 208] width 356 height 28
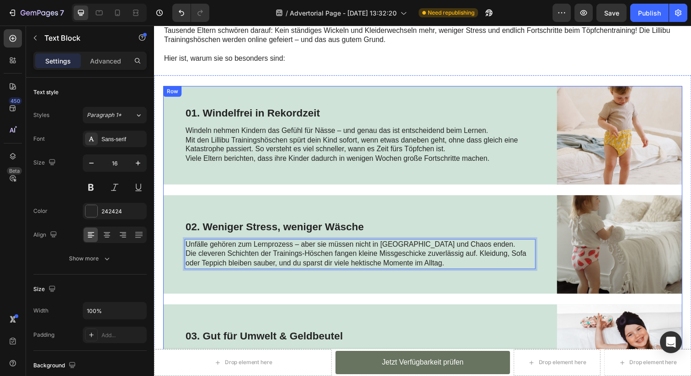
scroll to position [556, 0]
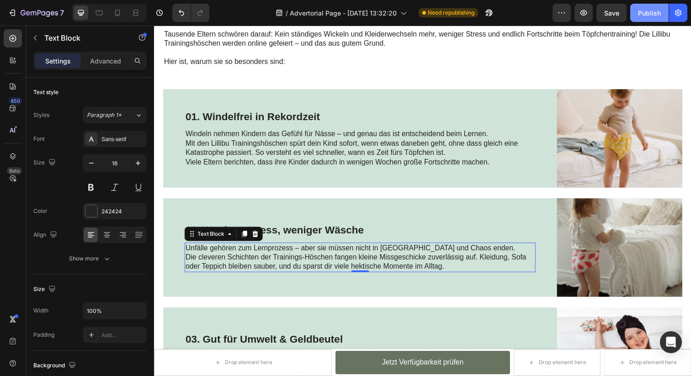
click at [648, 12] on div "Publish" at bounding box center [649, 13] width 23 height 10
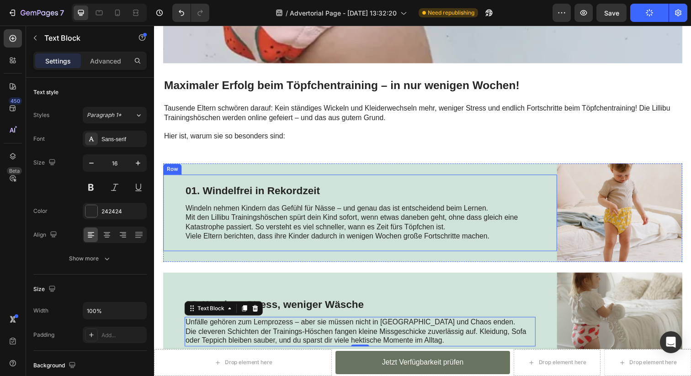
scroll to position [479, 0]
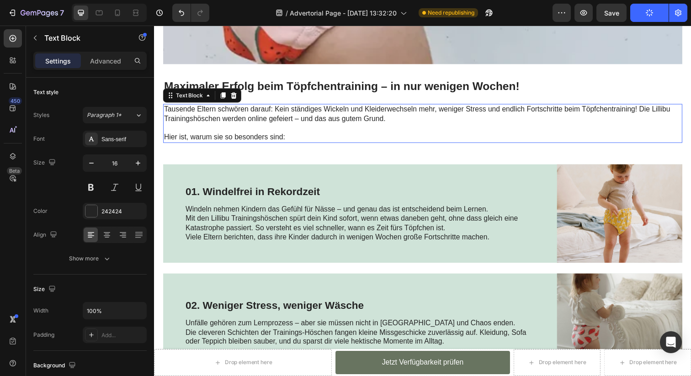
click at [261, 143] on p "Hier ist, warum sie so besonders sind:" at bounding box center [428, 140] width 528 height 10
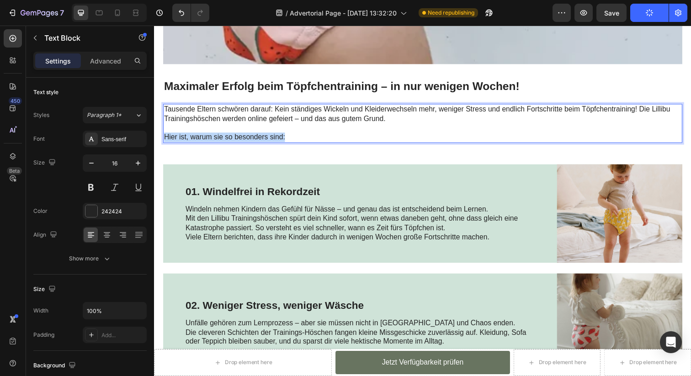
click at [261, 143] on p "Hier ist, warum sie so besonders sind:" at bounding box center [428, 140] width 528 height 10
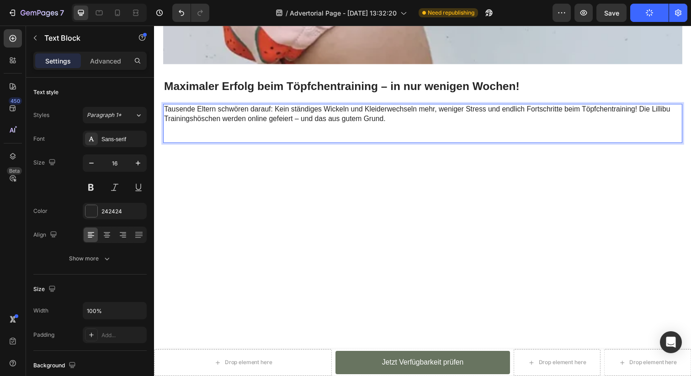
scroll to position [0, 0]
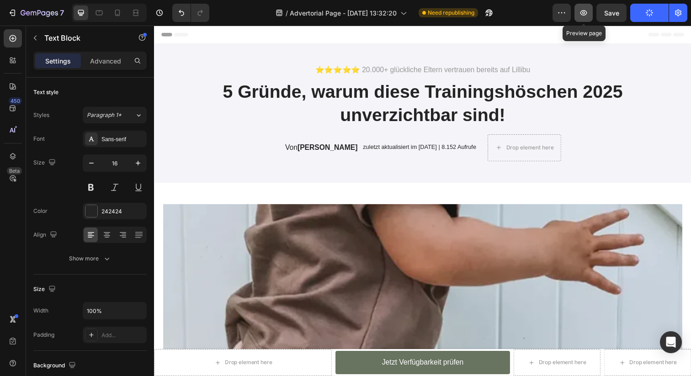
click at [587, 14] on icon "button" at bounding box center [583, 12] width 9 height 9
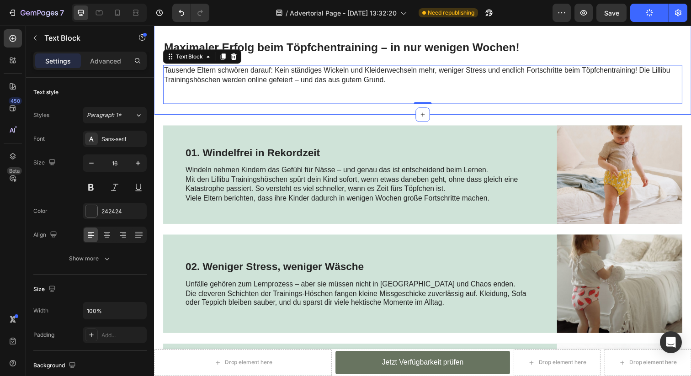
scroll to position [521, 0]
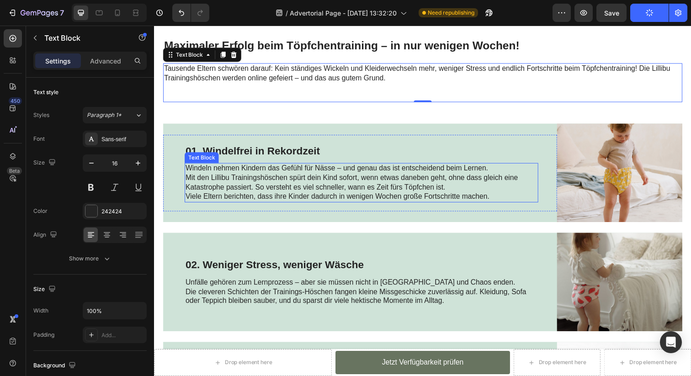
click at [403, 199] on p "Viele Eltern berichten, dass ihre Kinder dadurch in wenigen Wochen große Fortsc…" at bounding box center [365, 201] width 359 height 10
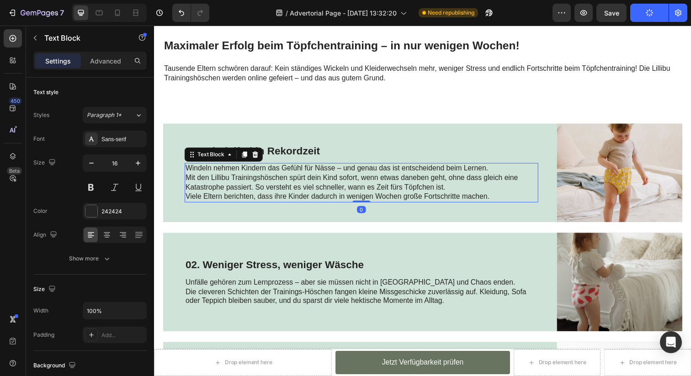
click at [457, 199] on p "Viele Eltern berichten, dass ihre Kinder dadurch in wenigen Wochen große Fortsc…" at bounding box center [365, 201] width 359 height 10
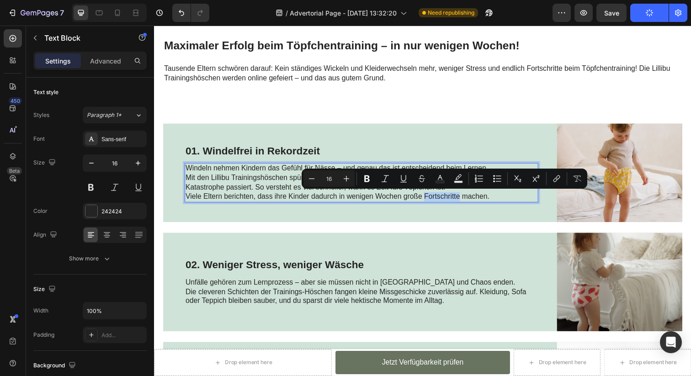
click at [452, 187] on div "Minus 16 Plus Bold Italic Underline Strikethrough Text Color Text Background Co…" at bounding box center [445, 179] width 286 height 20
click at [463, 202] on p "Viele Eltern berichten, dass ihre Kinder dadurch in wenigen Wochen große Fortsc…" at bounding box center [365, 201] width 359 height 10
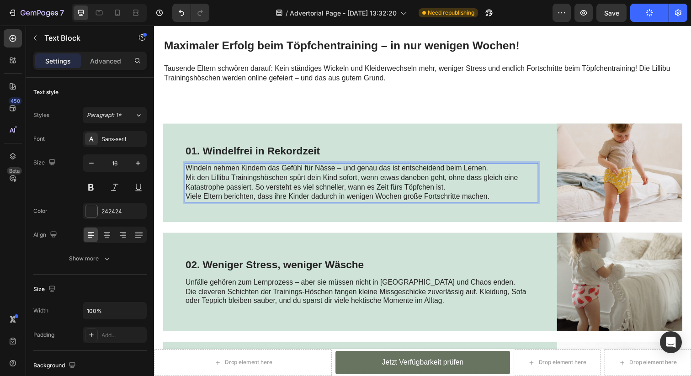
click at [466, 192] on p "Mit den Lillibu Trainingshöschen spürt dein Kind sofort, wenn etwas daneben geh…" at bounding box center [365, 185] width 359 height 19
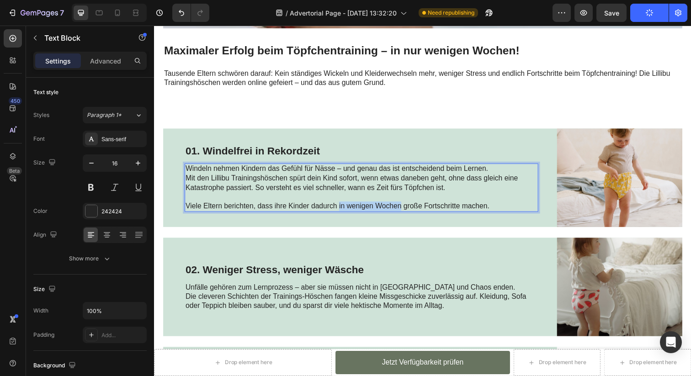
drag, startPoint x: 405, startPoint y: 211, endPoint x: 343, endPoint y: 212, distance: 62.2
click at [343, 212] on p "Viele Eltern berichten, dass ihre Kinder dadurch in wenigen Wochen große Fortsc…" at bounding box center [365, 210] width 359 height 10
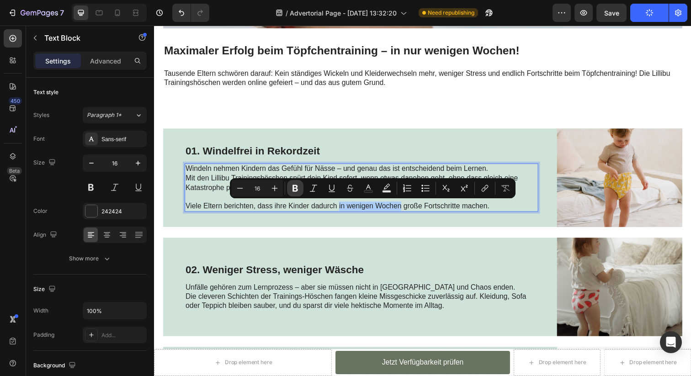
click at [300, 186] on button "Bold" at bounding box center [295, 188] width 16 height 16
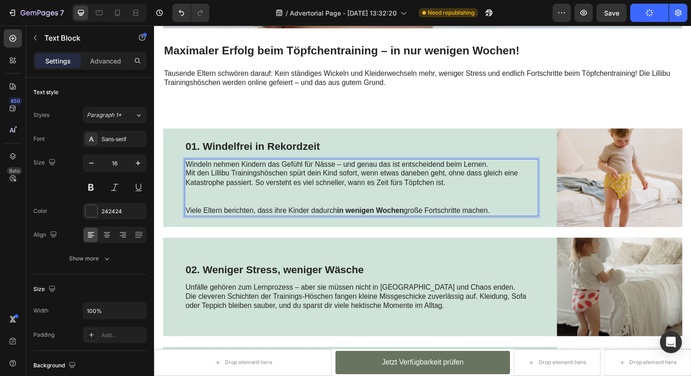
click at [426, 203] on p "Mit den Lillibu Trainingshöschen spürt dein Kind sofort, wenn etwas daneben geh…" at bounding box center [365, 191] width 359 height 38
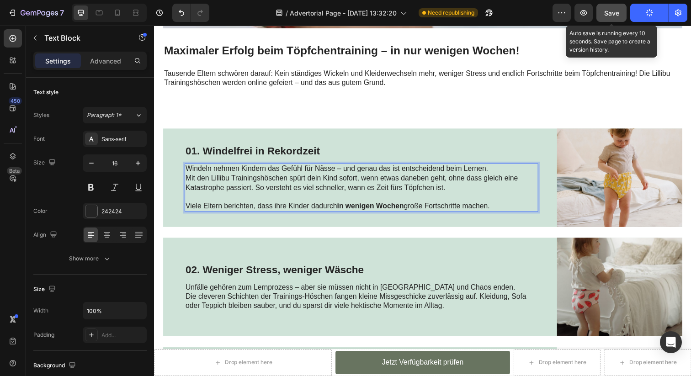
click at [613, 11] on span "Save" at bounding box center [611, 13] width 15 height 8
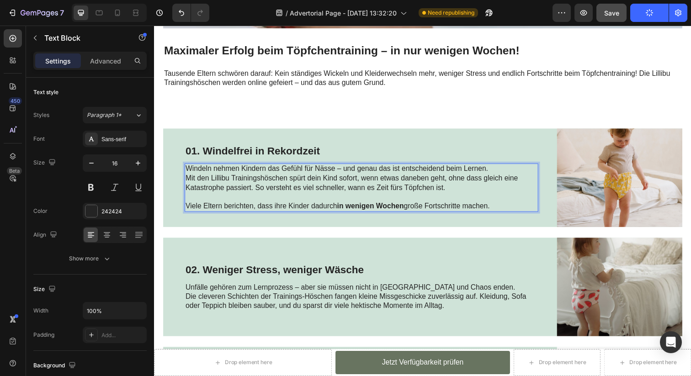
click at [646, 10] on div "button" at bounding box center [649, 12] width 7 height 7
click at [647, 11] on icon "button" at bounding box center [649, 13] width 8 height 8
click at [677, 12] on icon "button" at bounding box center [678, 13] width 2 height 2
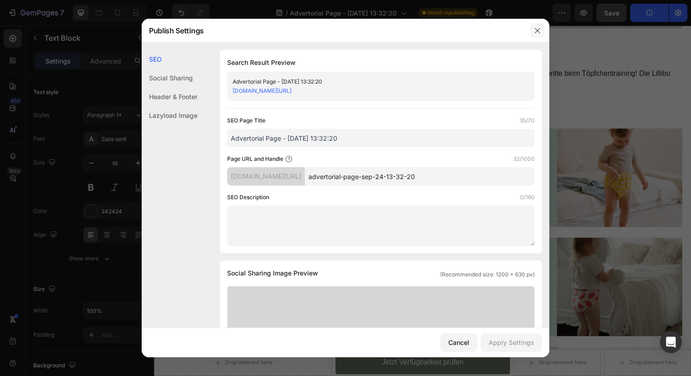
click at [538, 30] on icon "button" at bounding box center [537, 30] width 7 height 7
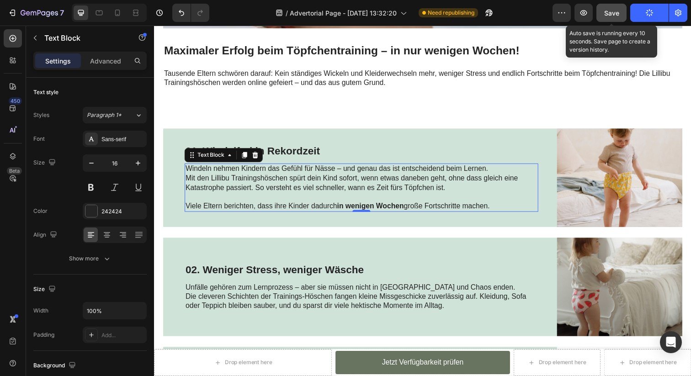
click at [607, 10] on span "Save" at bounding box center [611, 13] width 15 height 8
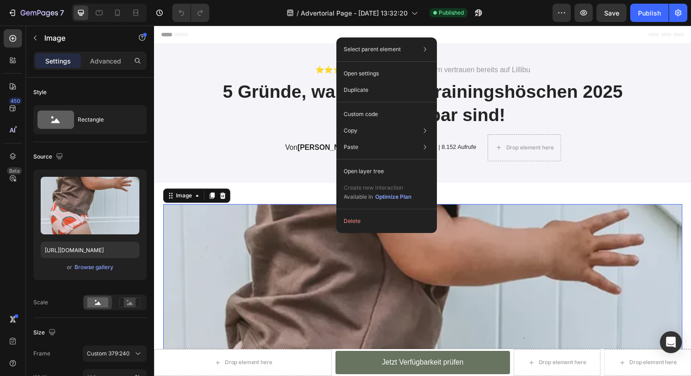
drag, startPoint x: 492, startPoint y: 255, endPoint x: 296, endPoint y: 220, distance: 199.1
click at [296, 220] on img at bounding box center [428, 376] width 530 height 336
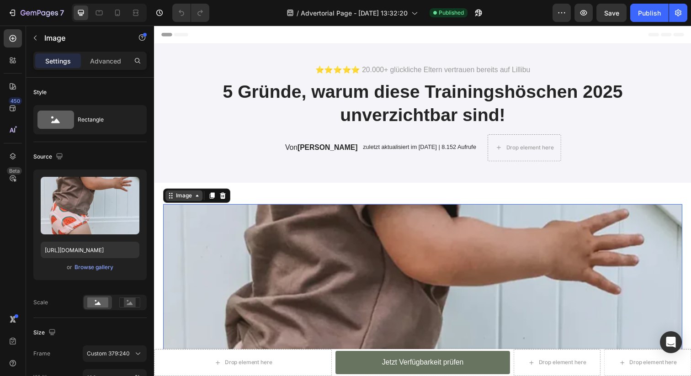
click at [181, 197] on div "Image" at bounding box center [185, 199] width 20 height 8
click at [202, 239] on img at bounding box center [428, 376] width 530 height 336
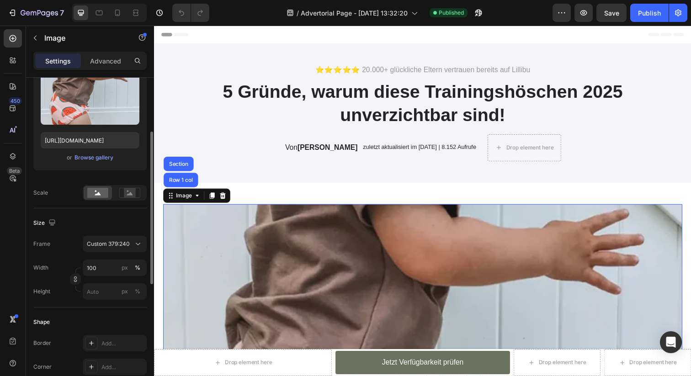
scroll to position [115, 0]
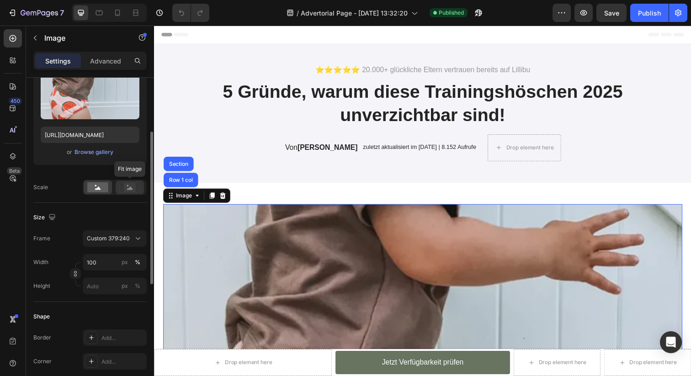
click at [129, 192] on rect at bounding box center [130, 187] width 12 height 9
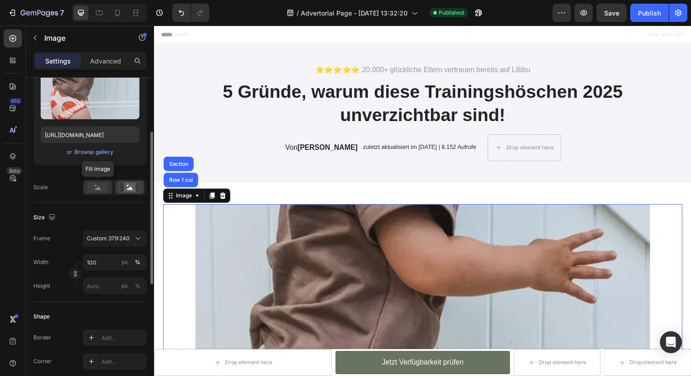
click at [101, 189] on rect at bounding box center [97, 187] width 21 height 10
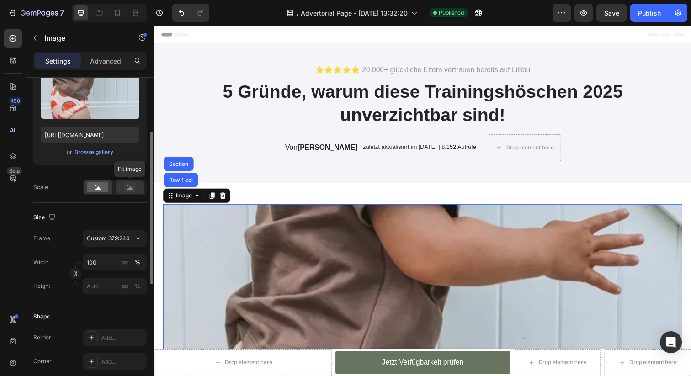
click at [127, 190] on rect at bounding box center [130, 187] width 12 height 9
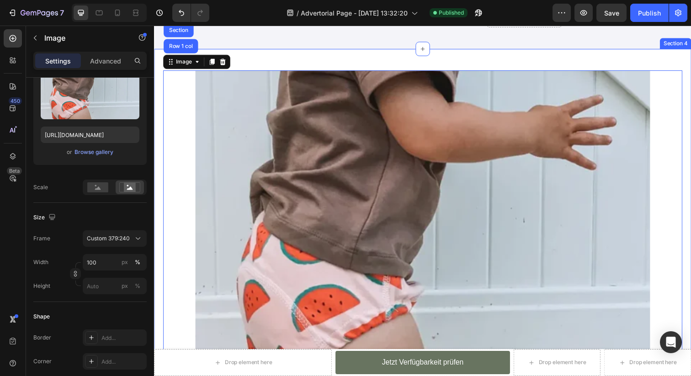
scroll to position [136, 0]
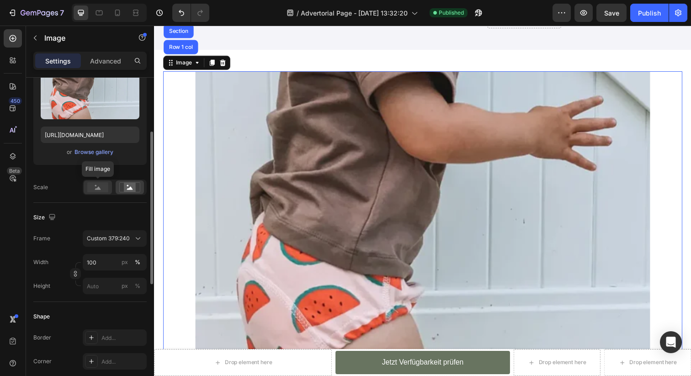
click at [96, 181] on div at bounding box center [98, 188] width 28 height 14
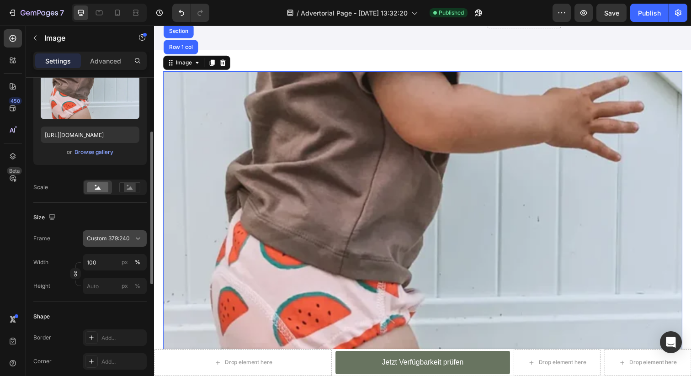
click at [126, 242] on span "Custom 379:240" at bounding box center [108, 238] width 43 height 8
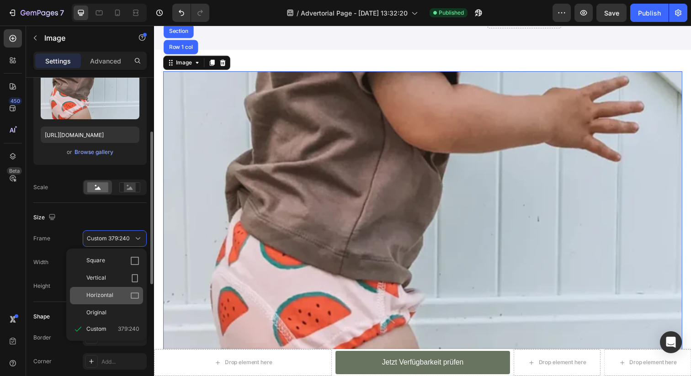
click at [123, 291] on div "Horizontal" at bounding box center [112, 295] width 53 height 9
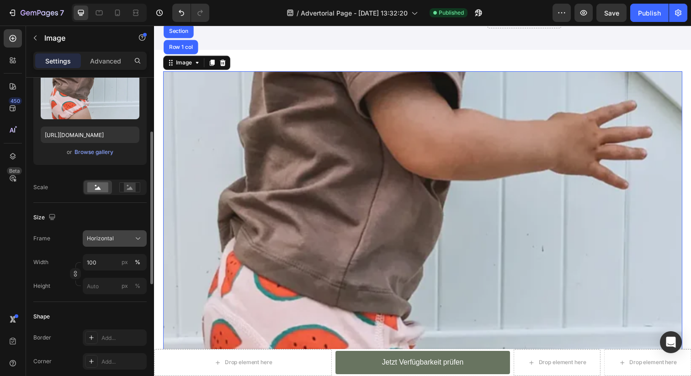
click at [125, 241] on div "Horizontal" at bounding box center [109, 238] width 45 height 8
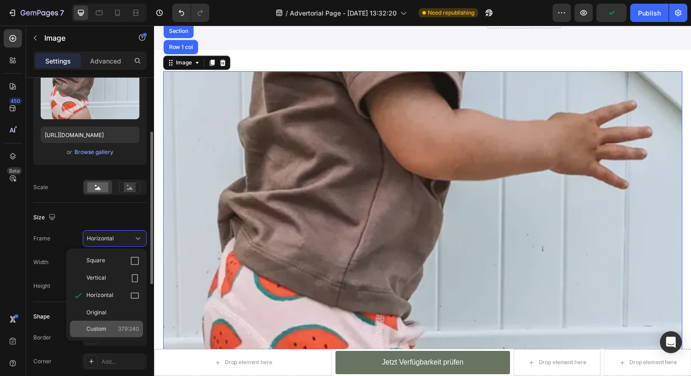
click at [120, 330] on span "379:240" at bounding box center [128, 329] width 21 height 8
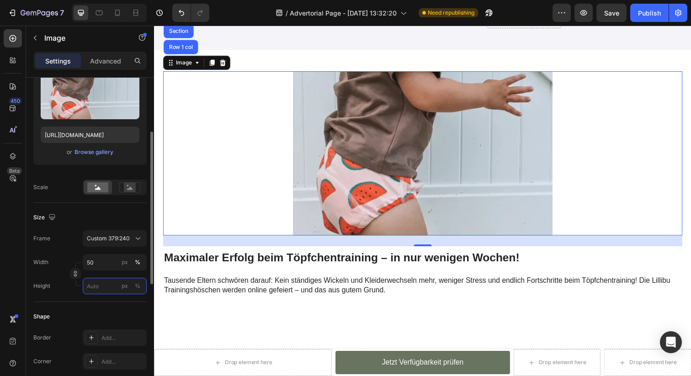
click at [112, 290] on input "px %" at bounding box center [115, 286] width 64 height 16
type input "8"
type input "5"
type input "79"
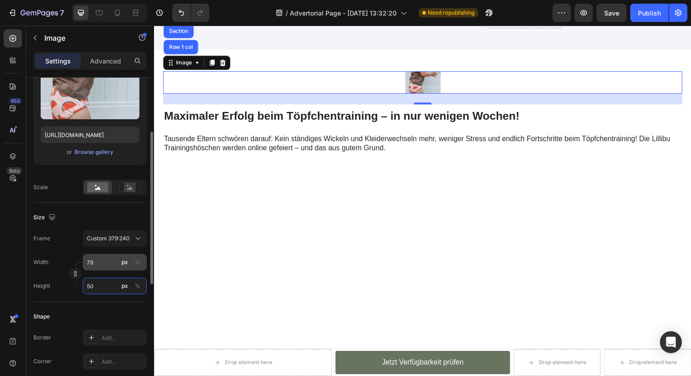
type input "50"
click at [104, 264] on input "79" at bounding box center [115, 262] width 64 height 16
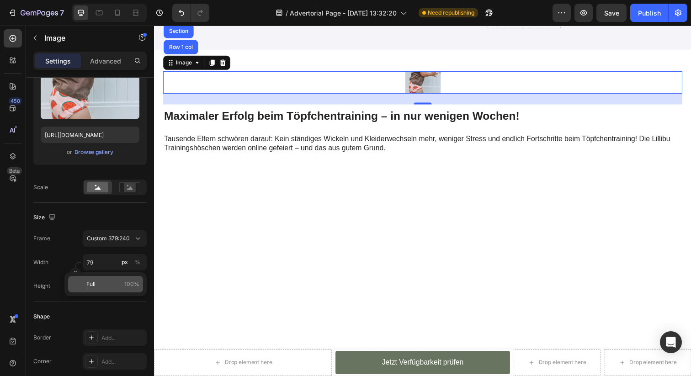
click at [102, 287] on p "Full 100%" at bounding box center [112, 284] width 53 height 8
type input "100"
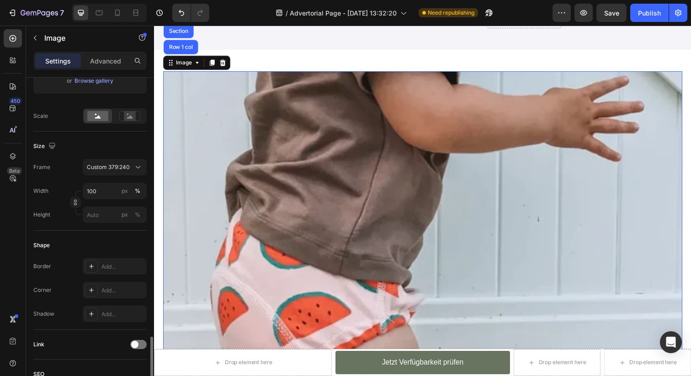
scroll to position [0, 0]
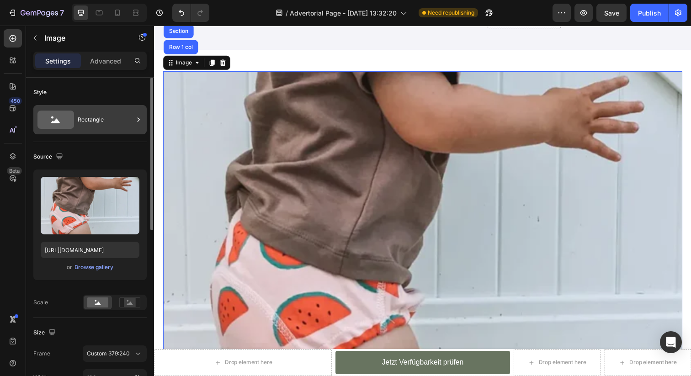
click at [106, 118] on div "Rectangle" at bounding box center [106, 119] width 56 height 21
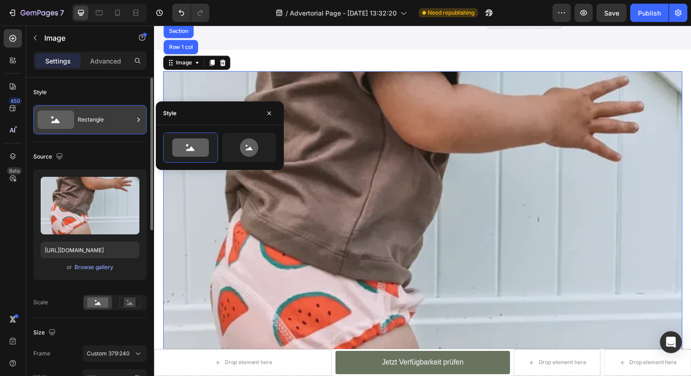
click at [106, 118] on div "Rectangle" at bounding box center [106, 119] width 56 height 21
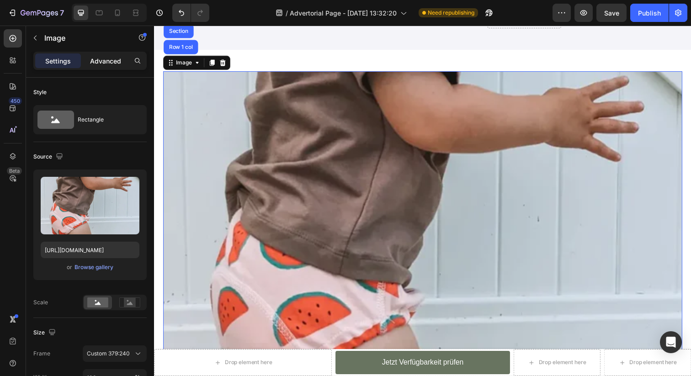
click at [115, 56] on p "Advanced" at bounding box center [105, 61] width 31 height 10
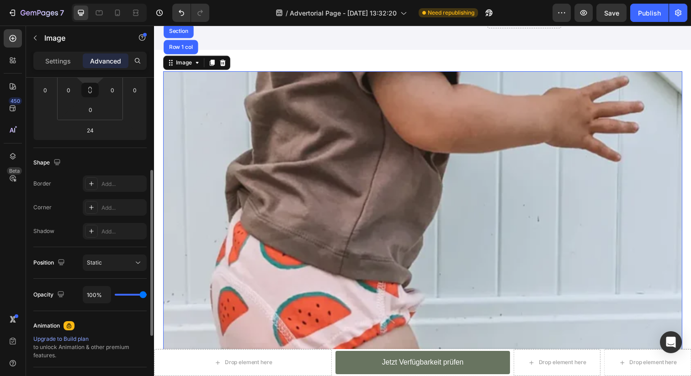
scroll to position [173, 0]
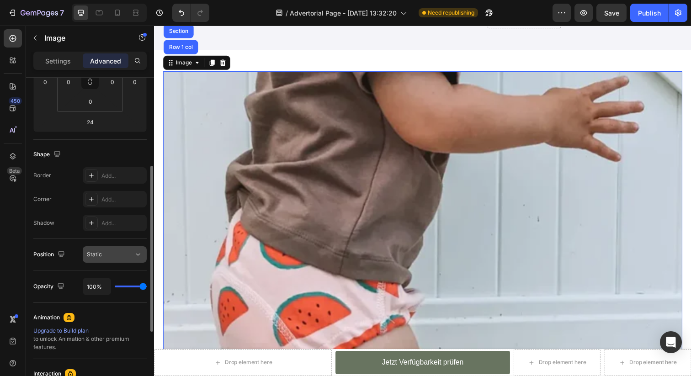
click at [115, 249] on button "Static" at bounding box center [115, 254] width 64 height 16
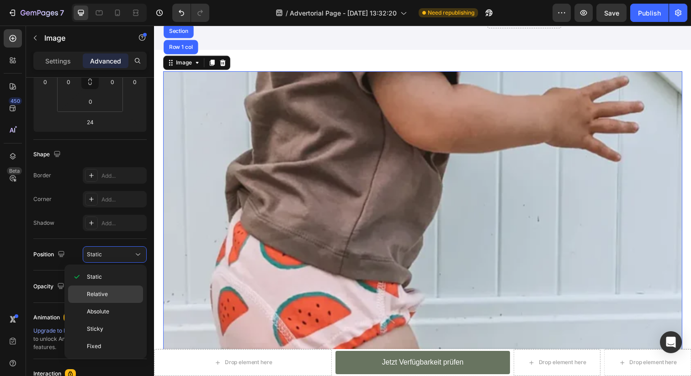
click at [110, 297] on p "Relative" at bounding box center [113, 294] width 52 height 8
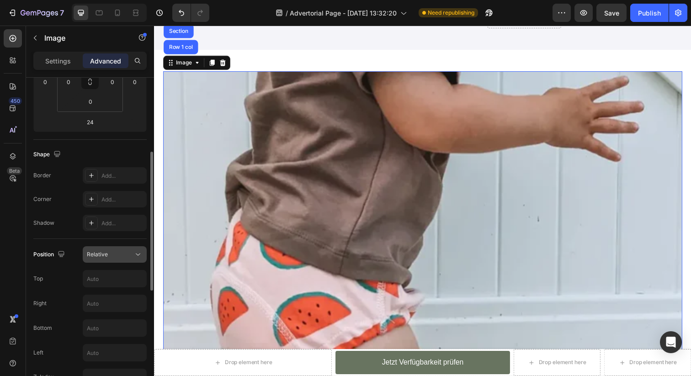
click at [113, 262] on button "Relative" at bounding box center [115, 254] width 64 height 16
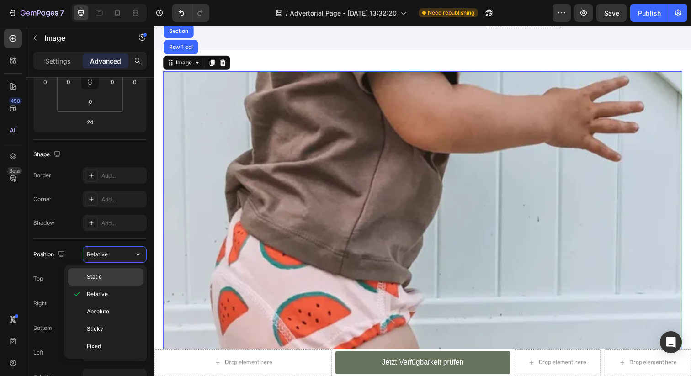
click at [109, 275] on p "Static" at bounding box center [113, 277] width 52 height 8
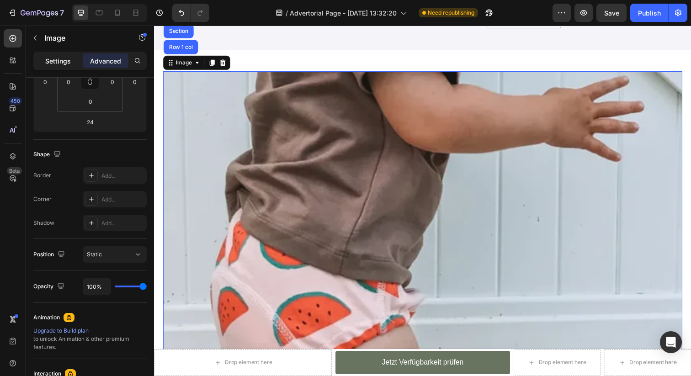
click at [57, 65] on p "Settings" at bounding box center [58, 61] width 26 height 10
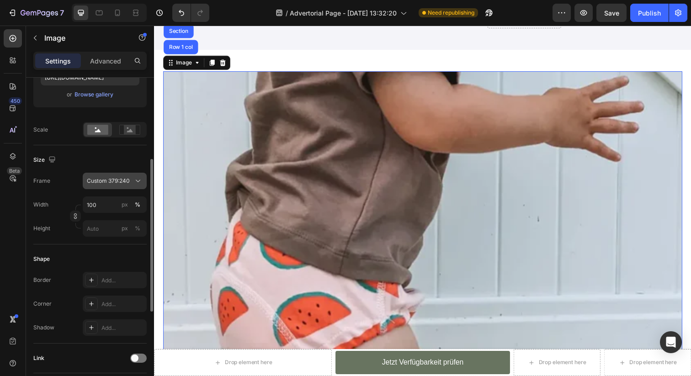
click at [128, 177] on span "Custom 379:240" at bounding box center [108, 181] width 43 height 8
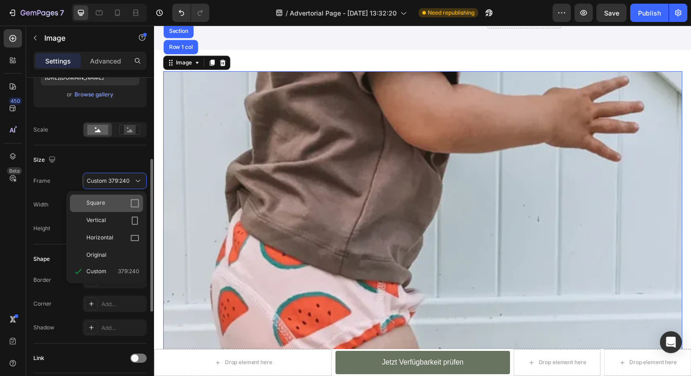
click at [123, 209] on div "Square" at bounding box center [106, 203] width 73 height 17
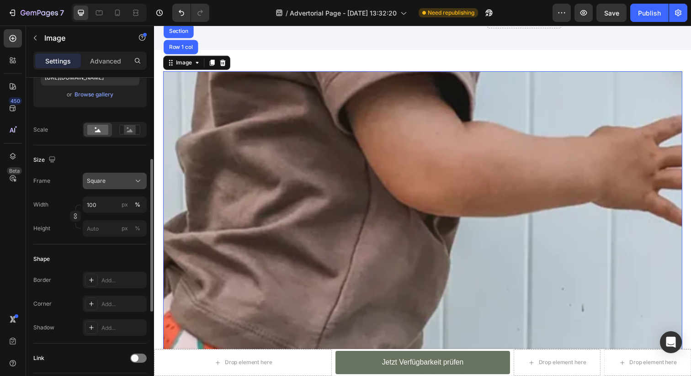
click at [124, 182] on div "Square" at bounding box center [109, 181] width 45 height 8
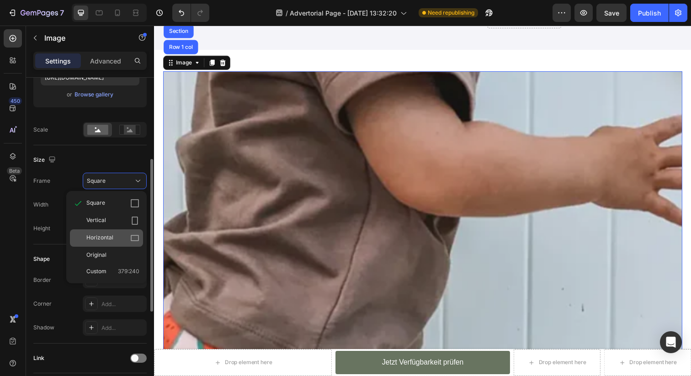
click at [128, 240] on div "Horizontal" at bounding box center [112, 238] width 53 height 9
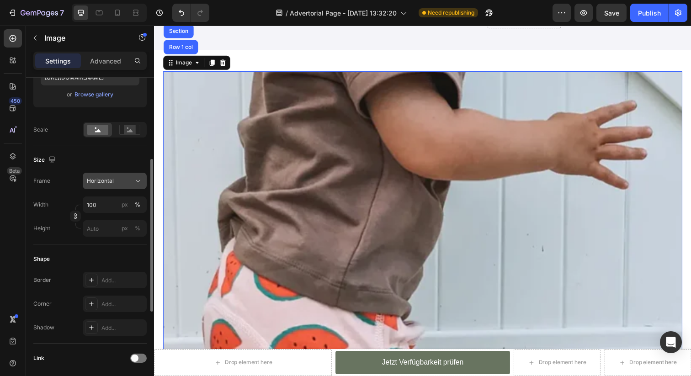
click at [125, 183] on div "Horizontal" at bounding box center [109, 181] width 45 height 8
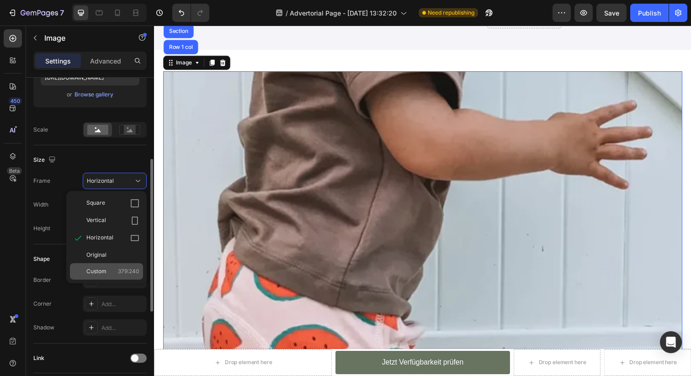
click at [114, 271] on div "Custom 379:240" at bounding box center [112, 271] width 53 height 8
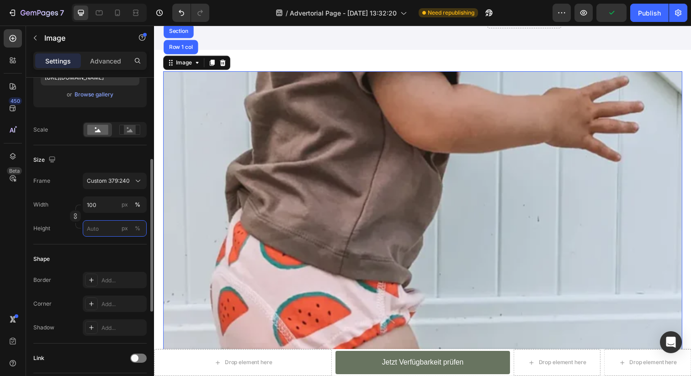
click at [113, 233] on input "px %" at bounding box center [115, 228] width 64 height 16
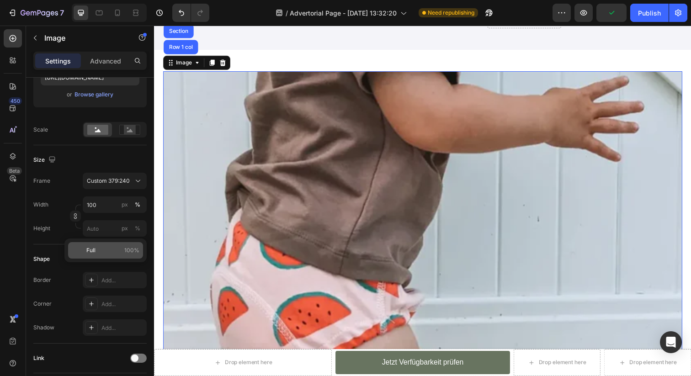
click at [101, 252] on p "Full 100%" at bounding box center [112, 250] width 53 height 8
type input "100"
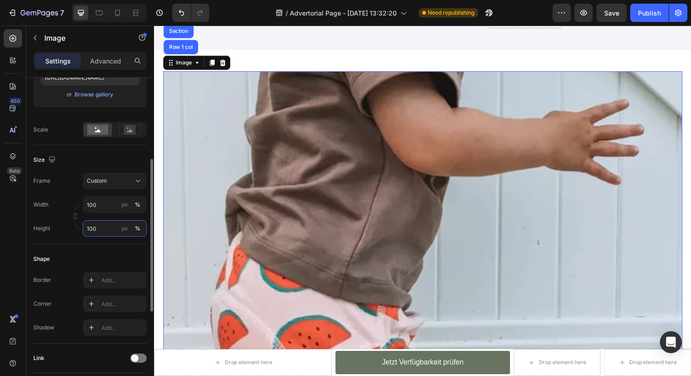
click at [106, 231] on input "100" at bounding box center [115, 228] width 64 height 16
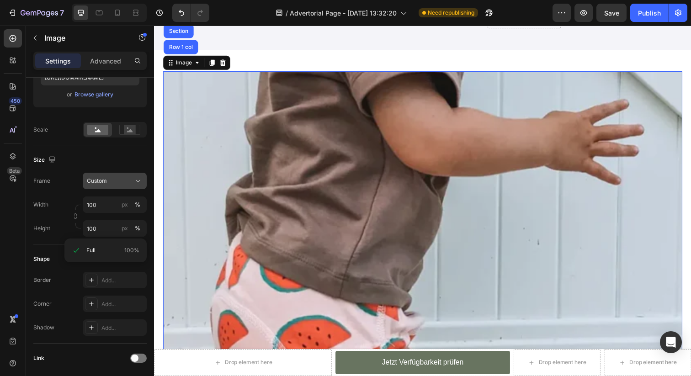
click at [109, 183] on div "Custom" at bounding box center [109, 181] width 45 height 8
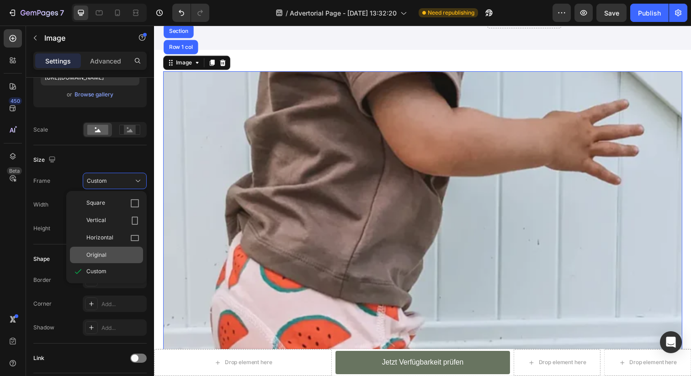
click at [109, 253] on div "Original" at bounding box center [112, 255] width 53 height 8
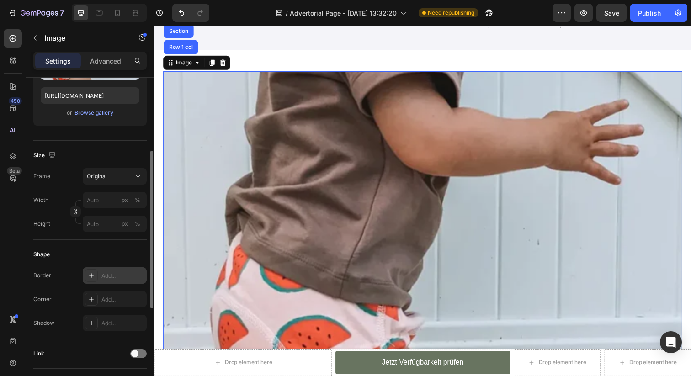
scroll to position [160, 0]
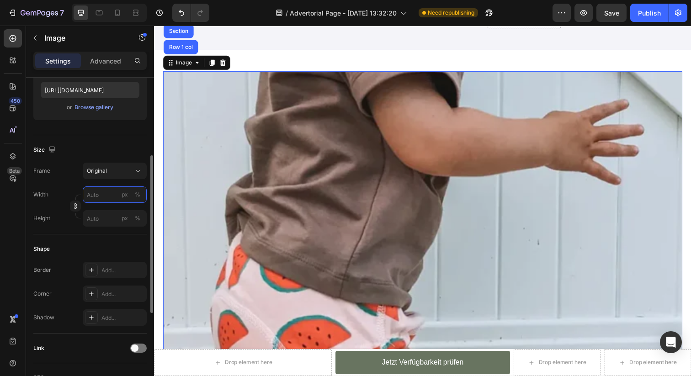
click at [107, 193] on input "px %" at bounding box center [115, 194] width 64 height 16
click at [66, 188] on div "Width px %" at bounding box center [89, 194] width 113 height 16
click at [74, 204] on icon "button" at bounding box center [75, 206] width 6 height 6
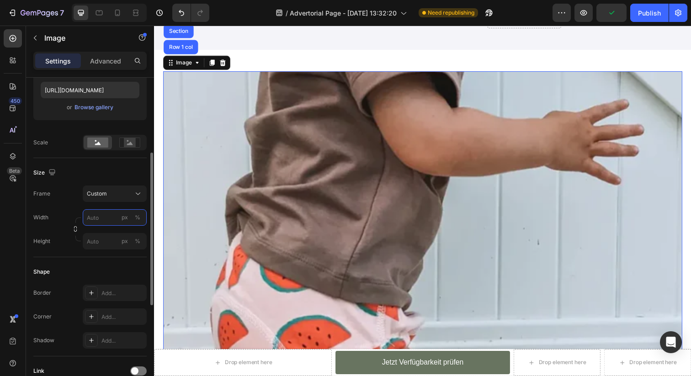
click at [102, 217] on input "px %" at bounding box center [115, 217] width 64 height 16
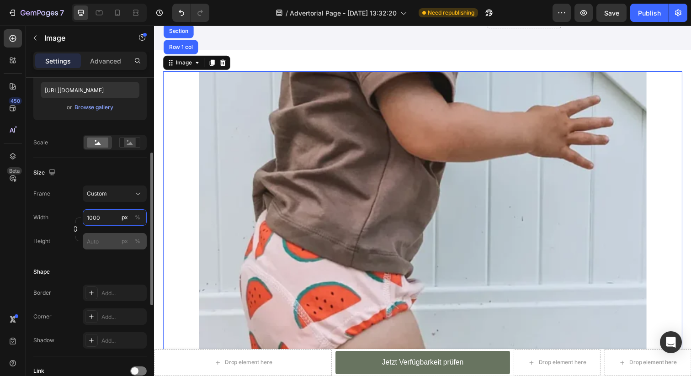
type input "1000"
click at [105, 238] on input "px %" at bounding box center [115, 241] width 64 height 16
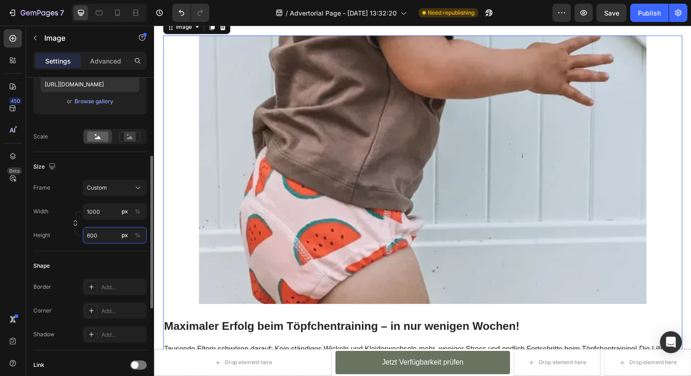
scroll to position [173, 0]
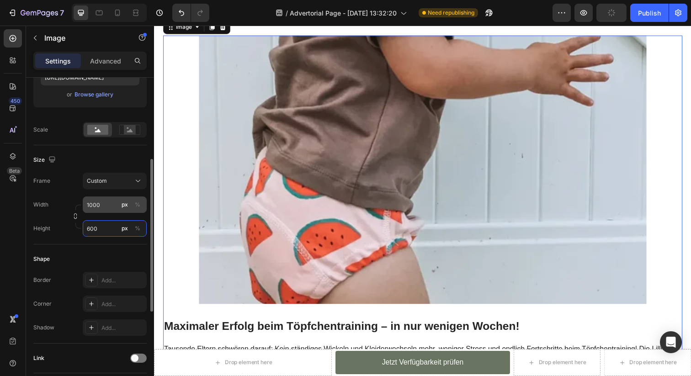
type input "600"
click at [98, 206] on input "1000" at bounding box center [115, 205] width 64 height 16
click at [107, 206] on input "1000" at bounding box center [115, 205] width 64 height 16
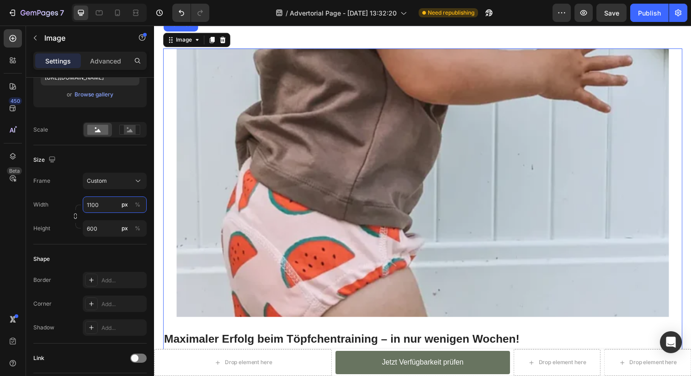
scroll to position [169, 0]
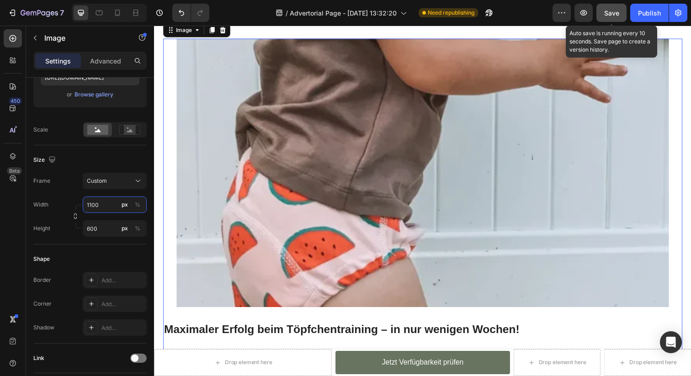
type input "1100"
click at [609, 7] on button "Save" at bounding box center [611, 13] width 30 height 18
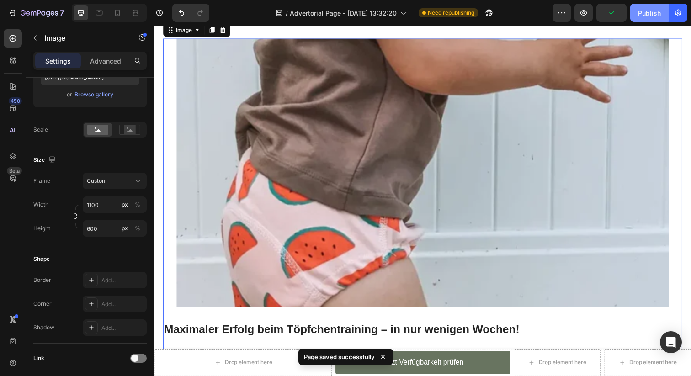
click at [651, 17] on div "Publish" at bounding box center [649, 13] width 23 height 10
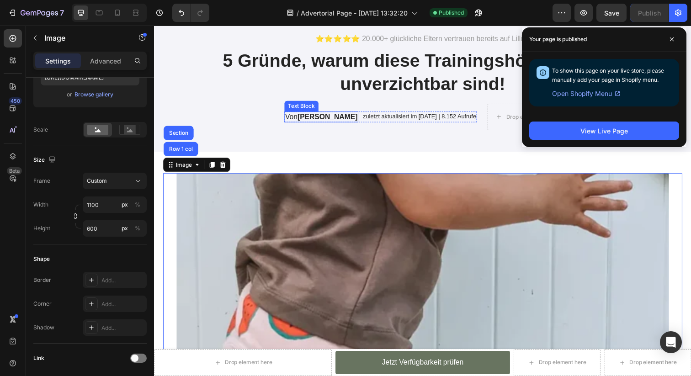
scroll to position [0, 0]
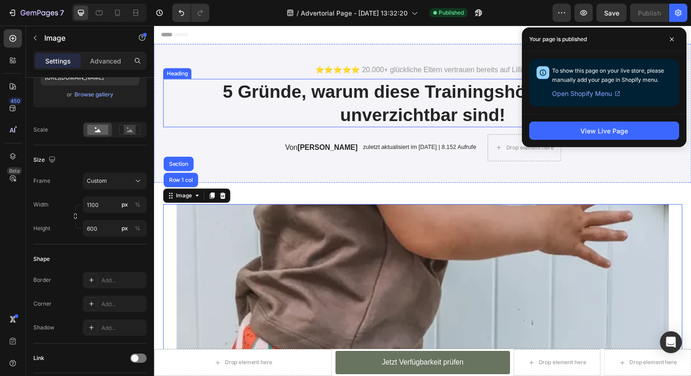
click at [185, 75] on div "Heading" at bounding box center [177, 74] width 25 height 8
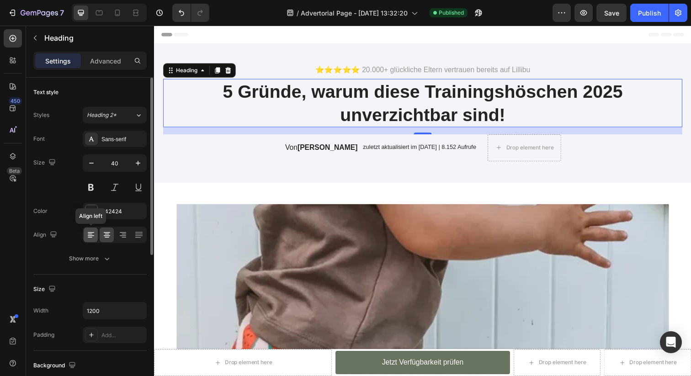
click at [90, 234] on icon at bounding box center [90, 234] width 9 height 9
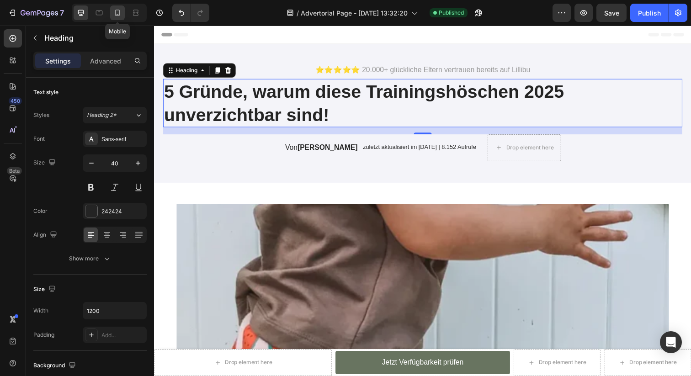
click at [113, 12] on icon at bounding box center [117, 12] width 9 height 9
type input "24"
type input "100%"
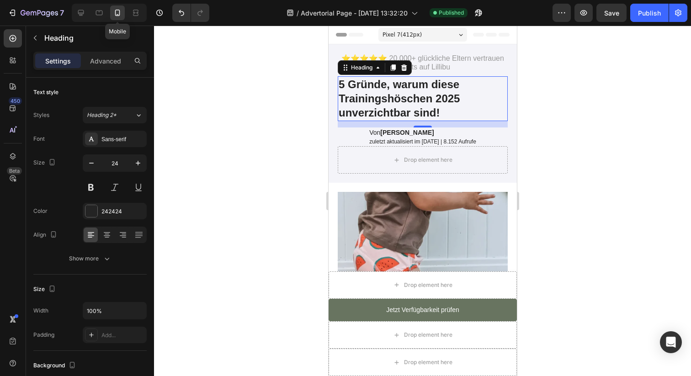
scroll to position [19, 0]
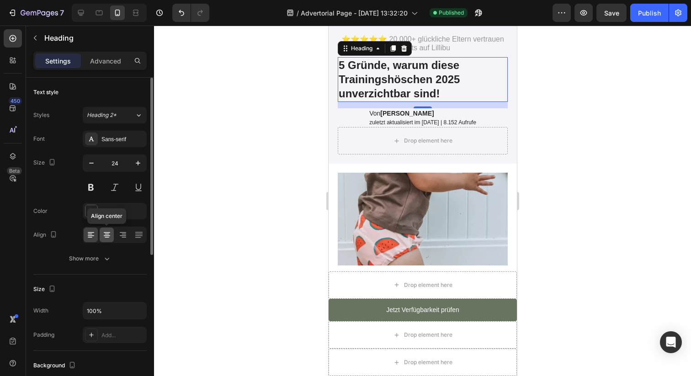
click at [105, 236] on icon at bounding box center [107, 235] width 6 height 1
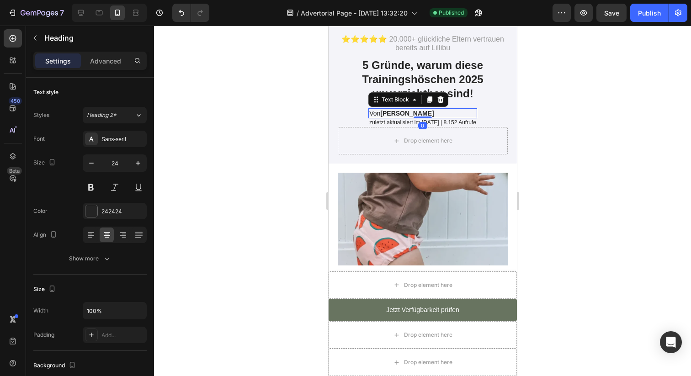
click at [412, 115] on p "Von [PERSON_NAME]" at bounding box center [422, 113] width 107 height 8
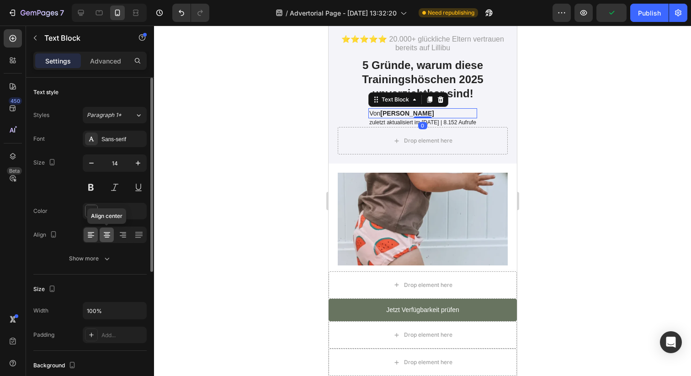
click at [106, 232] on icon at bounding box center [107, 232] width 6 height 1
click at [91, 237] on icon at bounding box center [90, 237] width 5 height 1
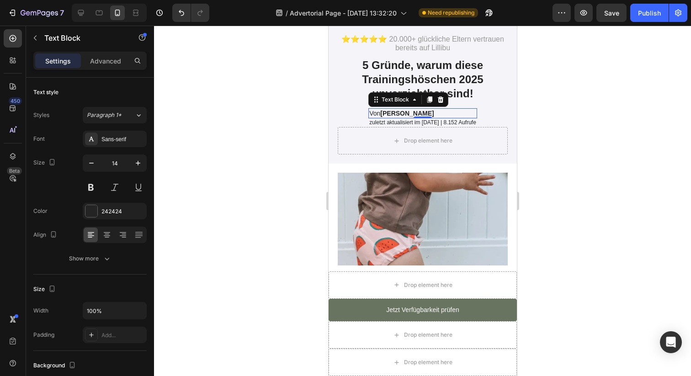
click at [535, 128] on div at bounding box center [422, 201] width 537 height 351
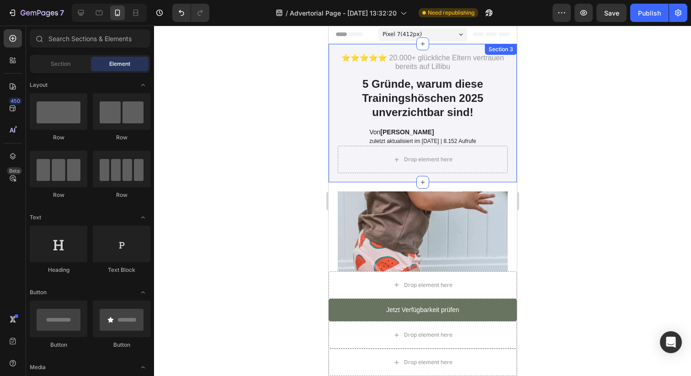
scroll to position [0, 0]
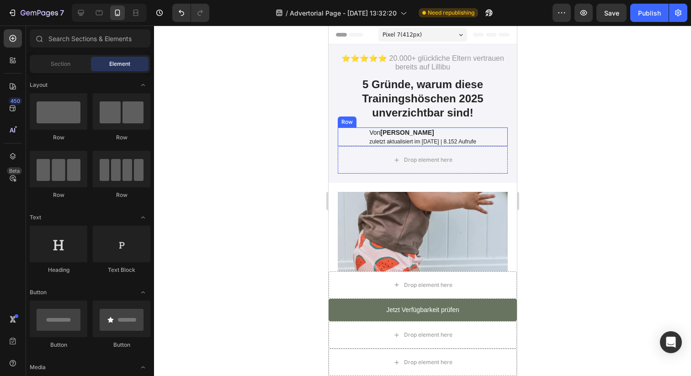
click at [349, 135] on div "Von [PERSON_NAME] Text Block zuletzt aktualisiert im [DATE] | 8.152 Aufrufe Tex…" at bounding box center [422, 137] width 170 height 19
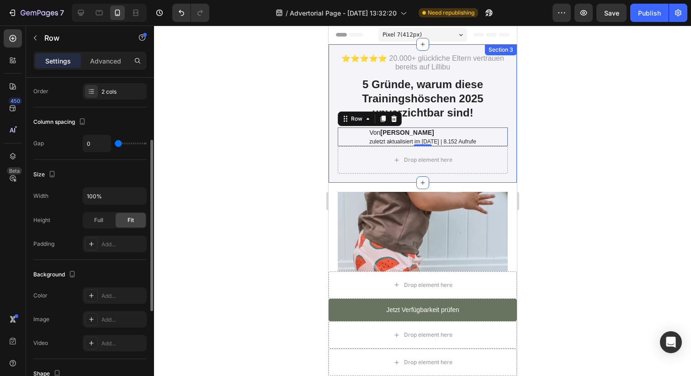
scroll to position [133, 0]
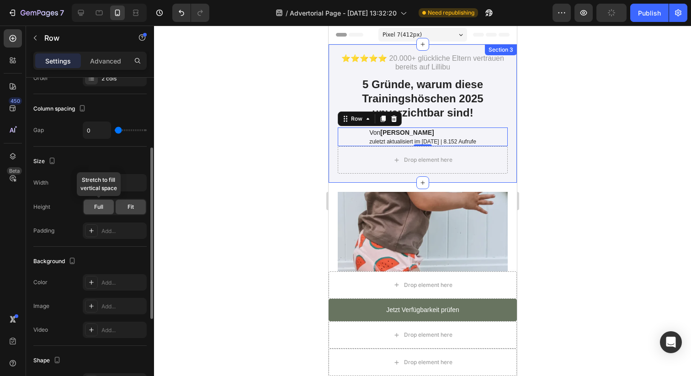
click at [105, 207] on div "Full" at bounding box center [99, 207] width 30 height 15
click at [128, 206] on span "Fit" at bounding box center [131, 207] width 6 height 8
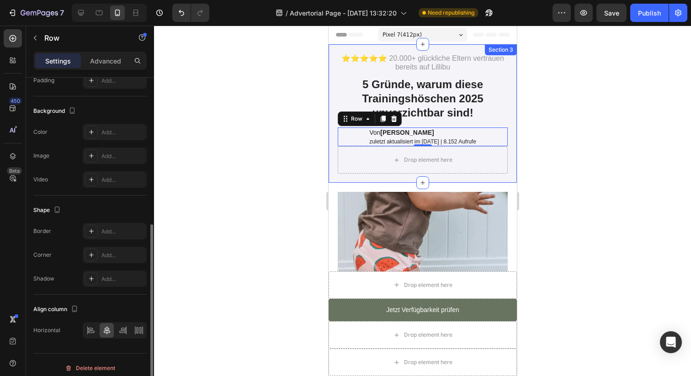
scroll to position [290, 0]
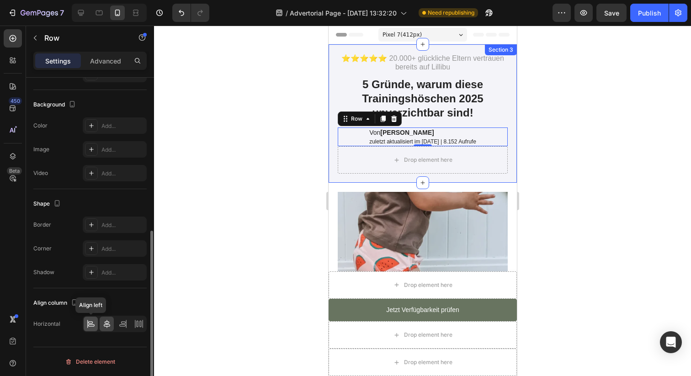
click at [88, 321] on icon at bounding box center [90, 323] width 9 height 9
click at [101, 326] on div at bounding box center [107, 324] width 14 height 15
click at [571, 123] on div at bounding box center [422, 201] width 537 height 351
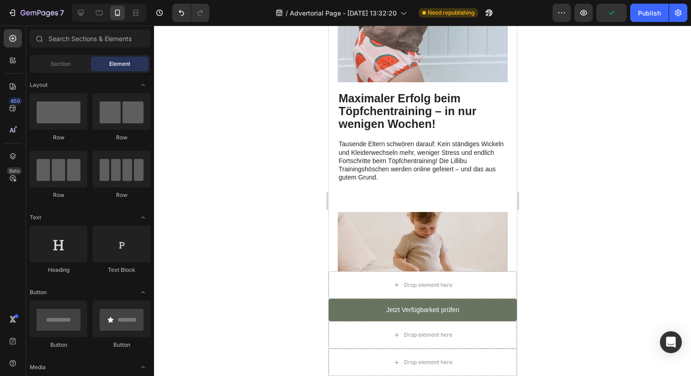
scroll to position [206, 0]
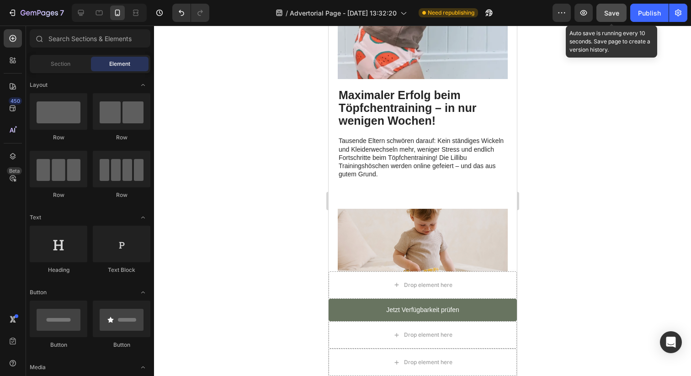
click at [615, 15] on span "Save" at bounding box center [611, 13] width 15 height 8
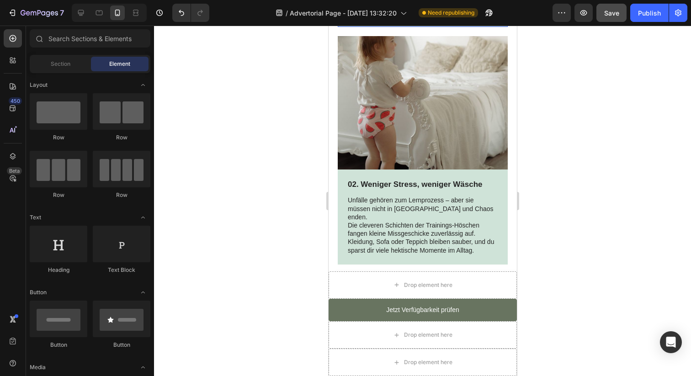
scroll to position [646, 0]
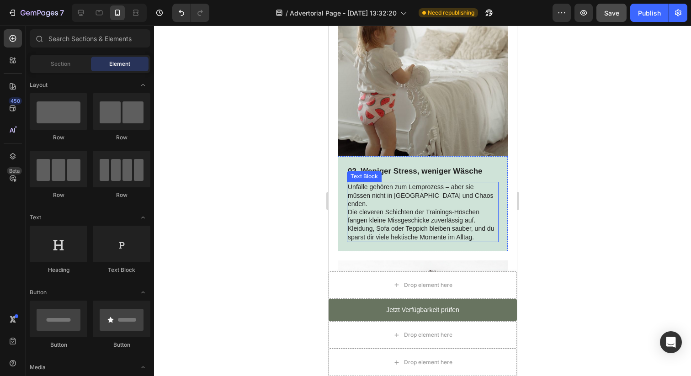
click at [478, 195] on p "Unfälle gehören zum Lernprozess – aber sie müssen nicht in [GEOGRAPHIC_DATA] un…" at bounding box center [422, 195] width 150 height 25
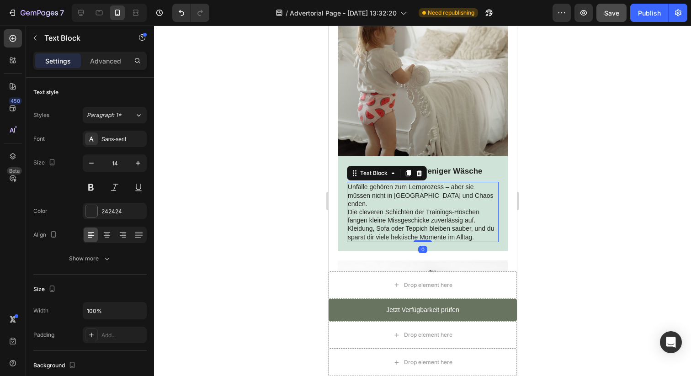
click at [479, 210] on p "Die cleveren Schichten der Trainings-Höschen fangen kleine Missgeschicke zuverl…" at bounding box center [422, 224] width 150 height 33
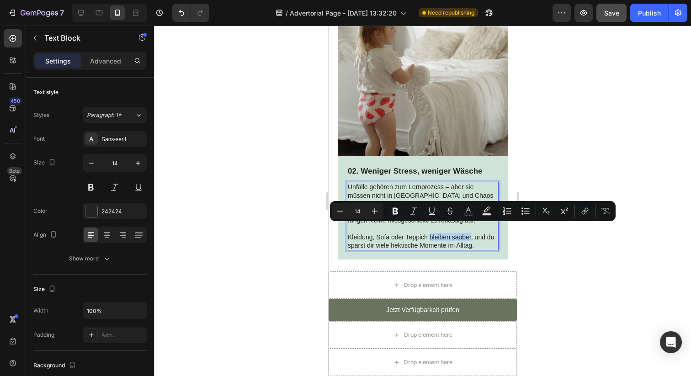
drag, startPoint x: 471, startPoint y: 229, endPoint x: 430, endPoint y: 229, distance: 41.6
click at [430, 233] on p "Kleidung, Sofa oder Teppich bleiben sauber, und du sparst dir viele hektische M…" at bounding box center [422, 241] width 150 height 16
click at [396, 211] on icon "Editor contextual toolbar" at bounding box center [395, 211] width 5 height 7
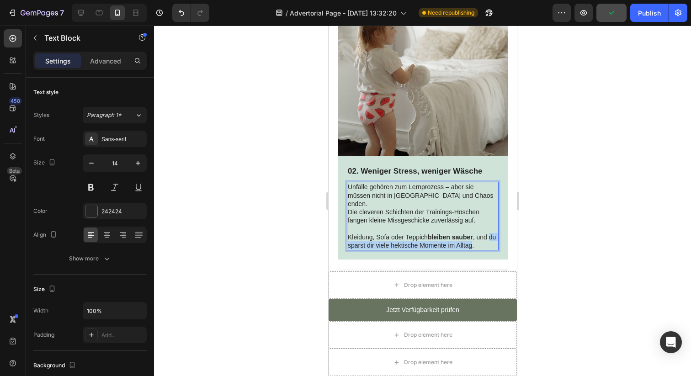
drag, startPoint x: 347, startPoint y: 238, endPoint x: 481, endPoint y: 238, distance: 133.5
click at [481, 238] on p "Kleidung, Sofa oder Teppich bleiben sauber , und du sparst dir viele hektische …" at bounding box center [422, 241] width 150 height 16
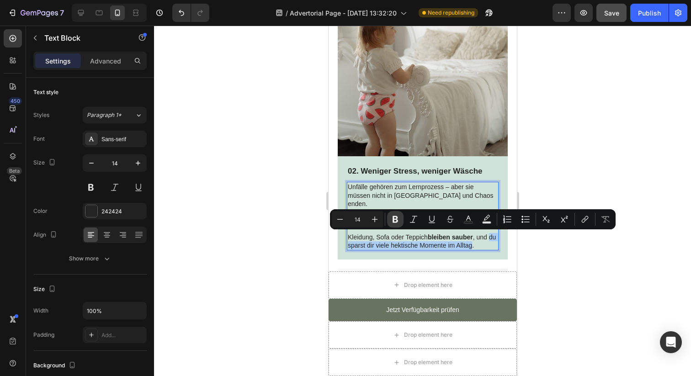
click at [399, 222] on icon "Editor contextual toolbar" at bounding box center [395, 219] width 9 height 9
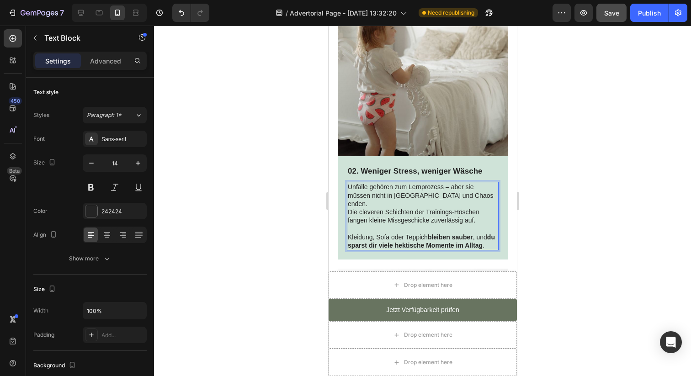
click at [562, 251] on div at bounding box center [422, 201] width 537 height 351
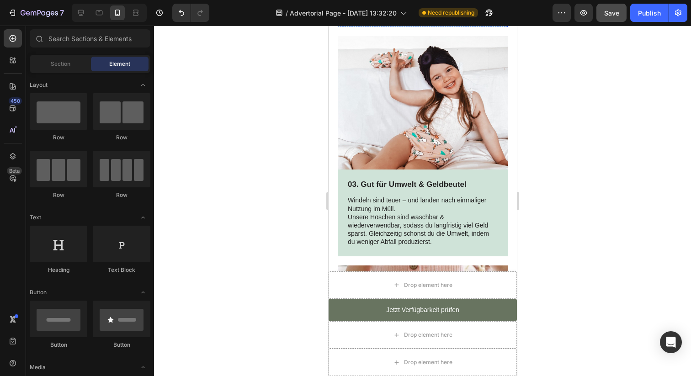
scroll to position [879, 0]
click at [453, 202] on p "Windeln sind teuer – und landen nach einmaliger Nutzung im Müll." at bounding box center [422, 204] width 150 height 16
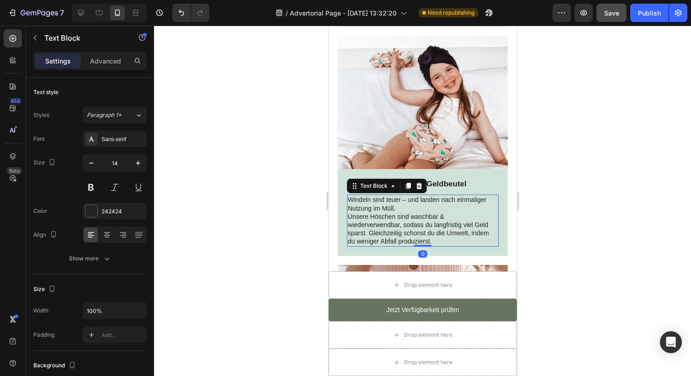
click at [455, 198] on p "Windeln sind teuer – und landen nach einmaliger Nutzung im Müll." at bounding box center [422, 204] width 150 height 16
click at [348, 213] on p "Unsere Höschen sind waschbar & wiederverwendbar, sodass du langfristig viel Gel…" at bounding box center [422, 229] width 150 height 33
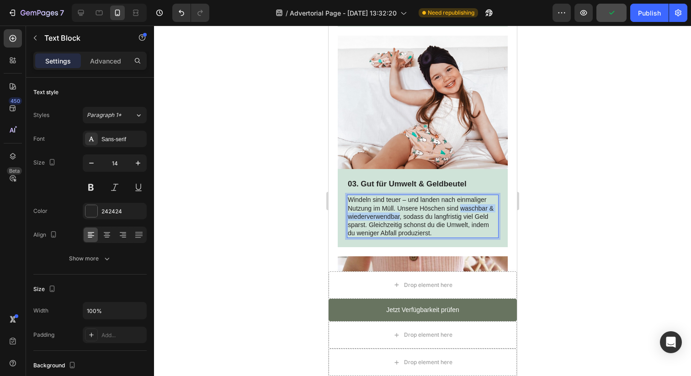
drag, startPoint x: 459, startPoint y: 200, endPoint x: 399, endPoint y: 208, distance: 60.5
click at [399, 208] on p "Windeln sind teuer – und landen nach einmaliger Nutzung im Müll. Unsere Höschen…" at bounding box center [422, 217] width 150 height 42
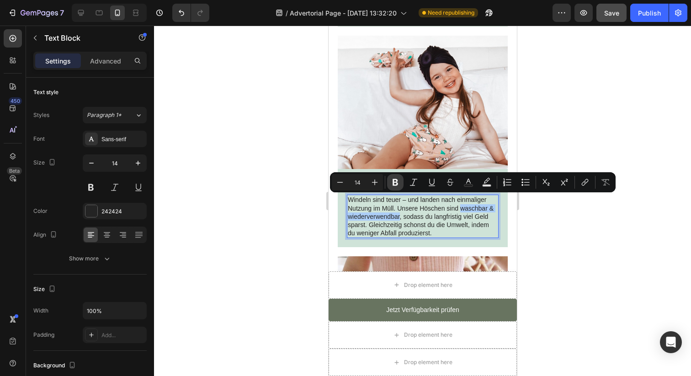
click at [397, 178] on icon "Editor contextual toolbar" at bounding box center [395, 182] width 9 height 9
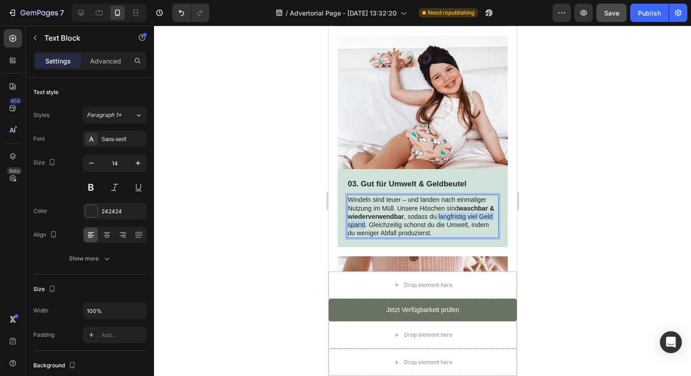
drag, startPoint x: 436, startPoint y: 208, endPoint x: 365, endPoint y: 218, distance: 71.2
click at [365, 218] on p "Windeln sind teuer – und landen nach einmaliger Nutzung im Müll. Unsere Höschen…" at bounding box center [422, 217] width 150 height 42
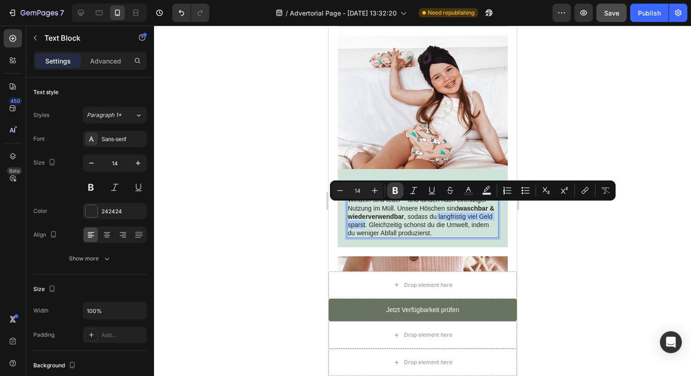
click at [391, 190] on icon "Editor contextual toolbar" at bounding box center [395, 190] width 9 height 9
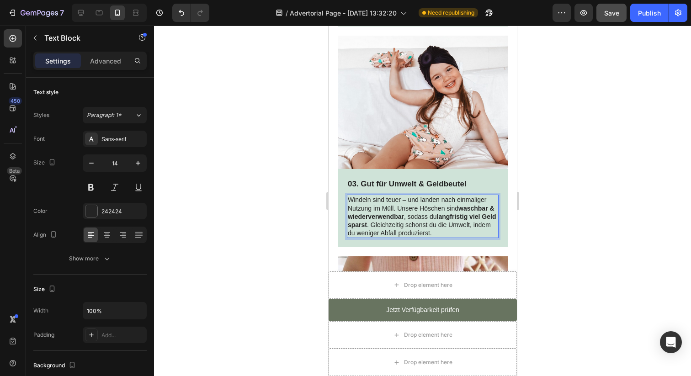
click at [469, 219] on p "Windeln sind teuer – und landen nach einmaliger Nutzung im Müll. Unsere Höschen…" at bounding box center [422, 217] width 150 height 42
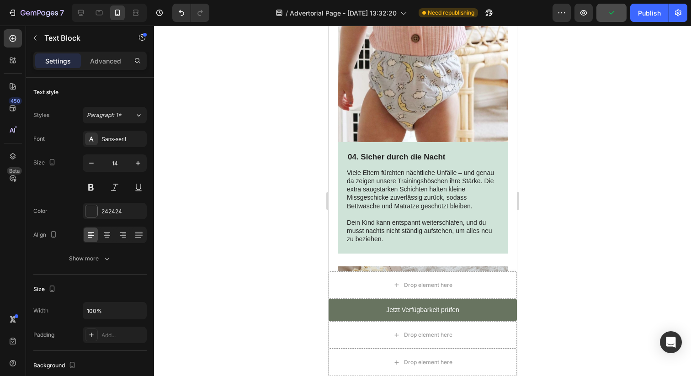
scroll to position [1137, 0]
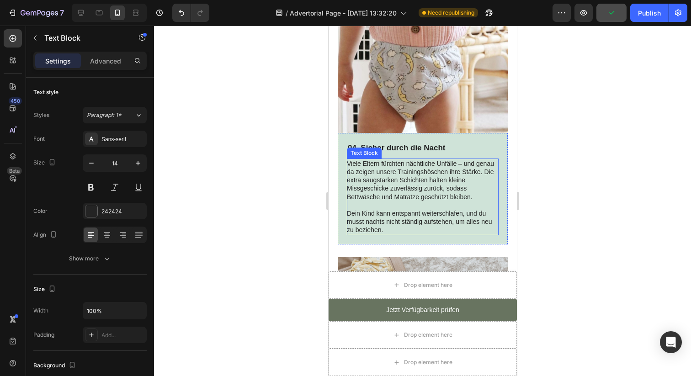
click at [427, 204] on p "Dein Kind kann entspannt weiterschlafen, und du musst nachts nicht ständig aufs…" at bounding box center [422, 217] width 152 height 33
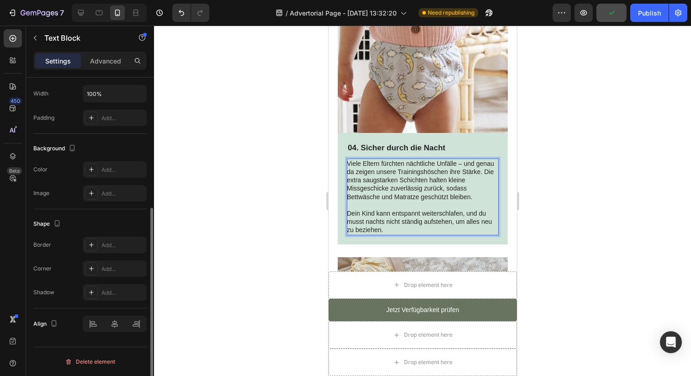
click at [397, 207] on p "Dein Kind kann entspannt weiterschlafen, und du musst nachts nicht ständig aufs…" at bounding box center [422, 217] width 152 height 33
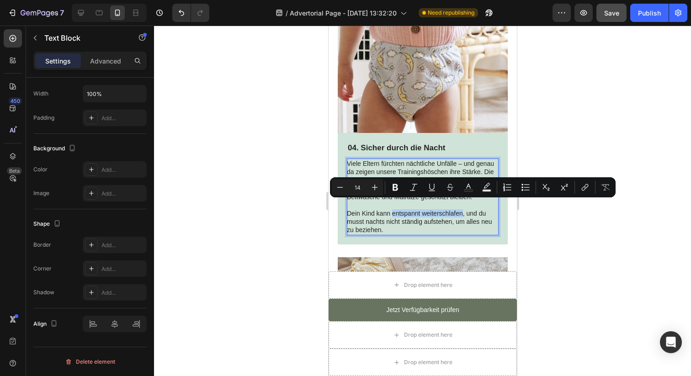
drag, startPoint x: 391, startPoint y: 207, endPoint x: 462, endPoint y: 208, distance: 70.4
click at [462, 208] on p "Dein Kind kann entspannt weiterschlafen, und du musst nachts nicht ständig aufs…" at bounding box center [422, 217] width 152 height 33
click at [400, 186] on button "Bold" at bounding box center [395, 187] width 16 height 16
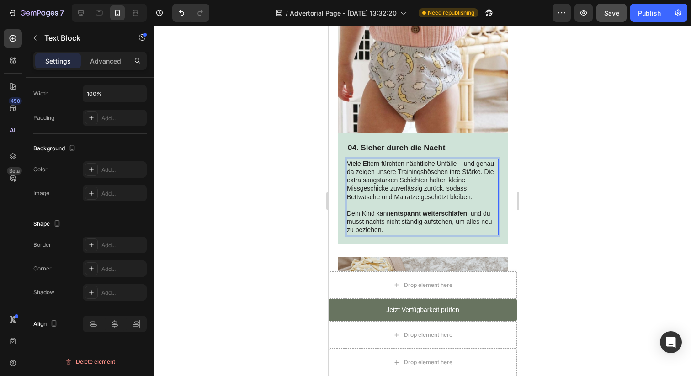
click at [418, 212] on p "Dein Kind kann entspannt weiterschlafen , und du musst nachts nicht ständig auf…" at bounding box center [422, 217] width 152 height 33
drag, startPoint x: 365, startPoint y: 214, endPoint x: 450, endPoint y: 214, distance: 84.6
click at [450, 214] on p "Dein Kind kann entspannt weiterschlafen , und du musst nachts nicht ständig auf…" at bounding box center [422, 217] width 152 height 33
drag, startPoint x: 452, startPoint y: 215, endPoint x: 367, endPoint y: 214, distance: 85.0
click at [367, 214] on p "Dein Kind kann entspannt weiterschlafen , und du musst nachts nicht ständig auf…" at bounding box center [422, 217] width 152 height 33
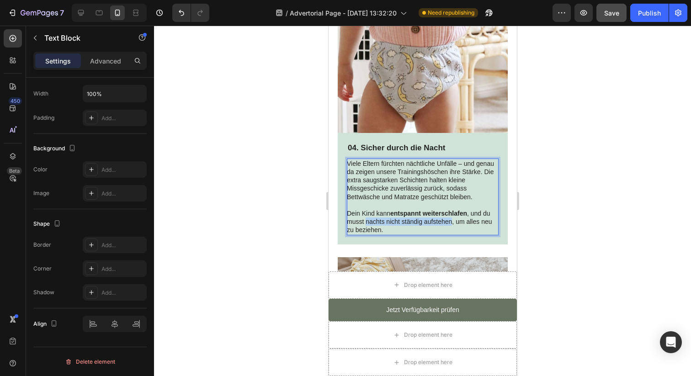
click at [372, 210] on p "Dein Kind kann entspannt weiterschlafen , und du musst nachts nicht ständig auf…" at bounding box center [422, 217] width 152 height 33
click at [376, 212] on p "Dein Kind kann entspannt weiterschlafen , und du musst nachts nicht ständig auf…" at bounding box center [422, 217] width 152 height 33
drag, startPoint x: 366, startPoint y: 215, endPoint x: 451, endPoint y: 215, distance: 84.6
click at [451, 215] on p "Dein Kind kann entspannt weiterschlafen , und du musst nachts nicht ständig auf…" at bounding box center [422, 217] width 152 height 33
click at [448, 213] on p "Dein Kind kann entspannt weiterschlafen , und du musst nachts nicht ständig auf…" at bounding box center [422, 217] width 152 height 33
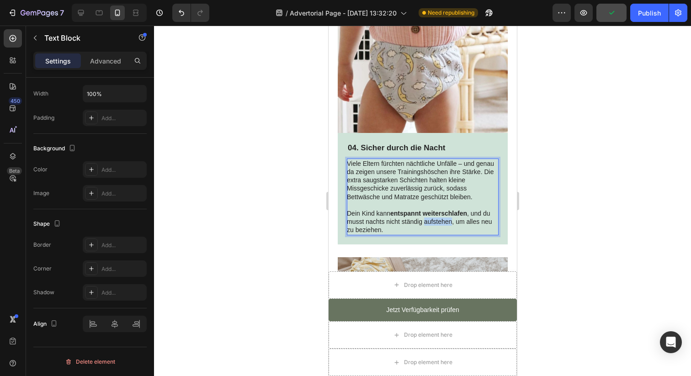
click at [448, 213] on p "Dein Kind kann entspannt weiterschlafen , und du musst nachts nicht ständig auf…" at bounding box center [422, 217] width 152 height 33
click at [430, 218] on p "Dein Kind kann entspannt weiterschlafen , und du musst nachts nicht ständig auf…" at bounding box center [422, 217] width 152 height 33
click at [372, 202] on p "Dein Kind kann entspannt weiterschlafen , und du musst nachts nicht ständig auf…" at bounding box center [422, 217] width 152 height 33
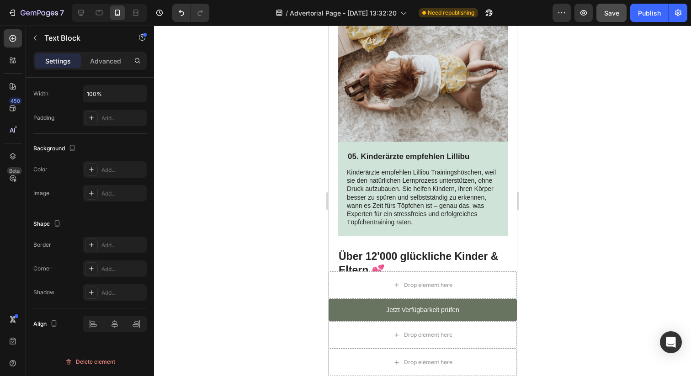
scroll to position [1399, 0]
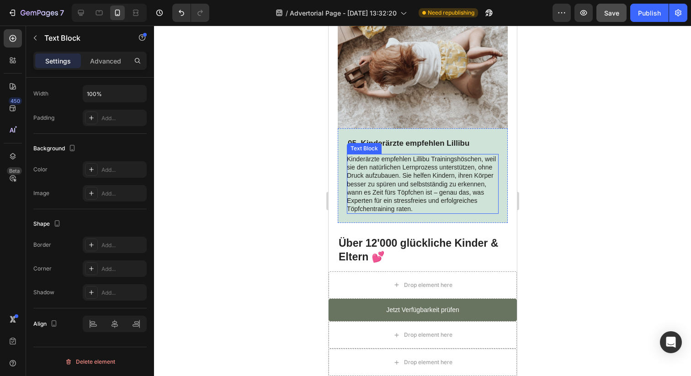
click at [416, 179] on p "Kinderärzte empfehlen Lillibu Trainingshöschen, weil sie den natürlichen Lernpr…" at bounding box center [422, 184] width 152 height 58
click at [397, 192] on p "Kinderärzte empfehlen Lillibu Trainingshöschen, weil sie den natürlichen Lernpr…" at bounding box center [422, 184] width 152 height 58
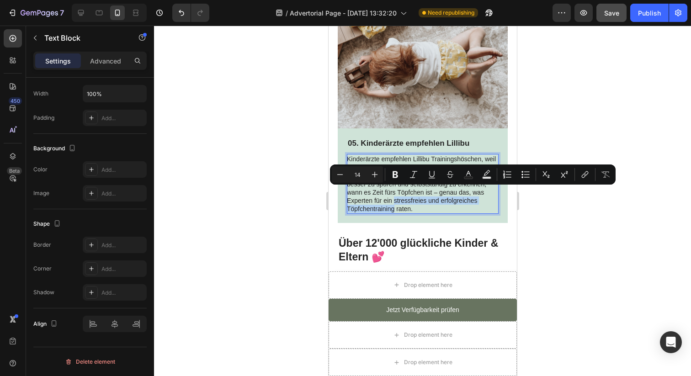
drag, startPoint x: 394, startPoint y: 193, endPoint x: 394, endPoint y: 202, distance: 8.7
click at [394, 202] on p "Kinderärzte empfehlen Lillibu Trainingshöschen, weil sie den natürlichen Lernpr…" at bounding box center [422, 184] width 152 height 58
click at [395, 176] on icon "Editor contextual toolbar" at bounding box center [395, 174] width 9 height 9
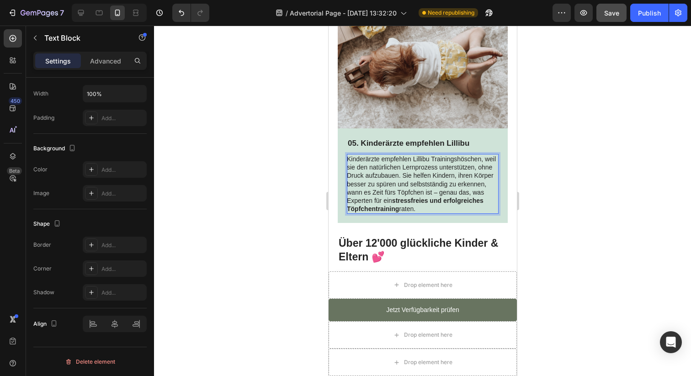
click at [452, 204] on p "Kinderärzte empfehlen Lillibu Trainingshöschen, weil sie den natürlichen Lernpr…" at bounding box center [422, 184] width 152 height 58
click at [402, 166] on p "Kinderärzte empfehlen Lillibu Trainingshöschen, weil sie den natürlichen Lernpr…" at bounding box center [422, 184] width 152 height 58
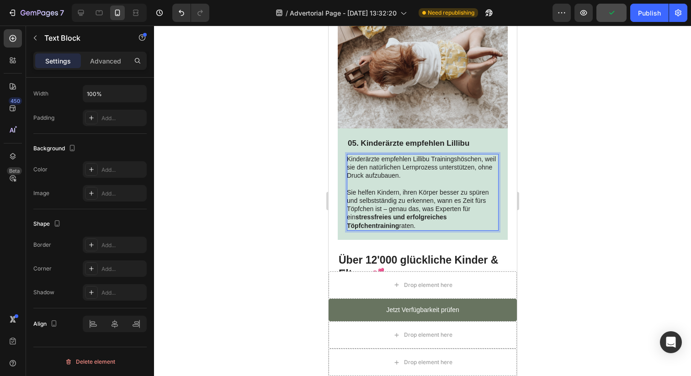
click at [543, 204] on div at bounding box center [422, 201] width 537 height 351
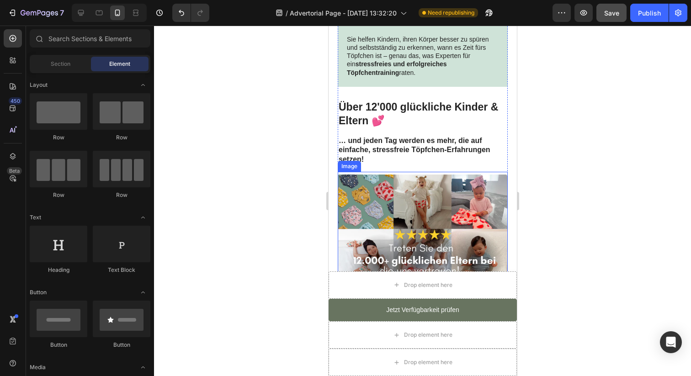
scroll to position [1548, 0]
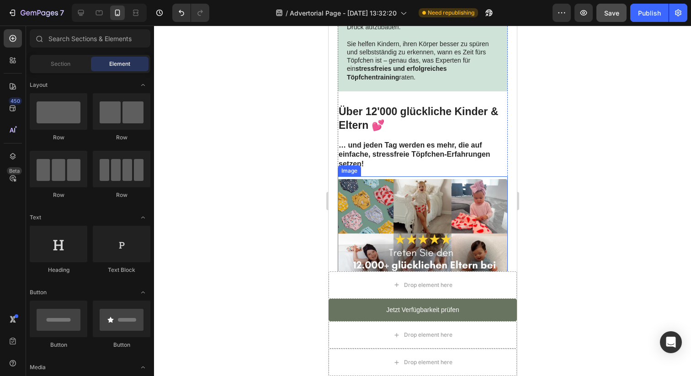
click at [426, 145] on p "… und jeden Tag werden es mehr, die auf einfache, stressfreie Töpfchen-Erfahrun…" at bounding box center [422, 155] width 168 height 28
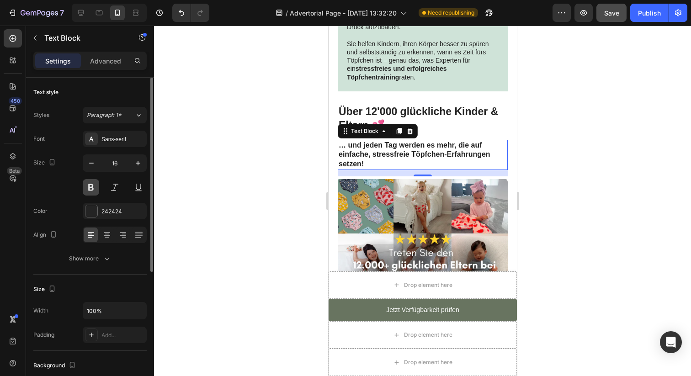
click at [97, 185] on button at bounding box center [91, 187] width 16 height 16
click at [97, 187] on button at bounding box center [91, 187] width 16 height 16
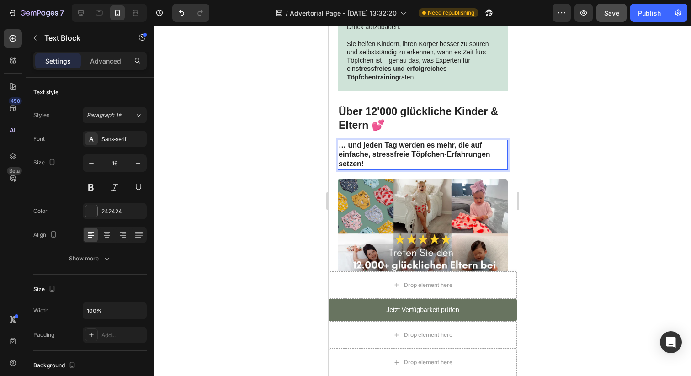
click at [402, 142] on p "… und jeden Tag werden es mehr, die auf einfache, stressfreie Töpfchen-Erfahrun…" at bounding box center [422, 155] width 168 height 28
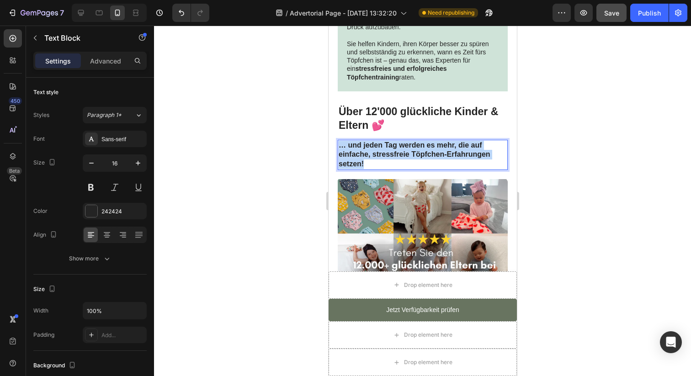
click at [402, 142] on p "… und jeden Tag werden es mehr, die auf einfache, stressfreie Töpfchen-Erfahrun…" at bounding box center [422, 155] width 168 height 28
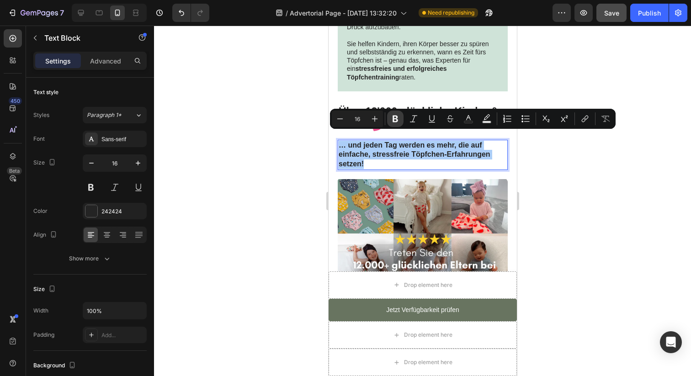
click at [396, 122] on icon "Editor contextual toolbar" at bounding box center [395, 119] width 5 height 7
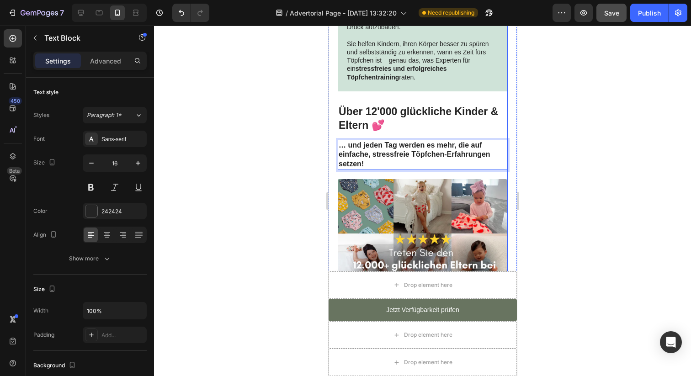
click at [378, 147] on strong "… und jeden Tag werden es mehr, die auf einfache, stressfreie Töpfchen-Erfahrun…" at bounding box center [414, 154] width 152 height 27
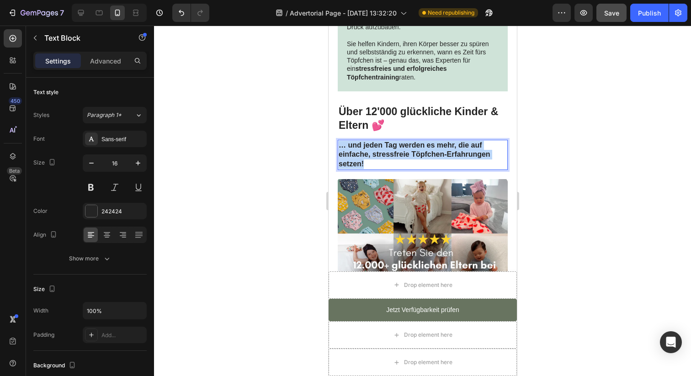
click at [378, 147] on strong "… und jeden Tag werden es mehr, die auf einfache, stressfreie Töpfchen-Erfahrun…" at bounding box center [414, 154] width 152 height 27
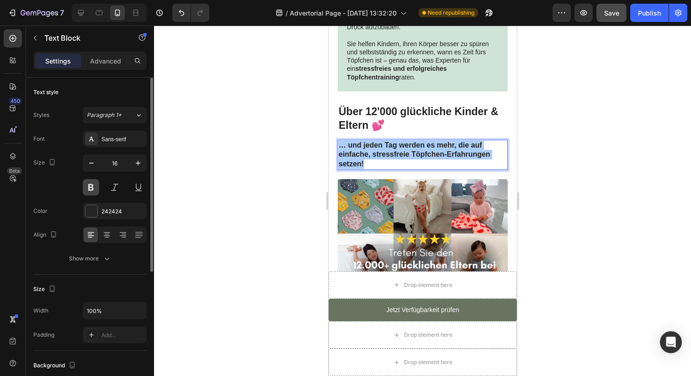
click at [87, 190] on button at bounding box center [91, 187] width 16 height 16
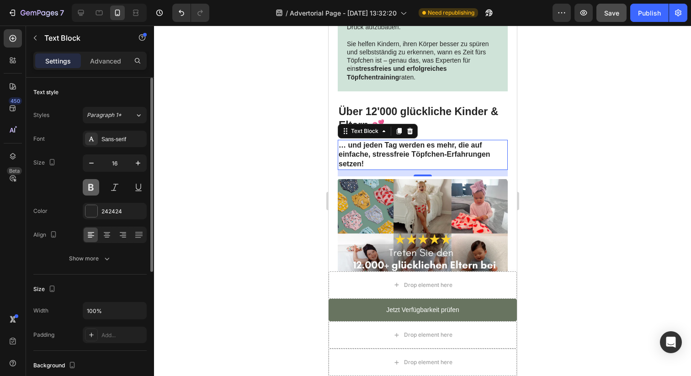
click at [87, 190] on button at bounding box center [91, 187] width 16 height 16
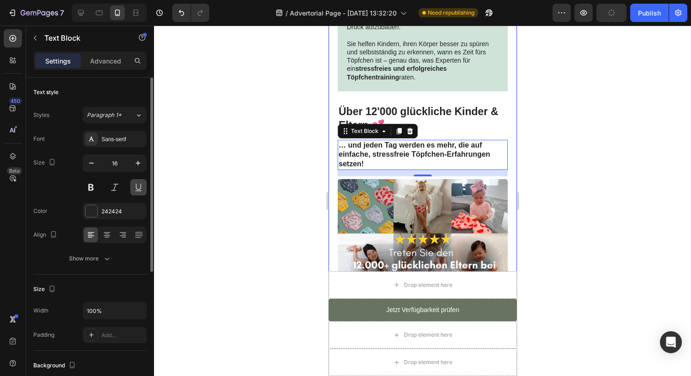
click at [139, 188] on button at bounding box center [138, 187] width 16 height 16
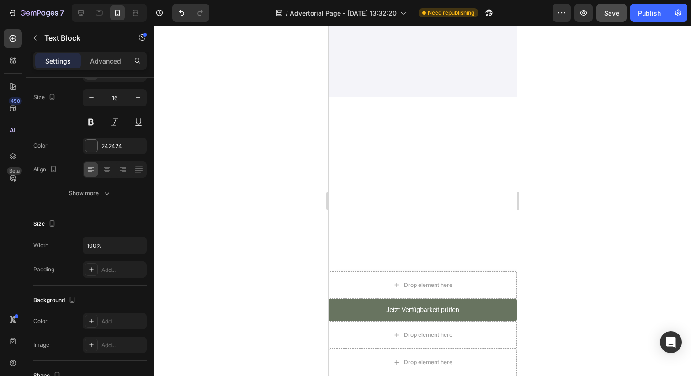
scroll to position [0, 0]
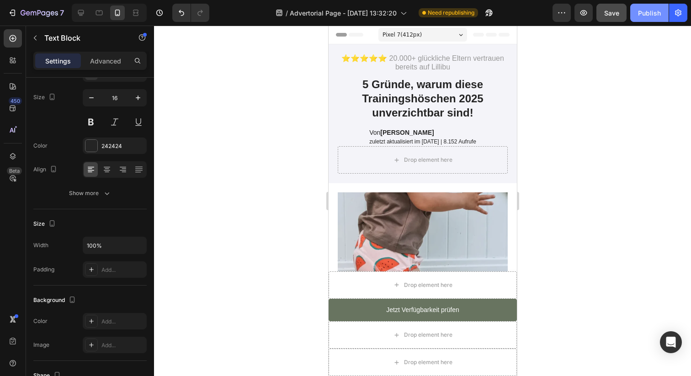
click at [642, 15] on div "Publish" at bounding box center [649, 13] width 23 height 10
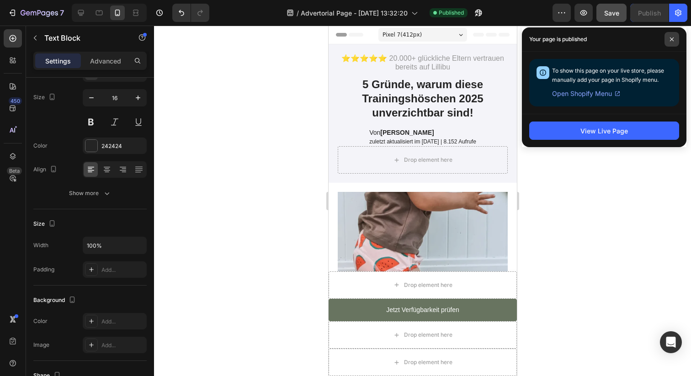
click at [666, 38] on span at bounding box center [672, 39] width 15 height 15
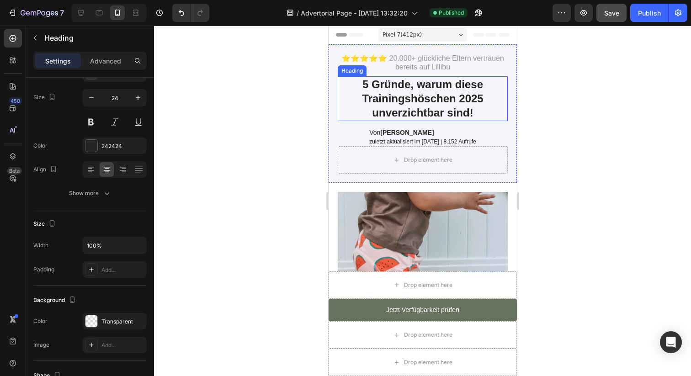
click at [472, 106] on h1 "5 Gründe, warum diese Trainingshöschen 2025 unverzichtbar sind!" at bounding box center [422, 98] width 170 height 45
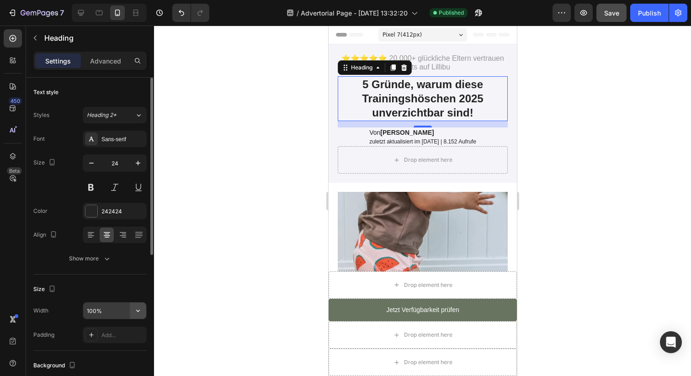
click at [133, 309] on icon "button" at bounding box center [137, 310] width 9 height 9
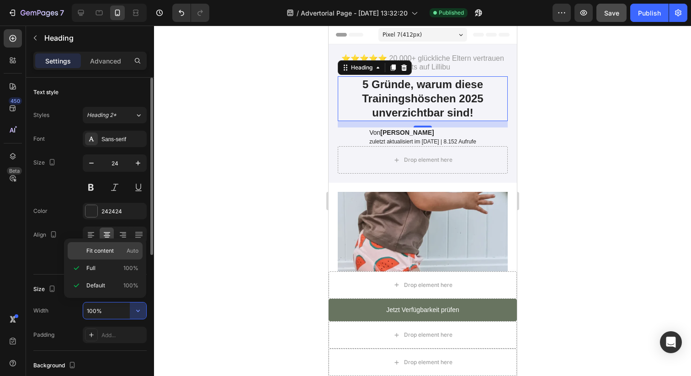
click at [114, 253] on p "Fit content Auto" at bounding box center [112, 251] width 52 height 8
type input "Auto"
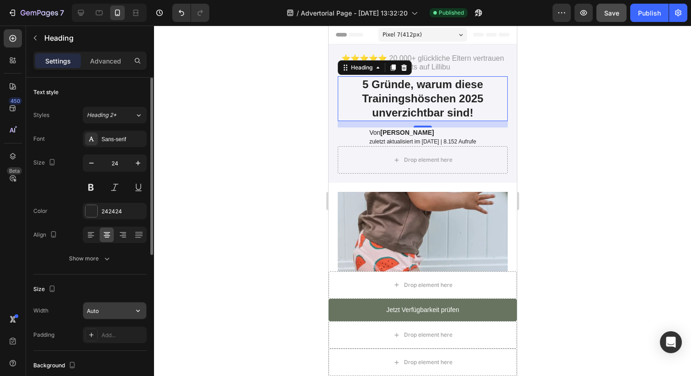
click at [135, 308] on icon "button" at bounding box center [137, 310] width 9 height 9
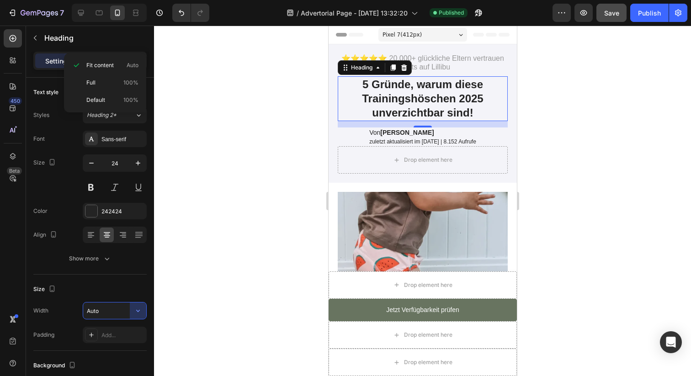
scroll to position [269, 0]
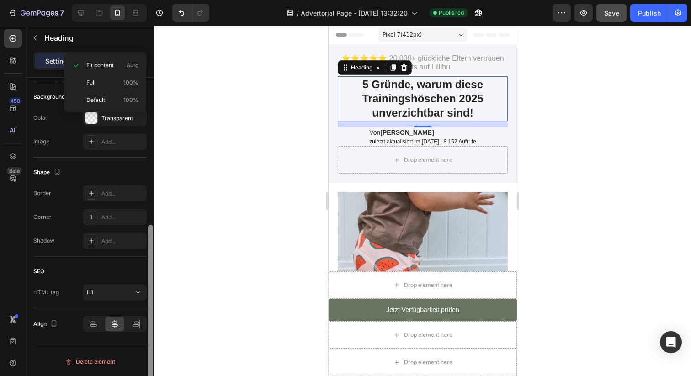
click at [151, 309] on div at bounding box center [150, 240] width 7 height 325
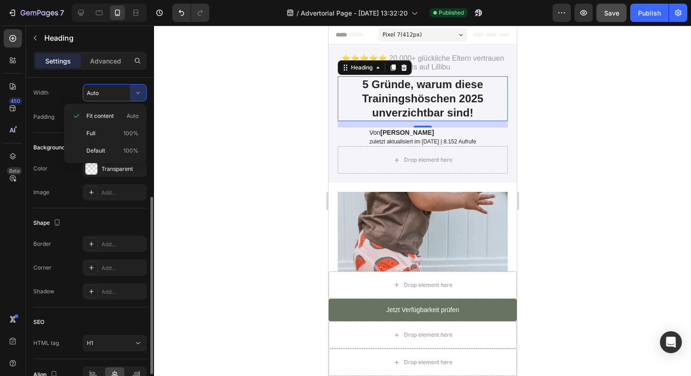
scroll to position [92, 0]
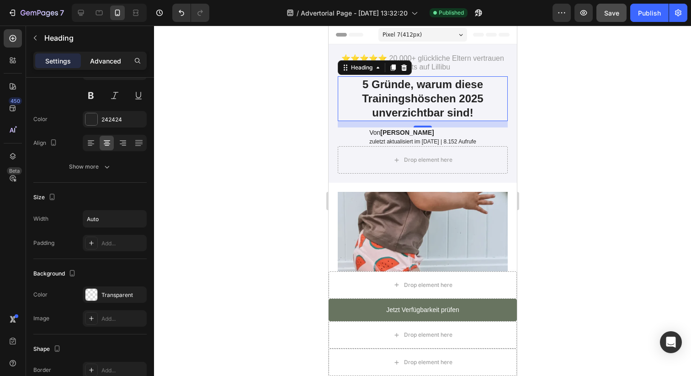
click at [111, 62] on p "Advanced" at bounding box center [105, 61] width 31 height 10
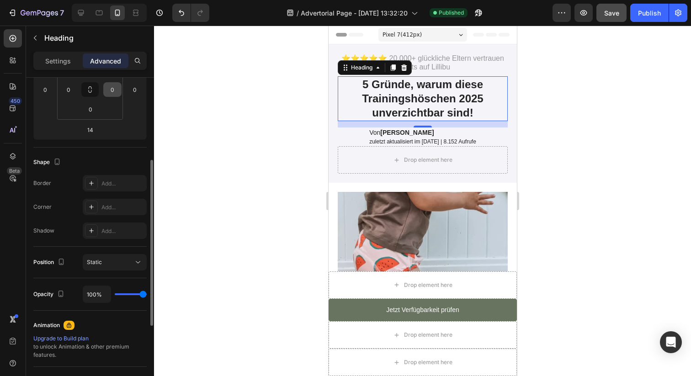
scroll to position [164, 0]
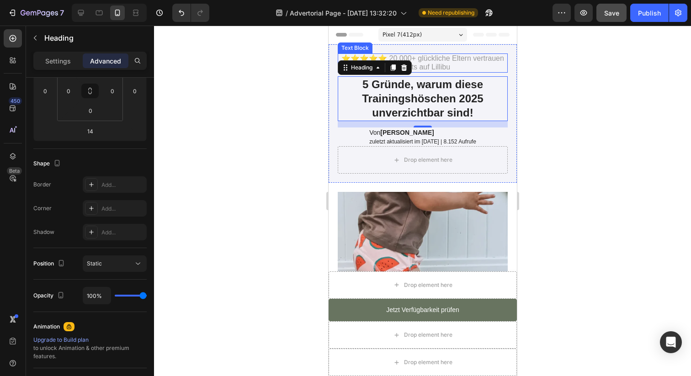
click at [460, 65] on p "⭐⭐⭐⭐⭐ 20.000+ glückliche Eltern vertrauen bereits auf Lillibu" at bounding box center [422, 62] width 168 height 17
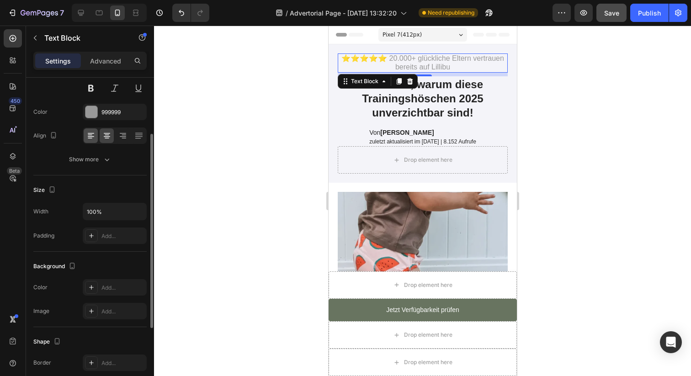
scroll to position [101, 0]
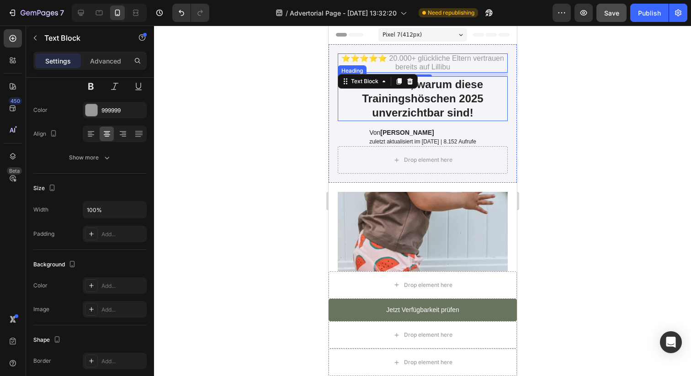
click at [435, 104] on strong "5 Gründe, warum diese Trainingshöschen 2025 unverzichtbar sind!" at bounding box center [422, 98] width 121 height 41
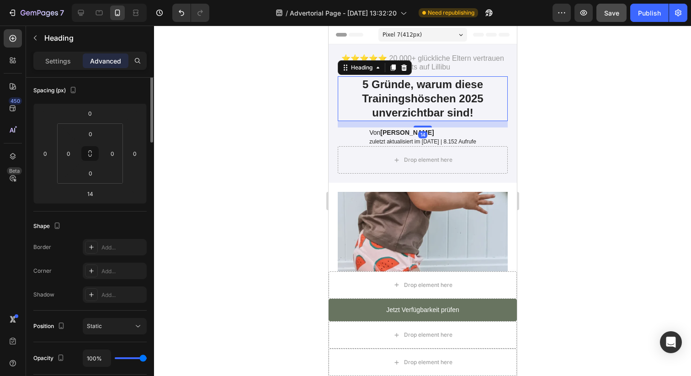
scroll to position [0, 0]
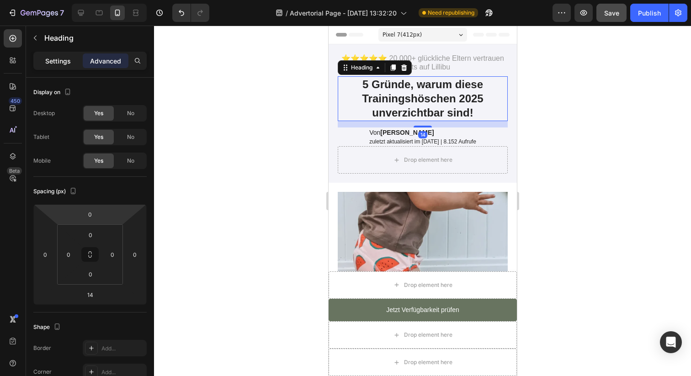
click at [72, 62] on div "Settings" at bounding box center [58, 60] width 46 height 15
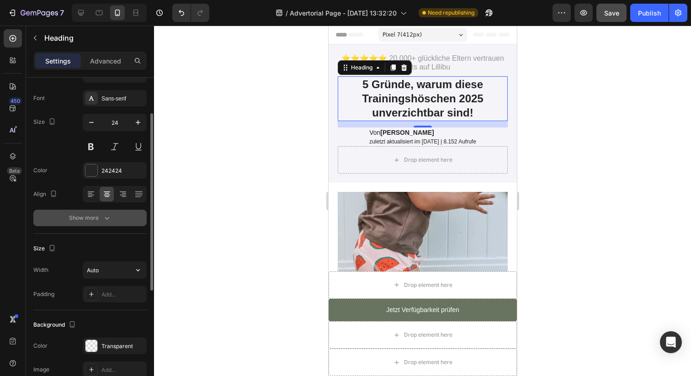
scroll to position [52, 0]
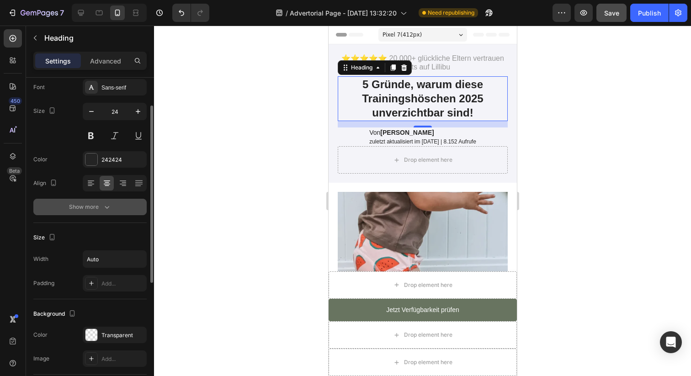
click at [109, 213] on button "Show more" at bounding box center [89, 207] width 113 height 16
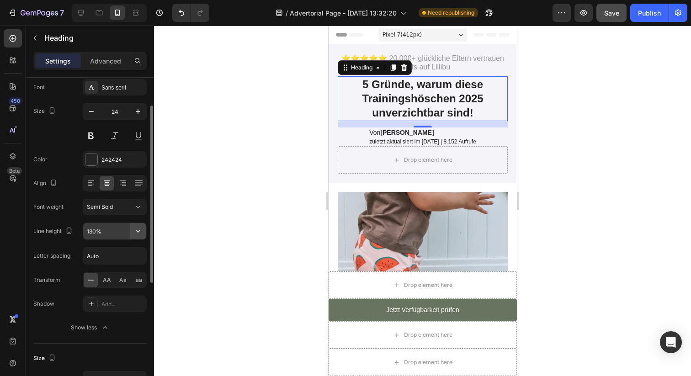
click at [137, 233] on icon "button" at bounding box center [137, 231] width 9 height 9
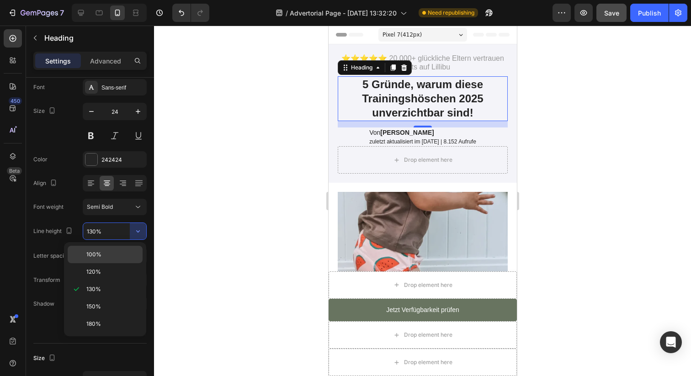
click at [125, 249] on div "100%" at bounding box center [105, 254] width 75 height 17
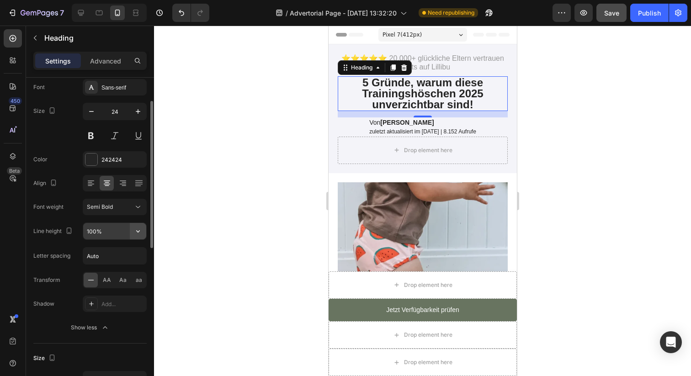
click at [133, 238] on button "button" at bounding box center [138, 231] width 16 height 16
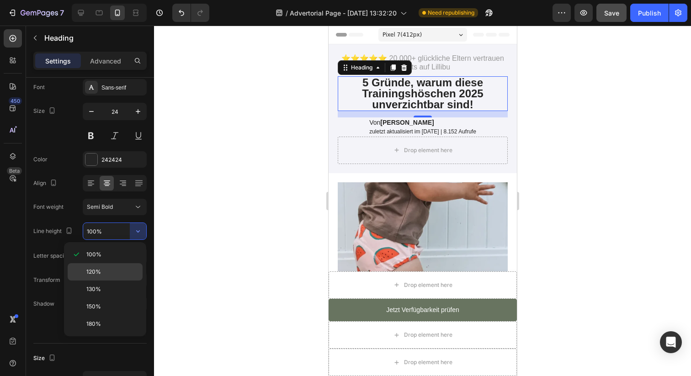
click at [121, 276] on div "120%" at bounding box center [105, 271] width 75 height 17
type input "120%"
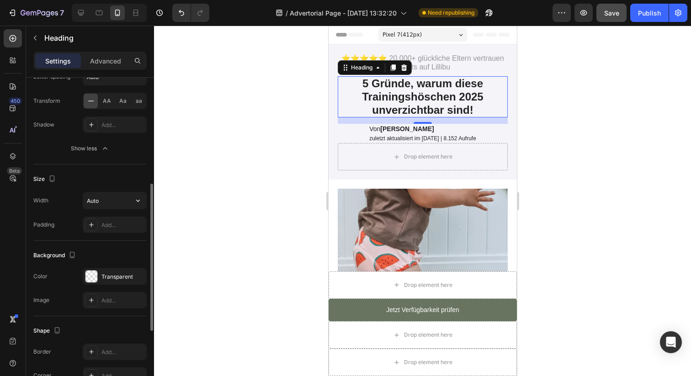
scroll to position [232, 0]
click at [134, 204] on icon "button" at bounding box center [137, 199] width 9 height 9
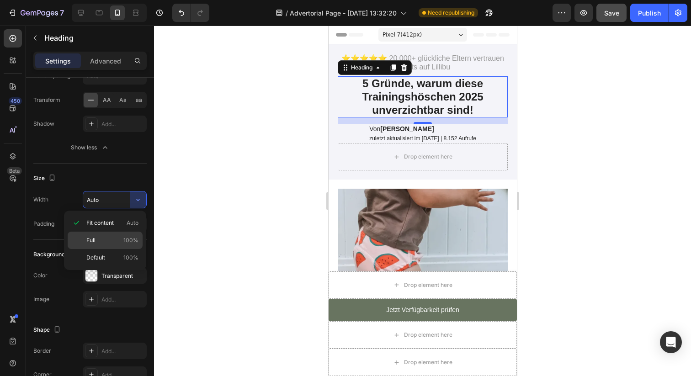
click at [128, 235] on div "Full 100%" at bounding box center [105, 240] width 75 height 17
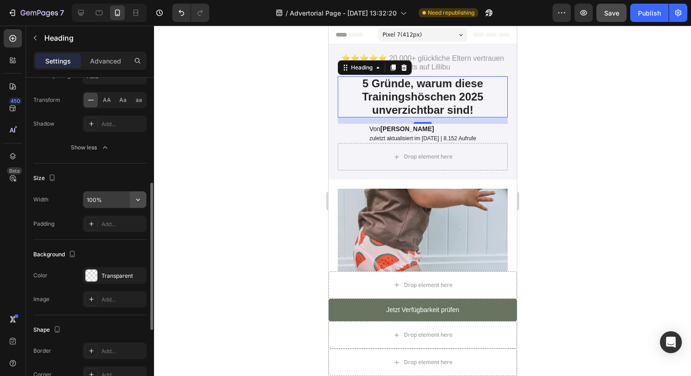
click at [138, 200] on icon "button" at bounding box center [137, 199] width 9 height 9
click at [102, 200] on input "100%" at bounding box center [114, 200] width 63 height 16
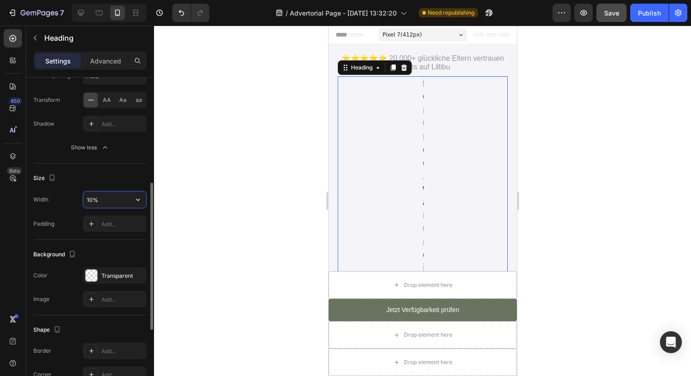
type input "100%"
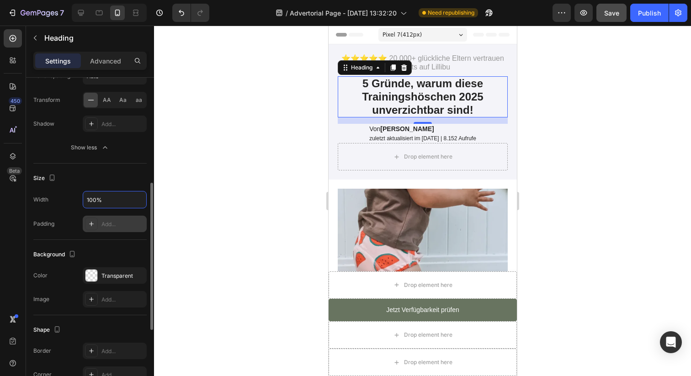
click at [121, 218] on div "Add..." at bounding box center [115, 224] width 64 height 16
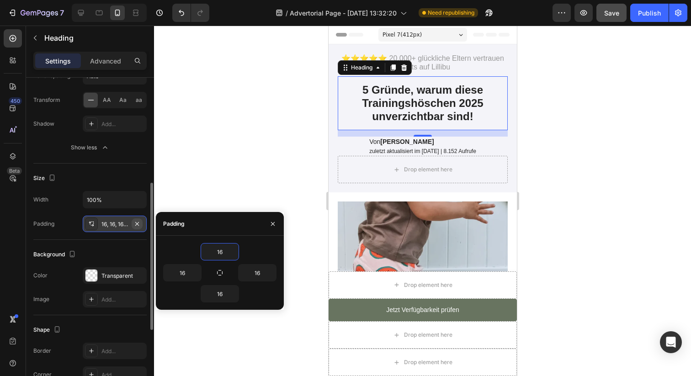
click at [137, 226] on icon "button" at bounding box center [136, 223] width 7 height 7
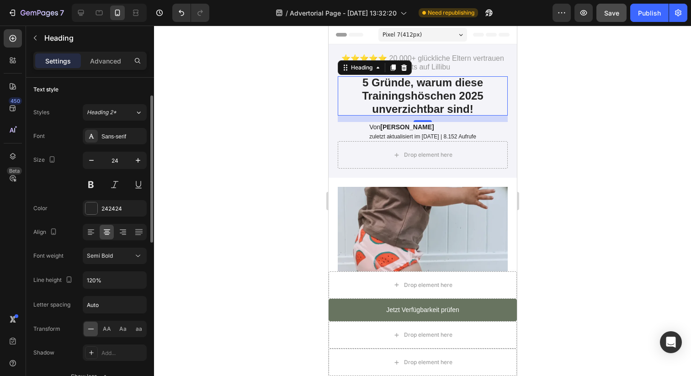
scroll to position [0, 0]
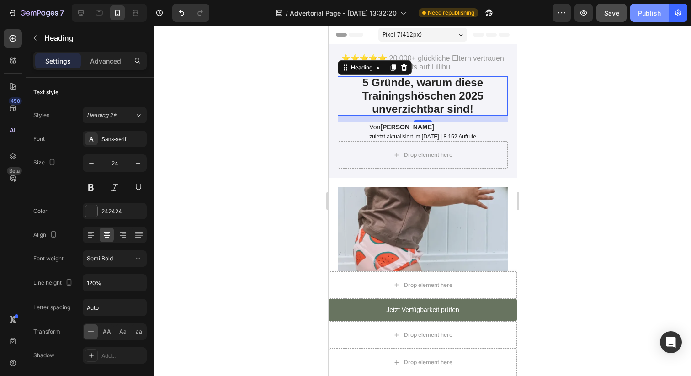
click at [644, 13] on div "Publish" at bounding box center [649, 13] width 23 height 10
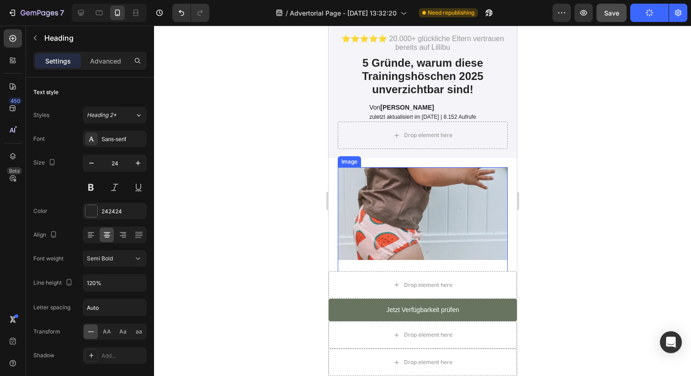
scroll to position [21, 0]
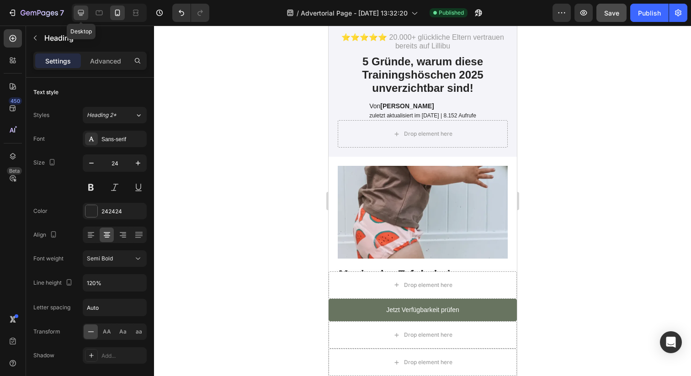
click at [84, 14] on icon at bounding box center [80, 12] width 9 height 9
type input "40"
type input "1200"
type input "130%"
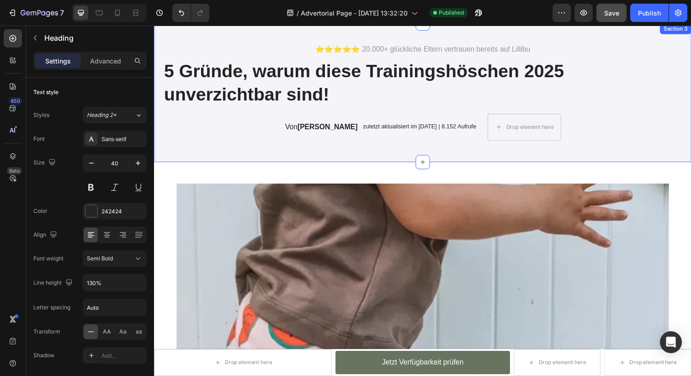
scroll to position [22, 0]
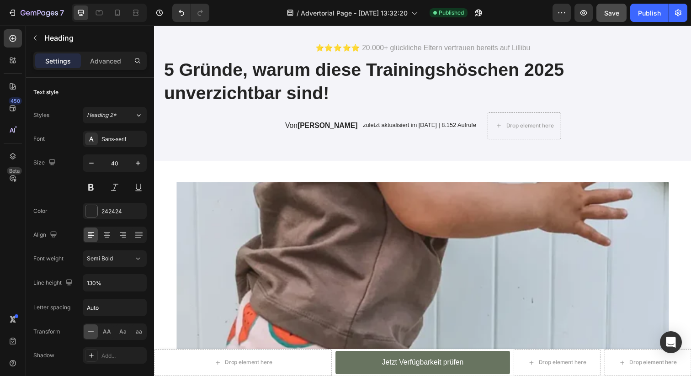
click at [284, 64] on strong "5 Gründe, warum diese Trainingshöschen 2025 unverzichtbar sind!" at bounding box center [368, 82] width 409 height 44
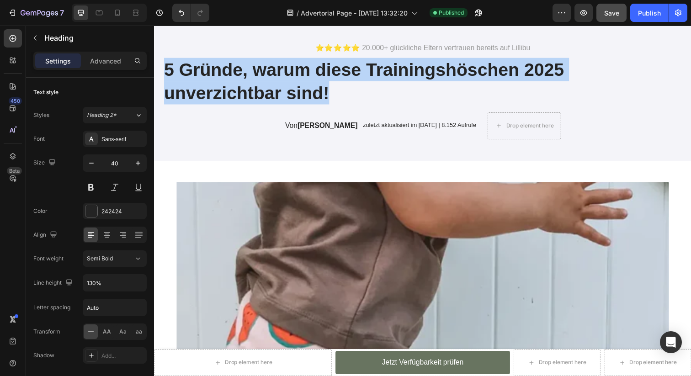
click at [284, 64] on strong "5 Gründe, warum diese Trainingshöschen 2025 unverzichtbar sind!" at bounding box center [368, 82] width 409 height 44
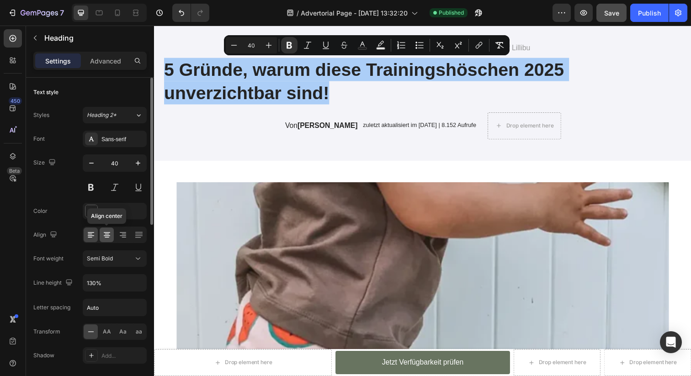
click at [112, 238] on div at bounding box center [107, 235] width 14 height 15
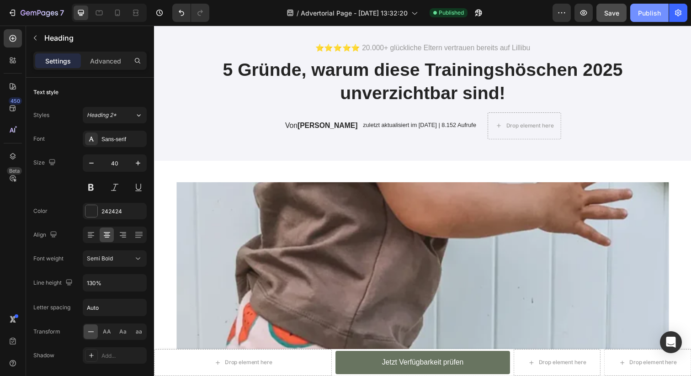
click at [654, 14] on div "Publish" at bounding box center [649, 13] width 23 height 10
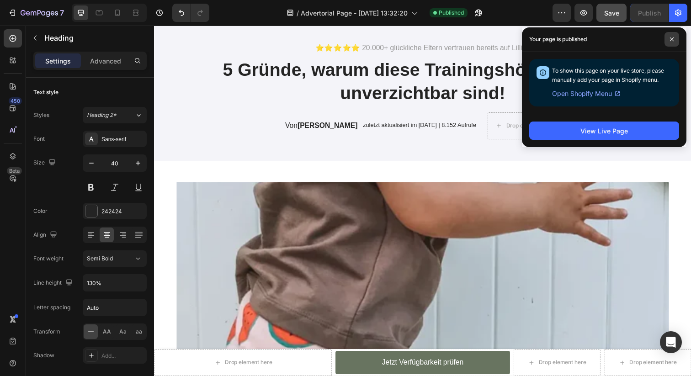
click at [670, 40] on icon at bounding box center [672, 39] width 5 height 5
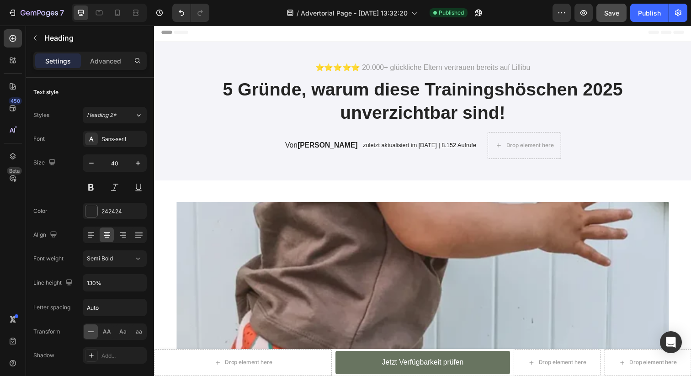
scroll to position [0, 0]
